Goal: Use online tool/utility: Utilize a website feature to perform a specific function

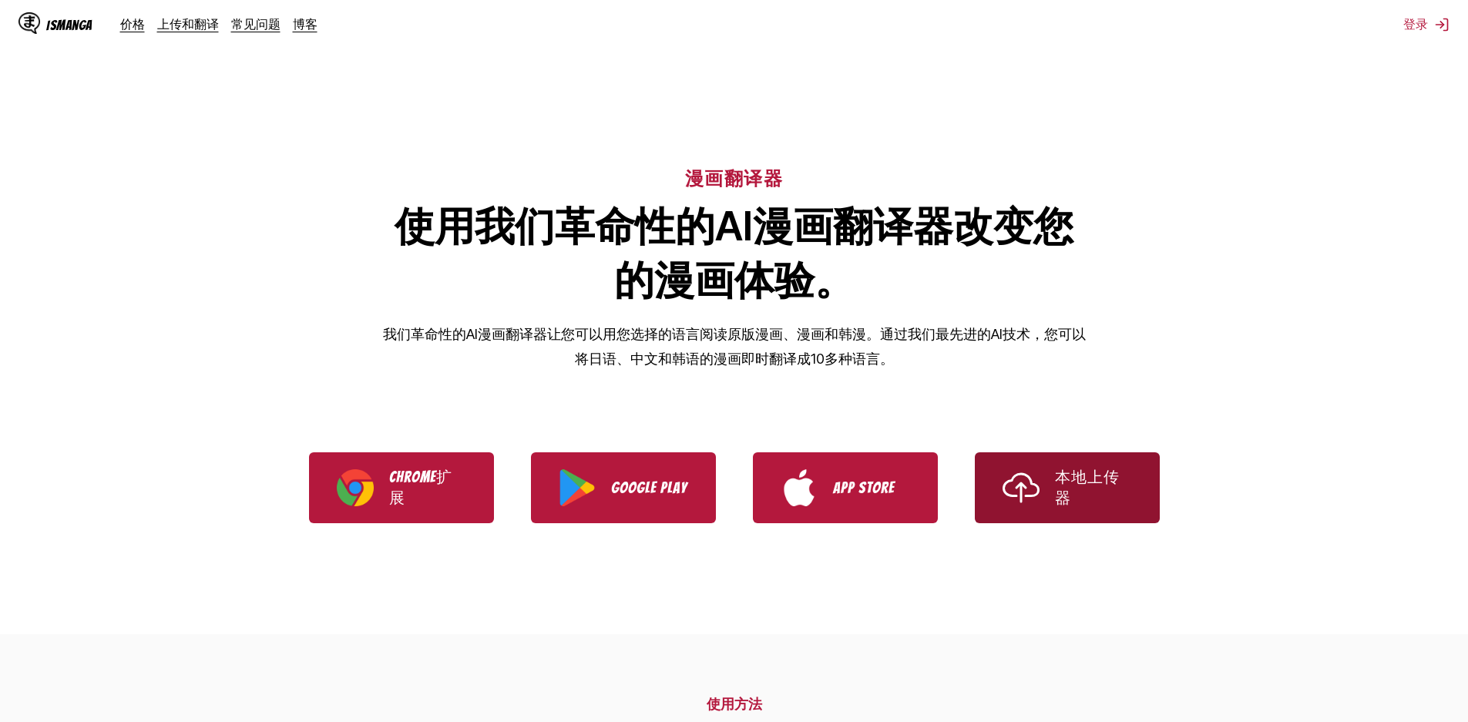
click at [1057, 509] on p "本地上传器" at bounding box center [1093, 488] width 77 height 42
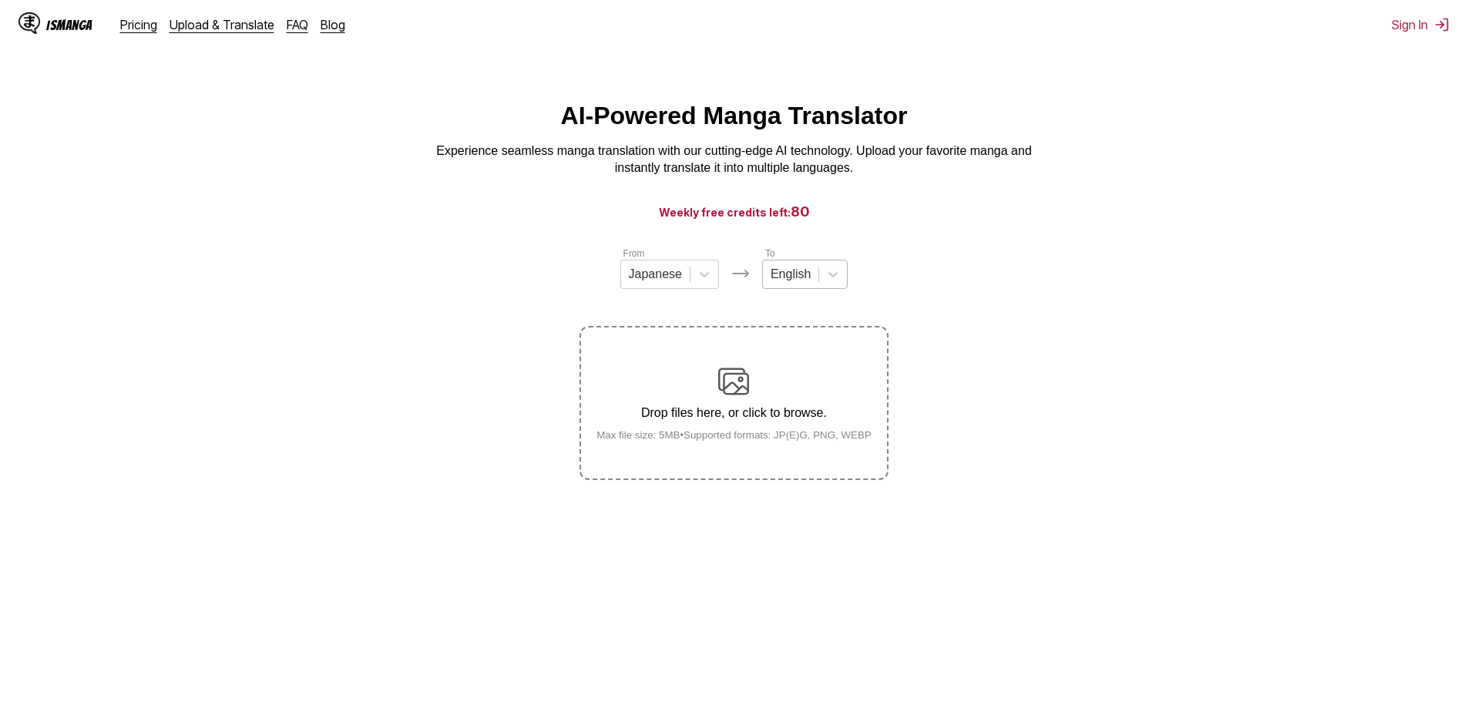
click at [799, 278] on div at bounding box center [791, 274] width 40 height 17
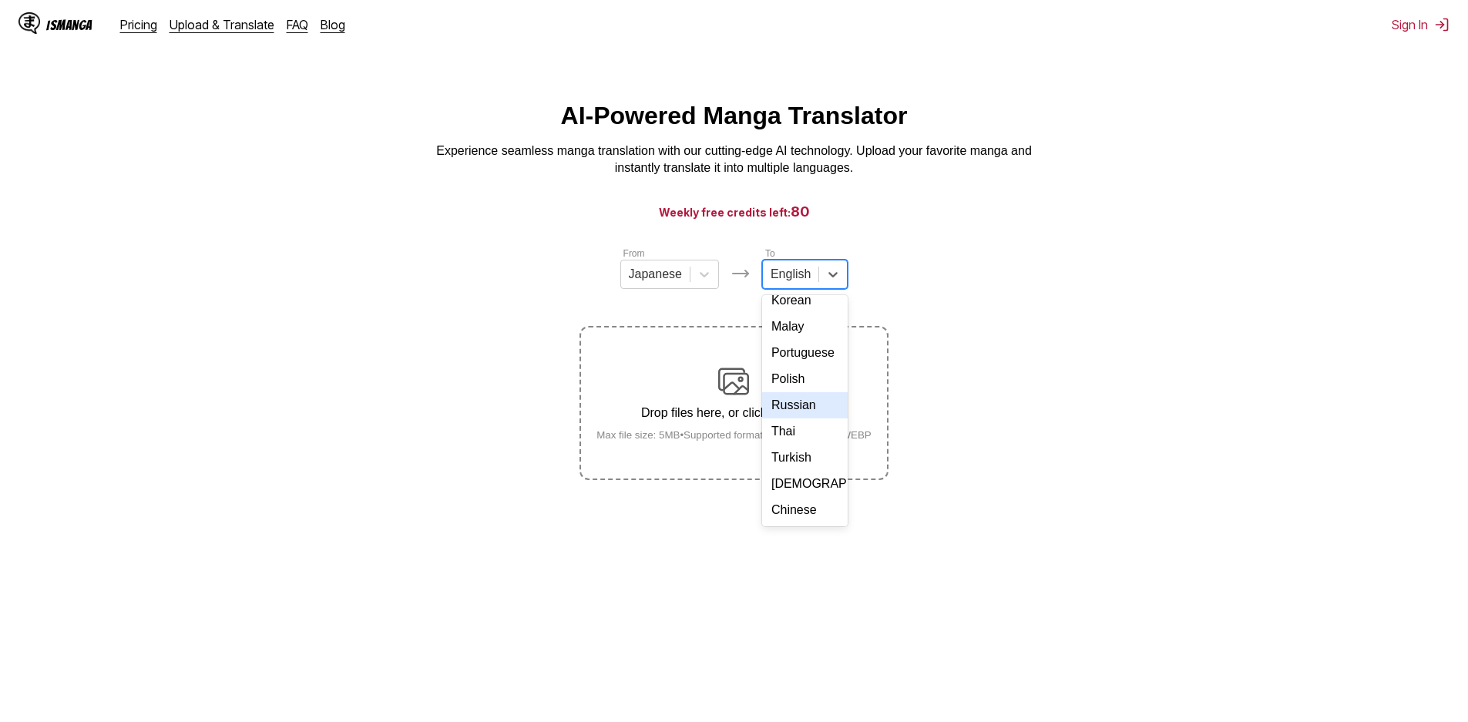
scroll to position [260, 0]
click at [817, 513] on div "Chinese" at bounding box center [805, 510] width 86 height 26
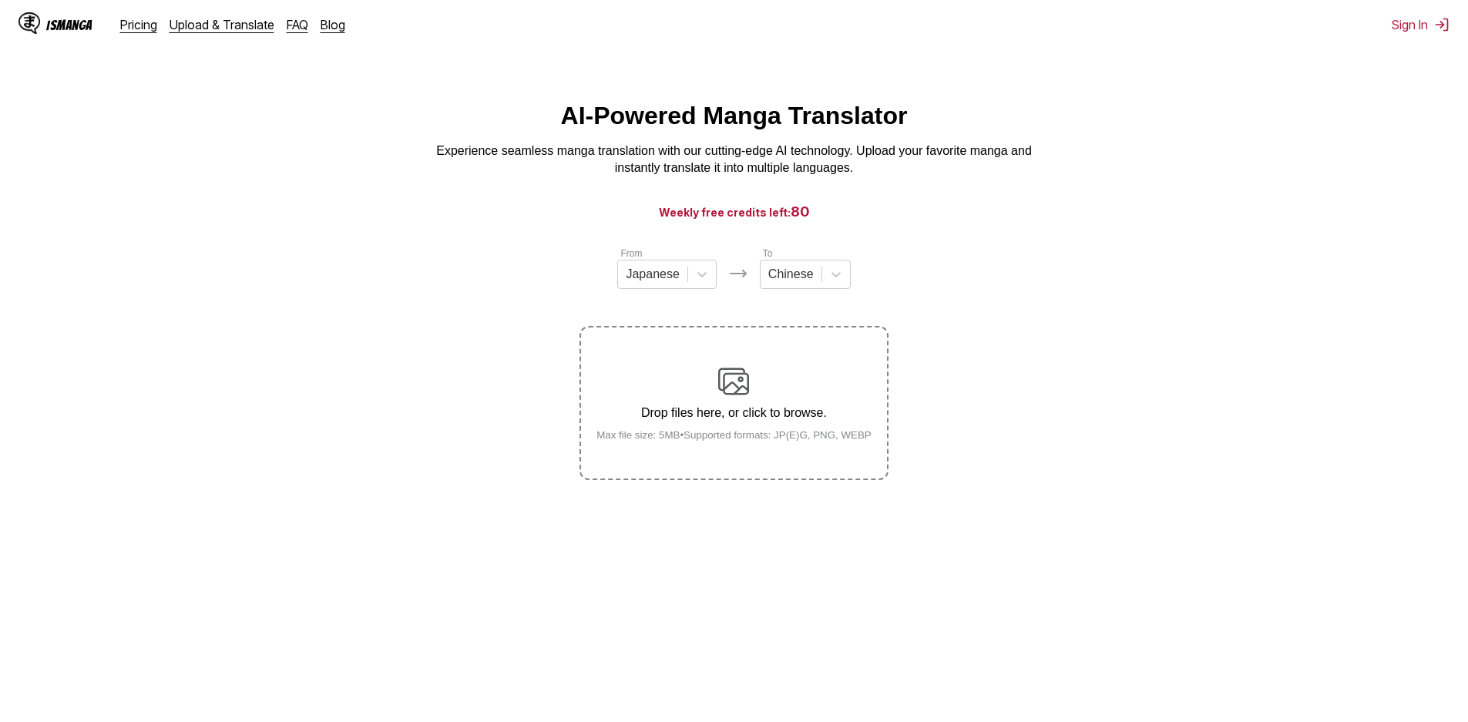
click at [749, 388] on img at bounding box center [733, 381] width 31 height 31
click at [0, 0] on input "Drop files here, or click to browse. Max file size: 5MB • Supported formats: JP…" at bounding box center [0, 0] width 0 height 0
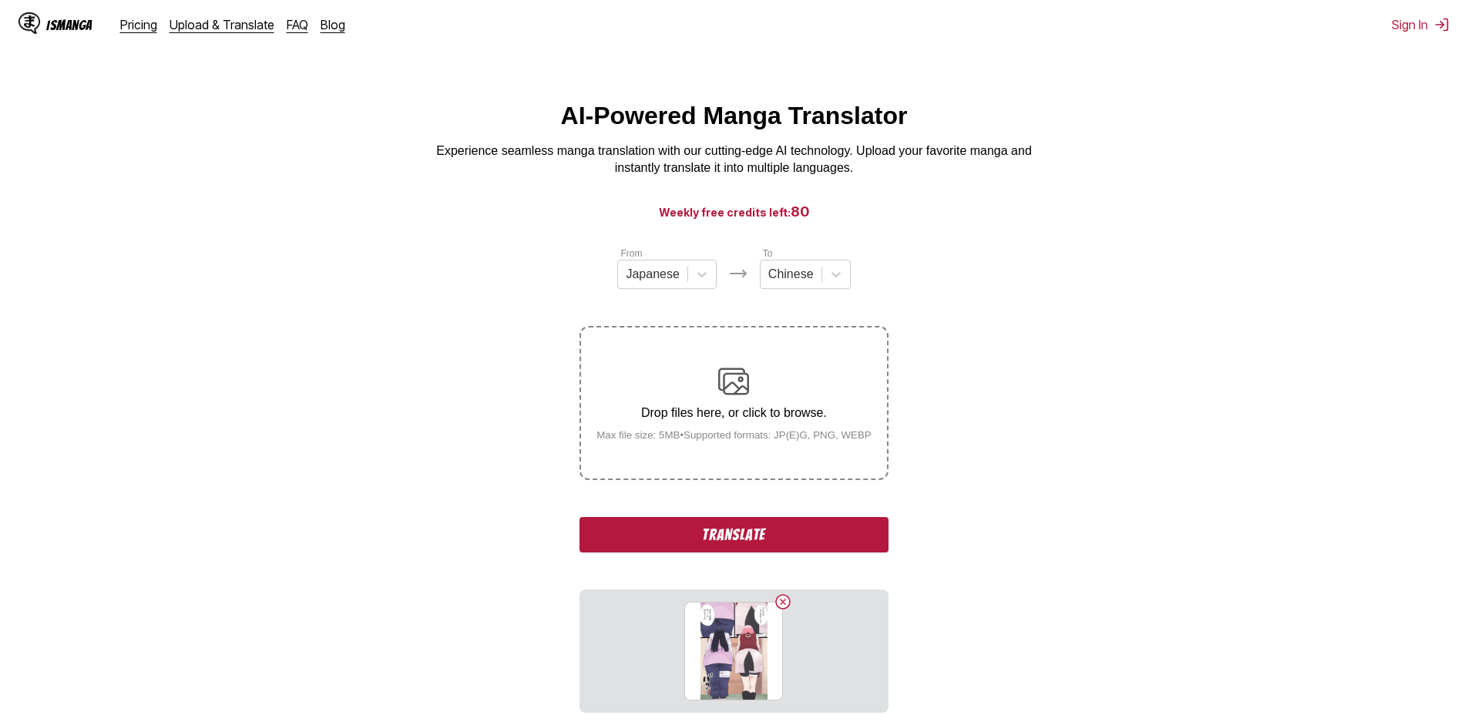
click at [765, 539] on button "Translate" at bounding box center [734, 534] width 308 height 35
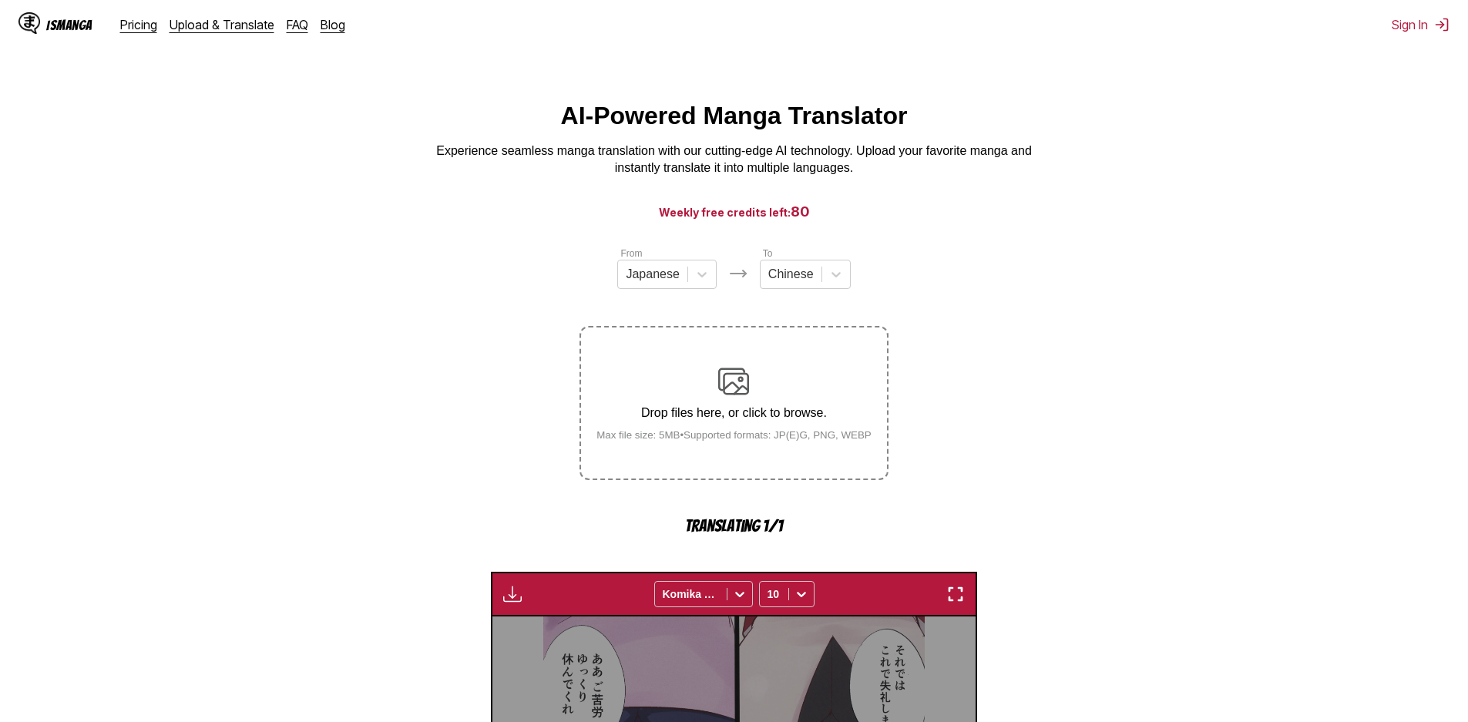
scroll to position [456, 0]
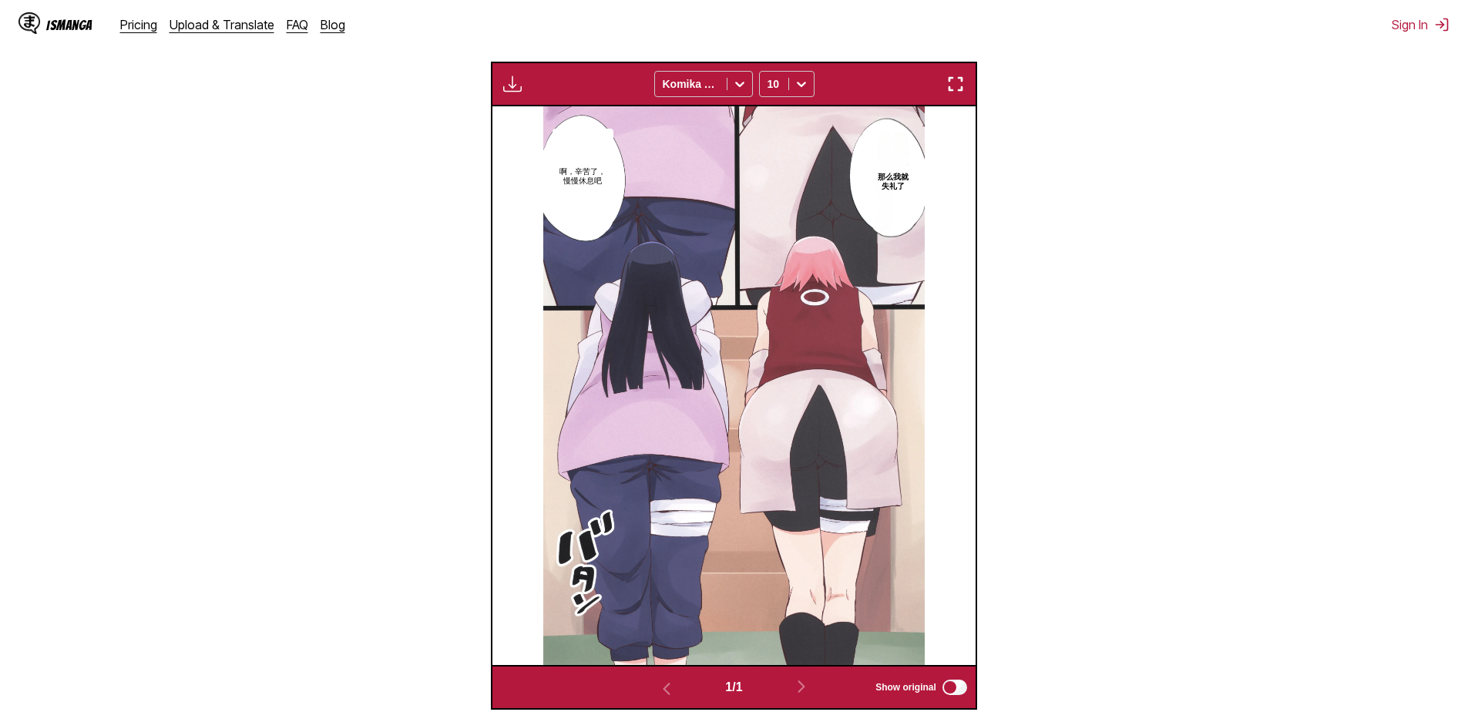
click at [722, 303] on img at bounding box center [734, 385] width 382 height 559
click at [726, 86] on div "Komika Axis" at bounding box center [691, 84] width 72 height 22
click at [791, 83] on div at bounding box center [801, 84] width 25 height 25
click at [786, 198] on div "12" at bounding box center [787, 187] width 56 height 23
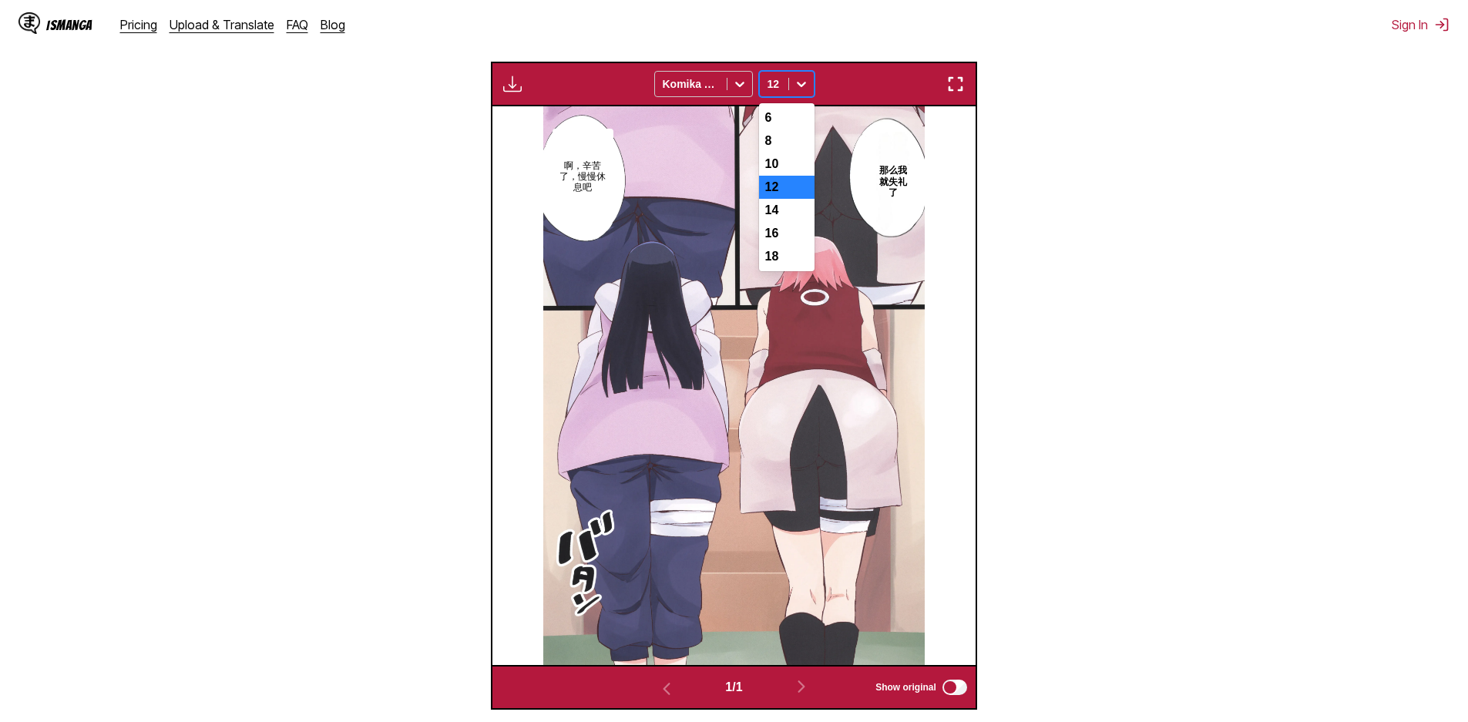
click at [785, 73] on div "12" at bounding box center [787, 84] width 56 height 26
click at [779, 218] on div "14" at bounding box center [787, 210] width 56 height 23
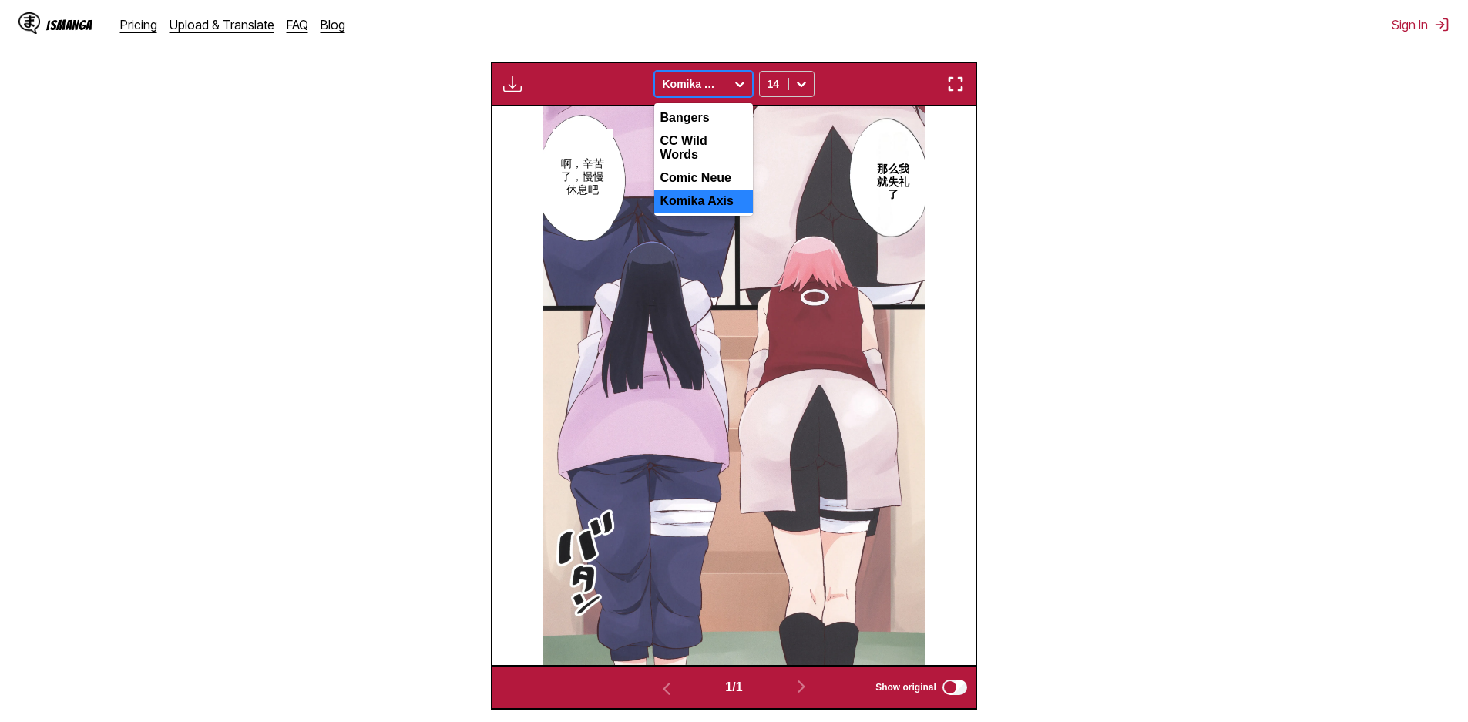
click at [730, 82] on div at bounding box center [740, 84] width 25 height 25
click at [721, 127] on div "Bangers" at bounding box center [703, 117] width 99 height 23
click at [714, 81] on div at bounding box center [691, 83] width 56 height 15
click at [717, 145] on div "CC Wild Words" at bounding box center [703, 148] width 99 height 37
click at [715, 81] on div at bounding box center [691, 83] width 56 height 15
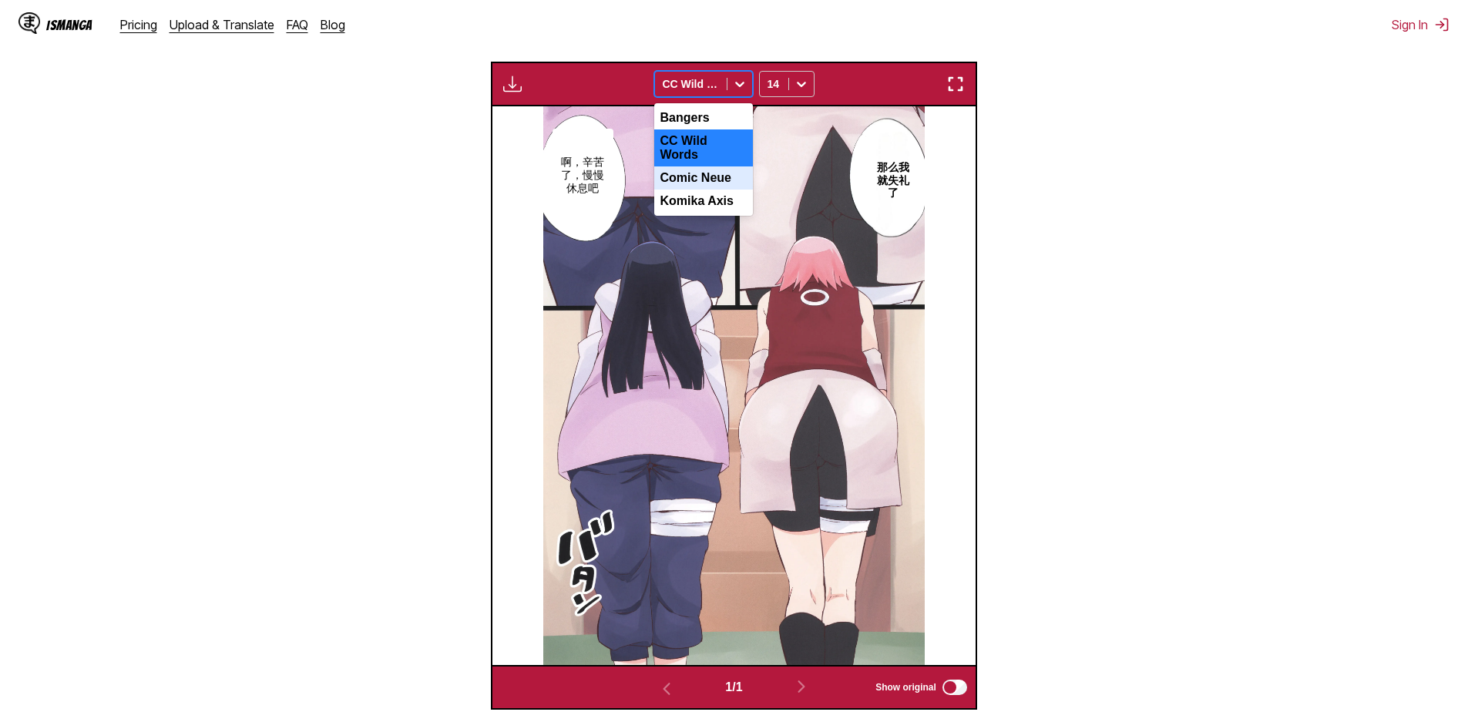
click at [712, 167] on div "Comic Neue" at bounding box center [703, 178] width 99 height 23
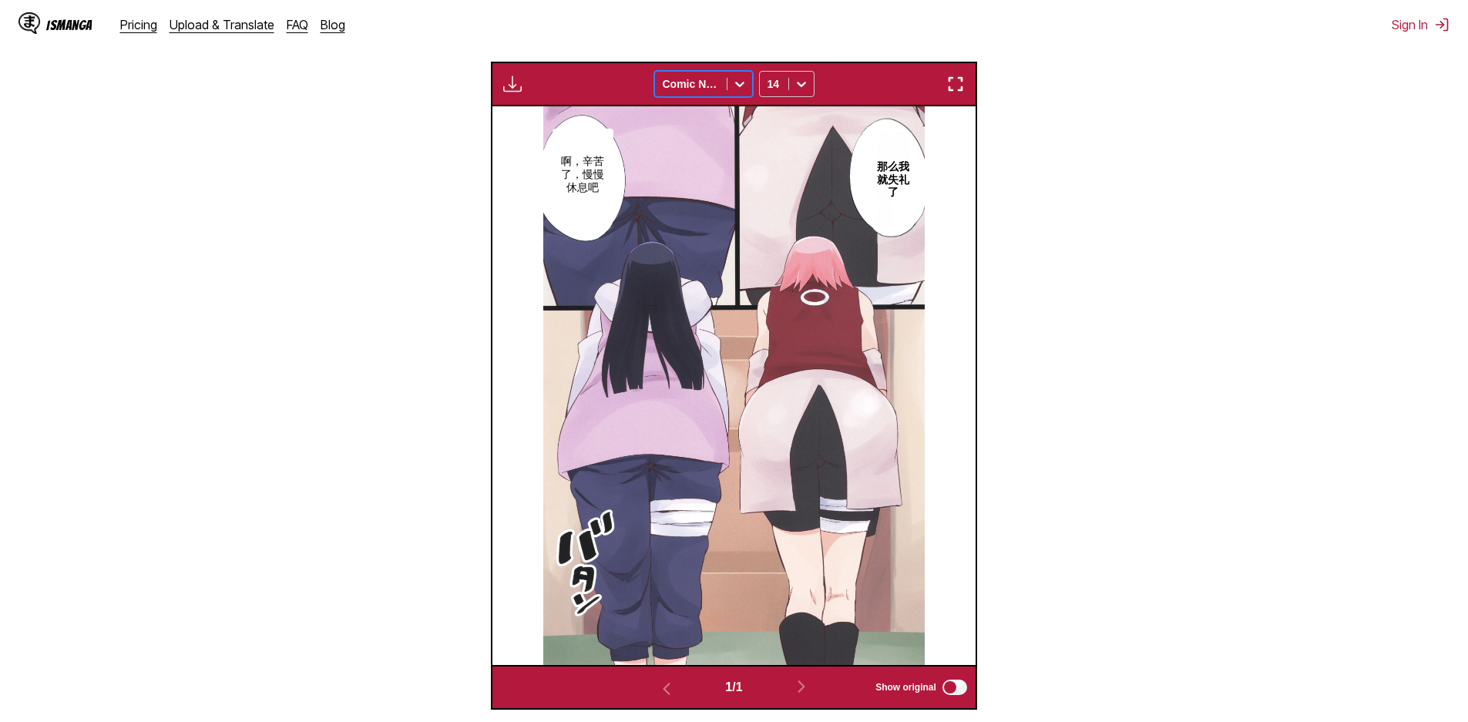
click at [718, 86] on div at bounding box center [691, 83] width 56 height 15
click at [708, 194] on div "Komika Axis" at bounding box center [703, 201] width 99 height 23
click at [719, 89] on div "Komika Axis" at bounding box center [691, 84] width 72 height 22
click at [718, 126] on div "Bangers" at bounding box center [703, 117] width 99 height 23
click at [792, 99] on div "Available for premium users only option Bangers, selected. Bangers 14" at bounding box center [734, 84] width 486 height 45
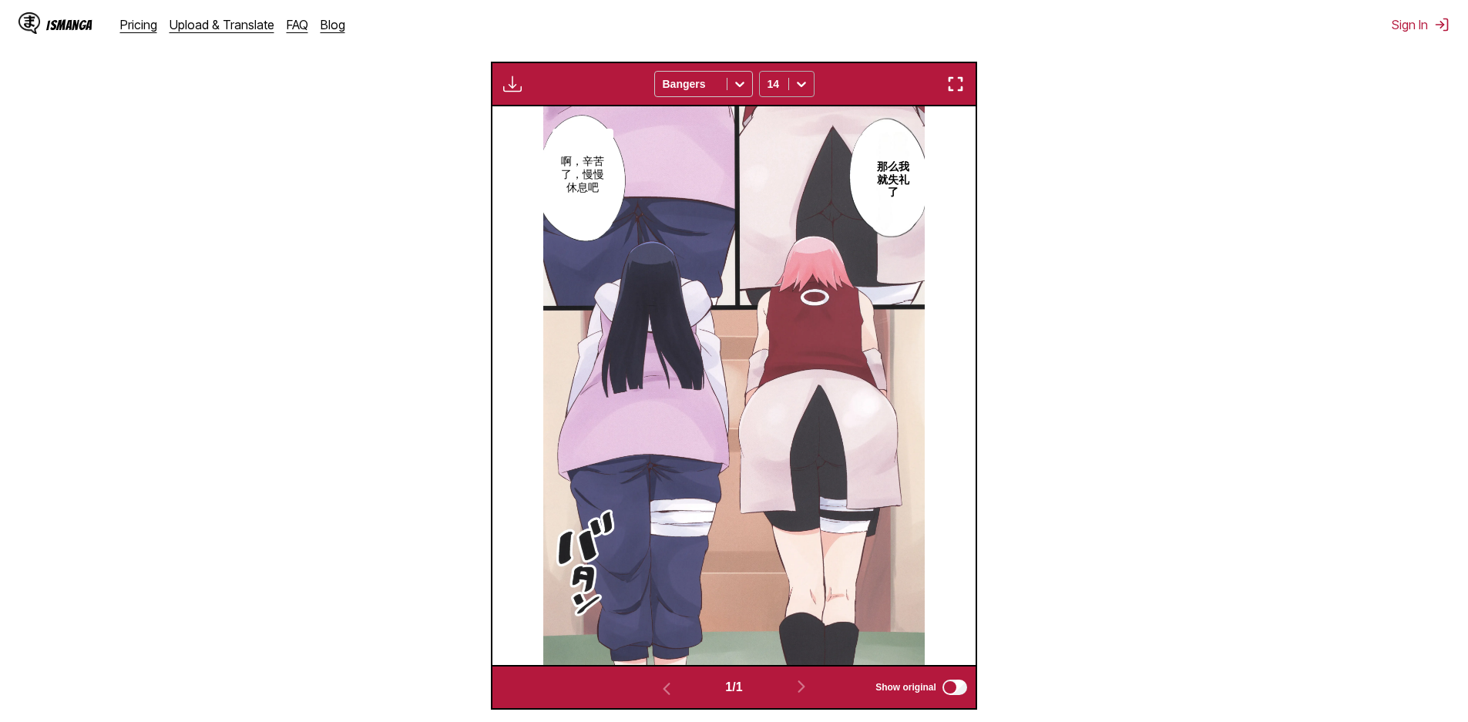
click at [796, 92] on icon at bounding box center [801, 83] width 15 height 15
click at [789, 170] on div "10" at bounding box center [787, 164] width 56 height 23
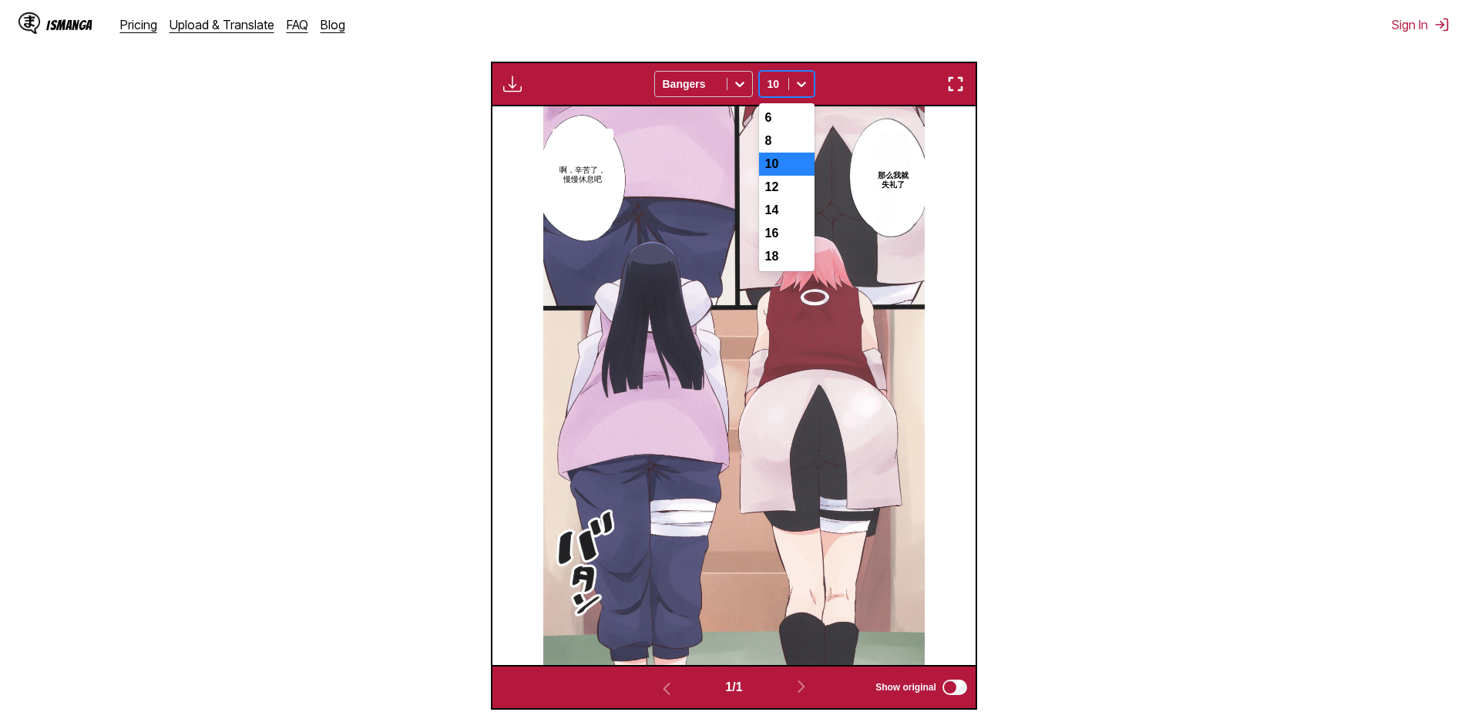
click at [800, 87] on icon at bounding box center [801, 84] width 9 height 5
click at [779, 240] on div "16" at bounding box center [787, 233] width 56 height 23
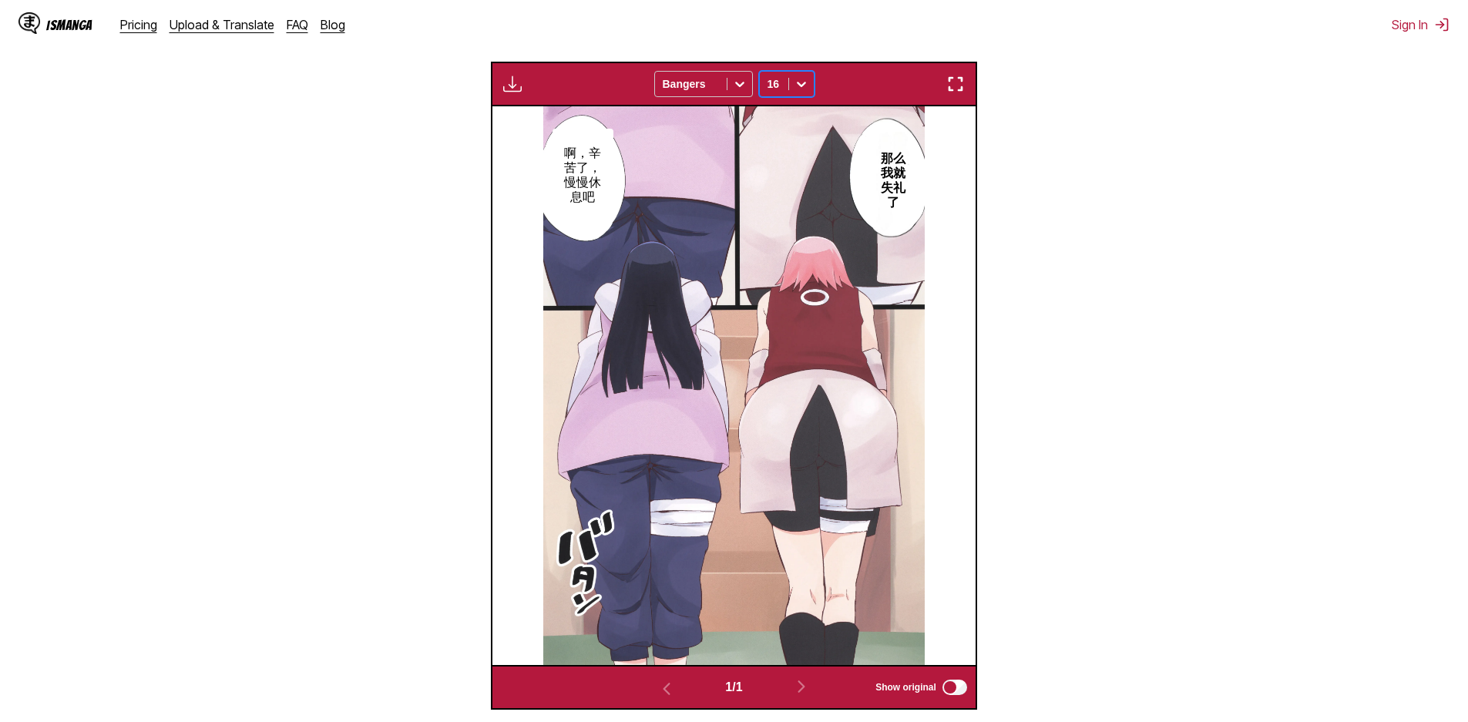
click at [805, 82] on icon at bounding box center [801, 83] width 15 height 15
click at [785, 197] on div "12" at bounding box center [787, 187] width 56 height 23
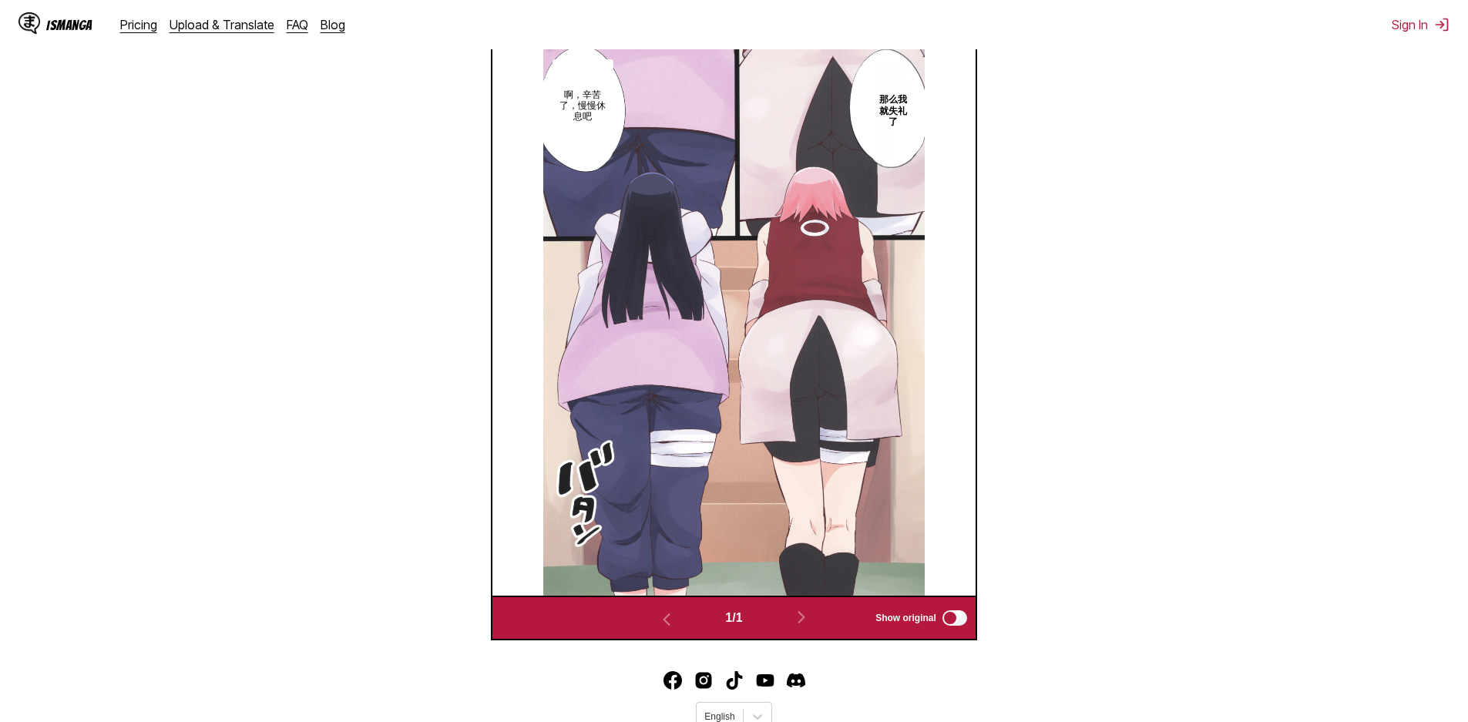
scroll to position [589, 0]
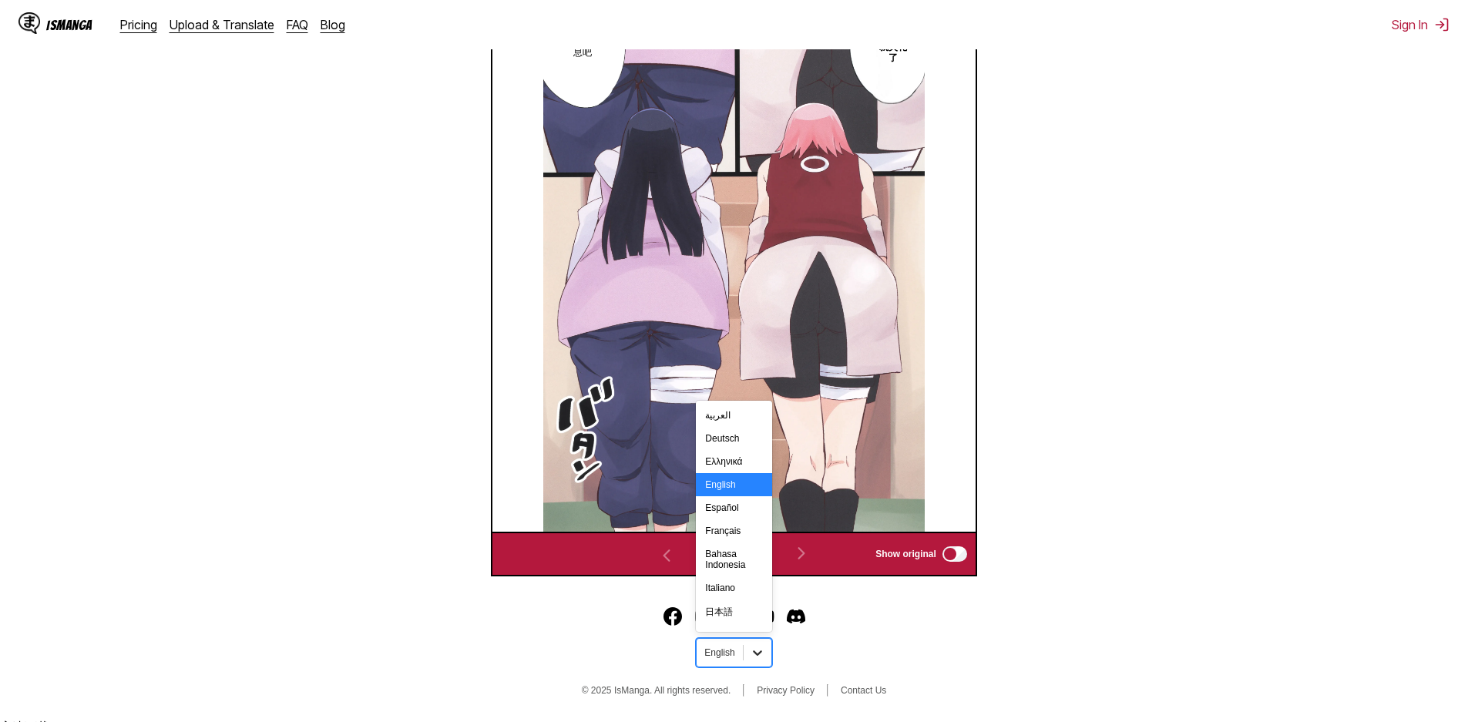
click at [754, 656] on icon at bounding box center [757, 652] width 15 height 15
click at [724, 601] on div "中文(简体)" at bounding box center [734, 590] width 76 height 25
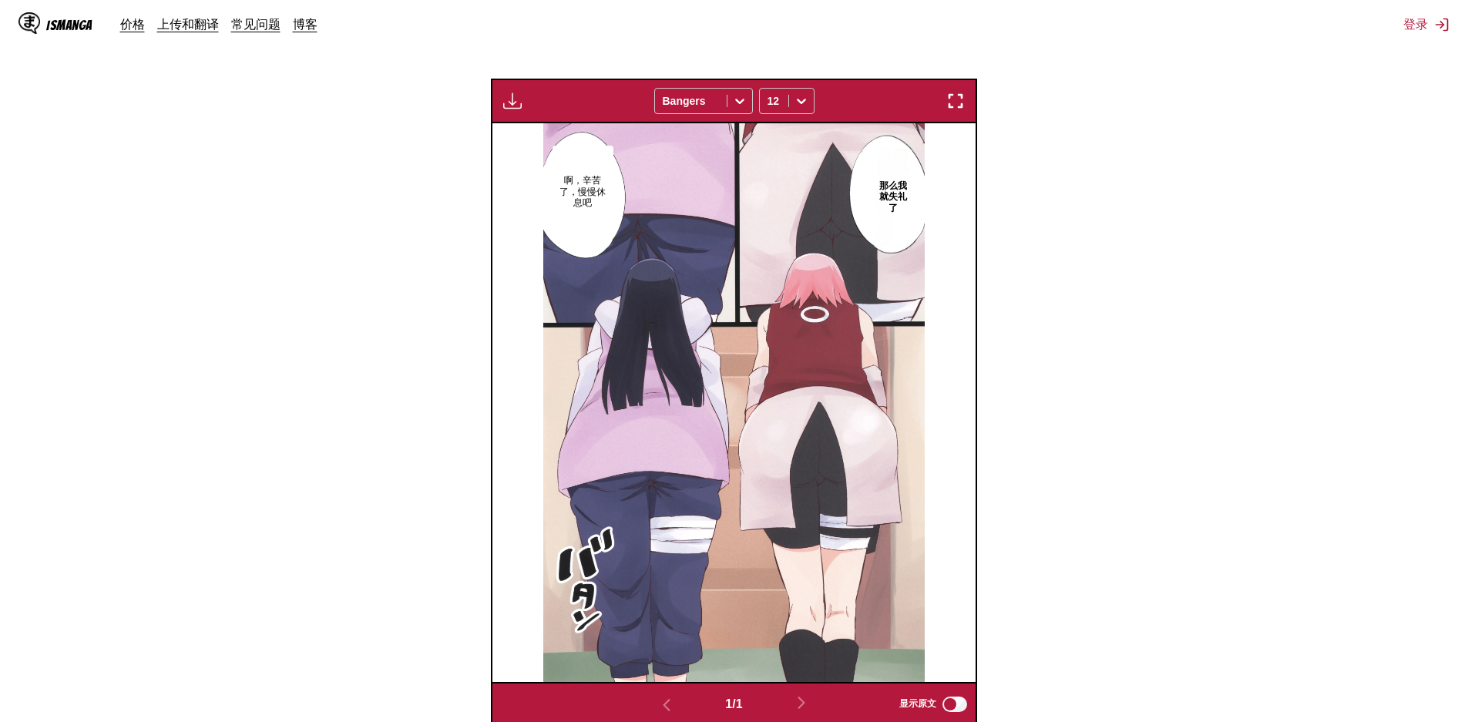
scroll to position [266, 0]
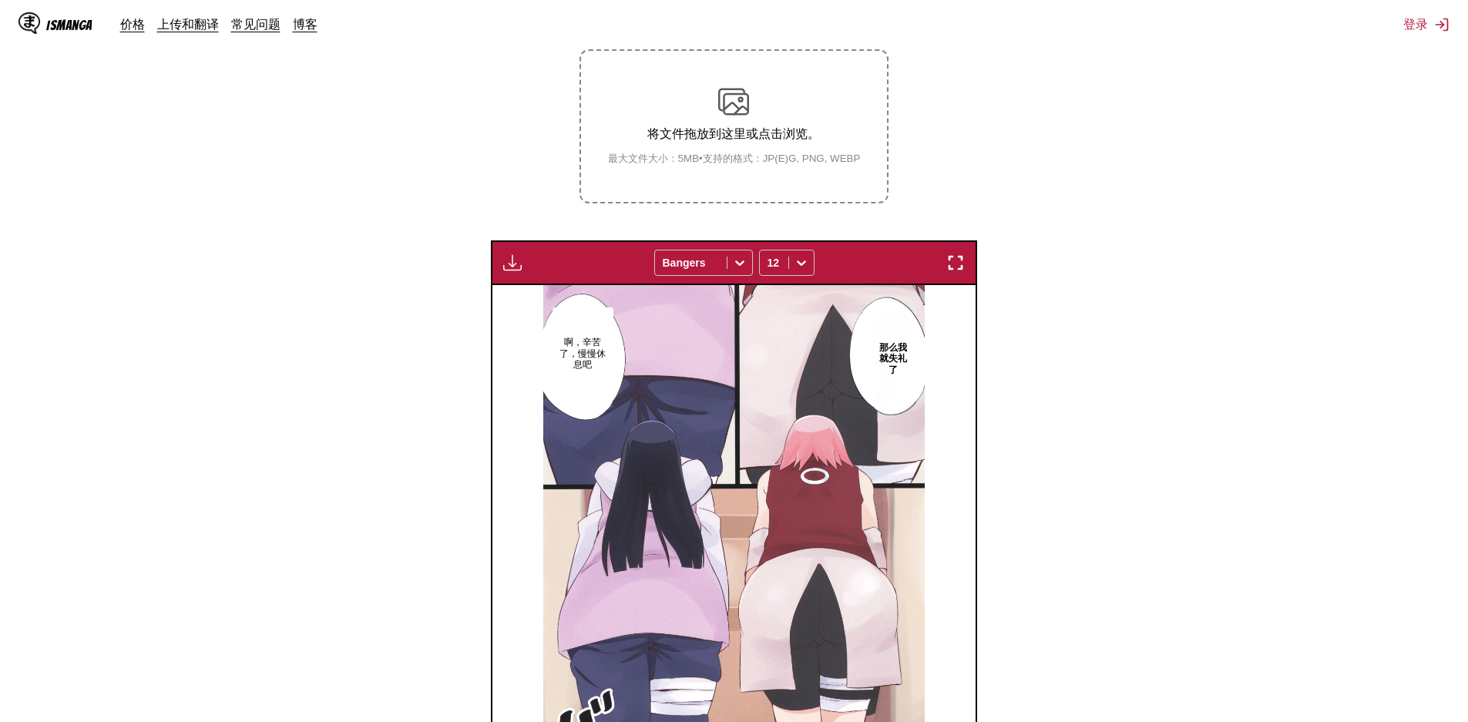
click at [760, 156] on small "最大文件大小：5MB • 支持的格式：JP(E)G, PNG, WEBP" at bounding box center [735, 159] width 278 height 14
click at [0, 0] on input "将文件拖放到这里或点击浏览。 最大文件大小：5MB • 支持的格式：JP(E)G, PNG, WEBP" at bounding box center [0, 0] width 0 height 0
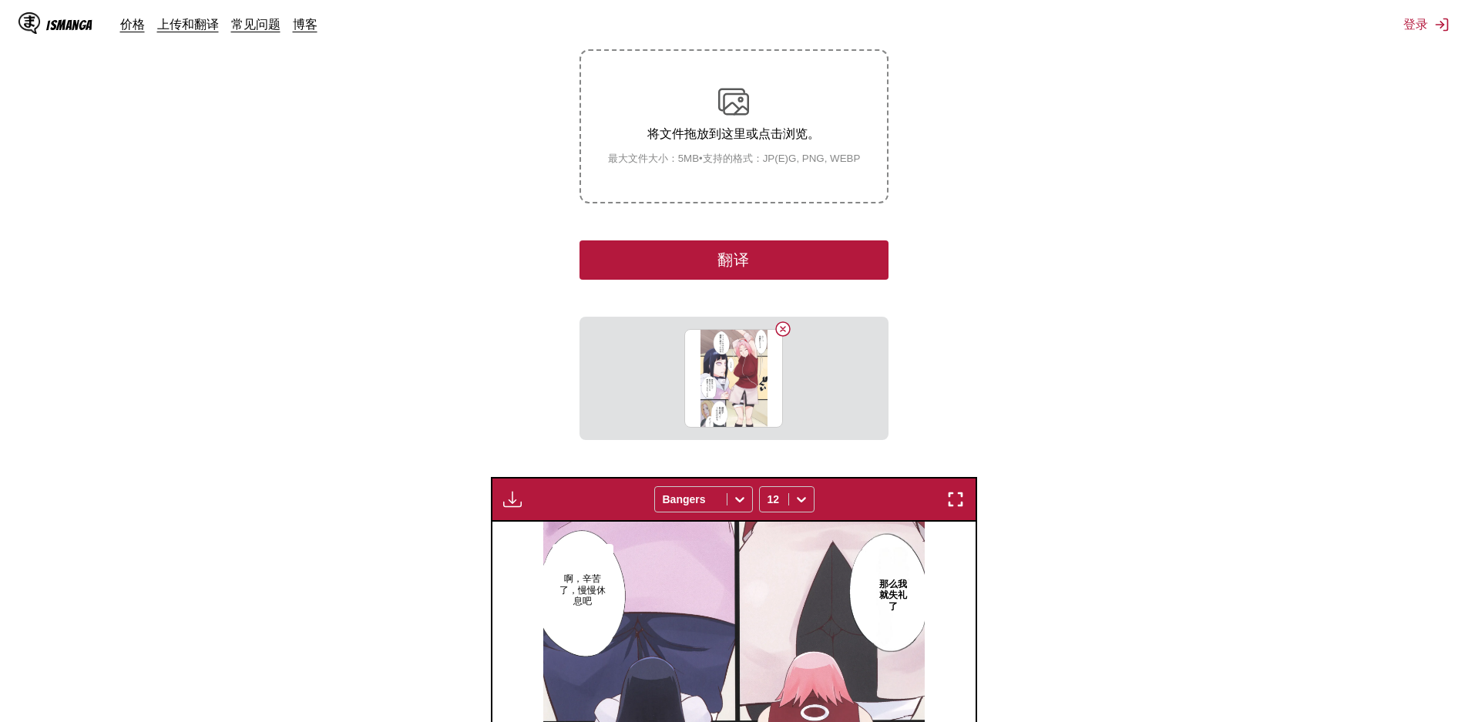
click at [729, 253] on button "翻译" at bounding box center [734, 260] width 308 height 39
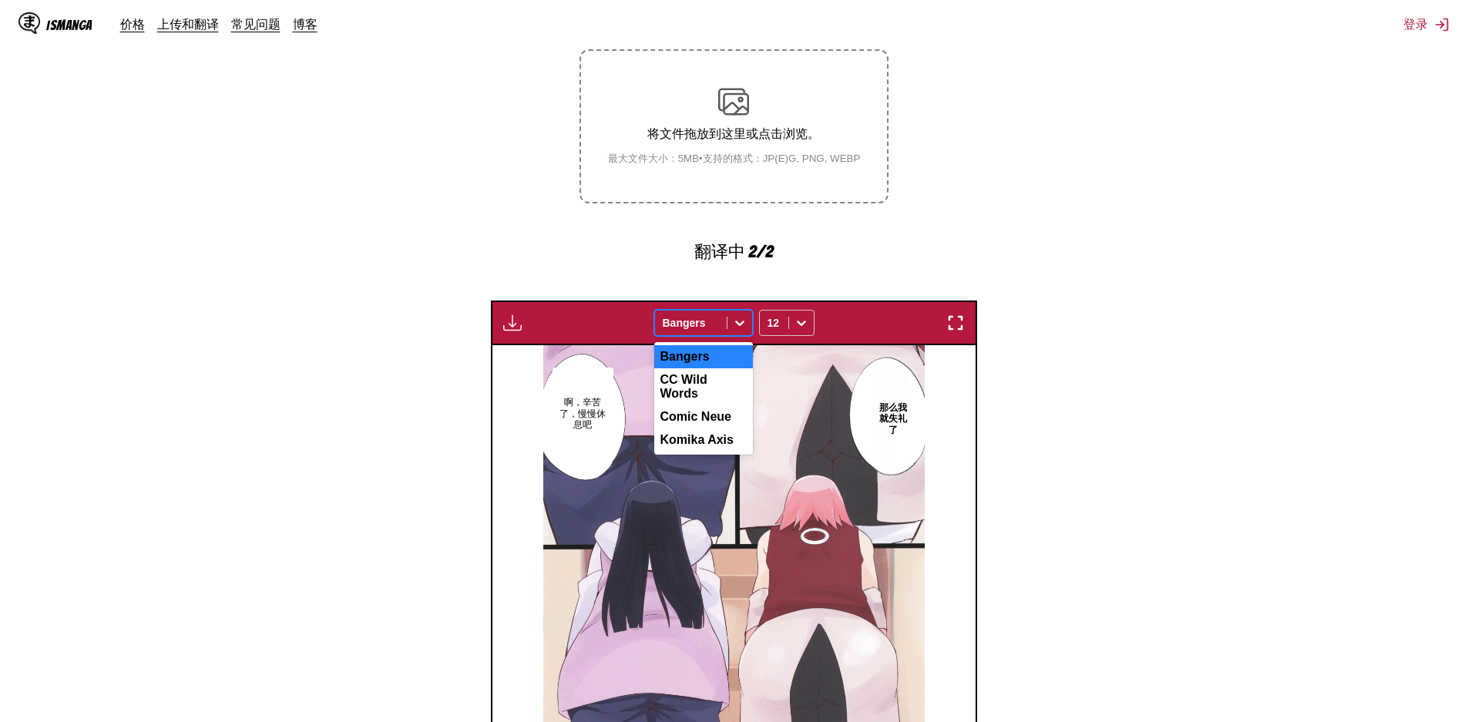
click at [712, 315] on div at bounding box center [691, 322] width 56 height 15
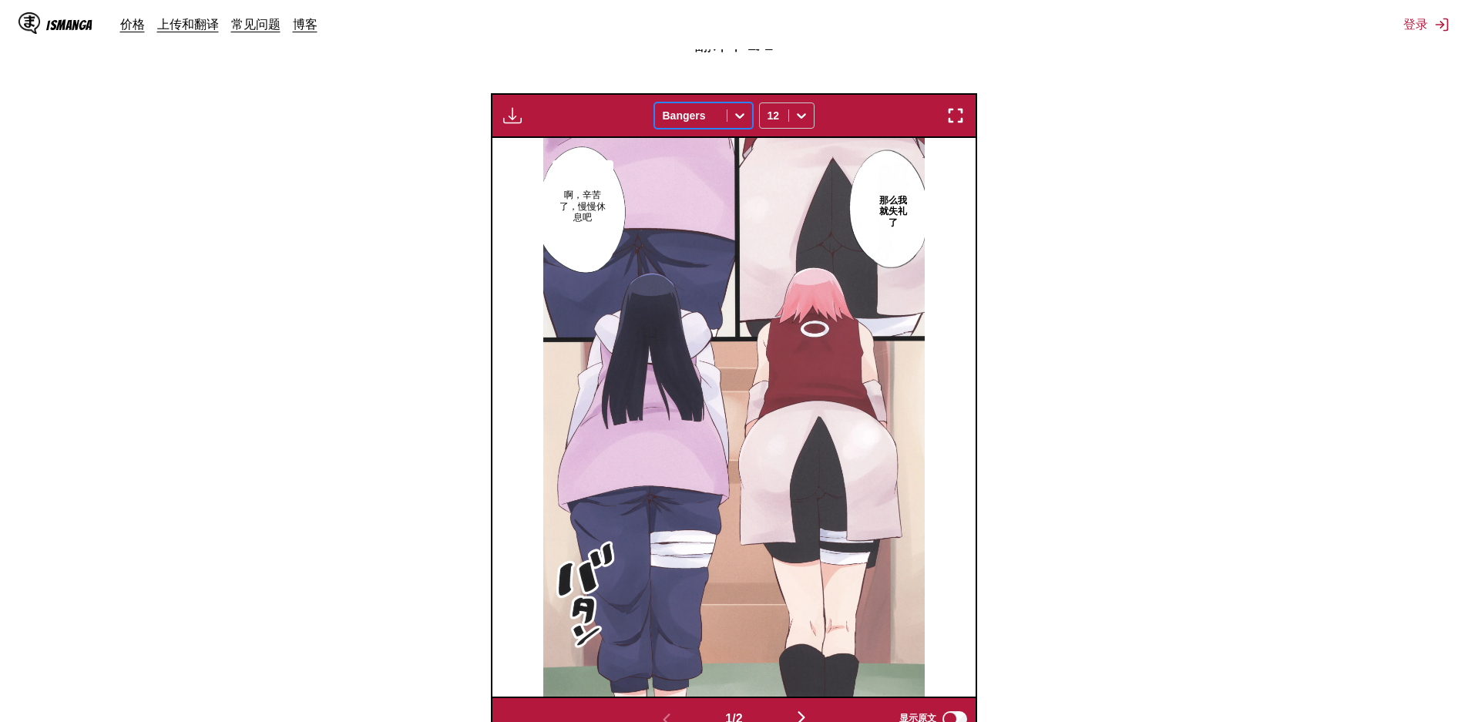
scroll to position [636, 0]
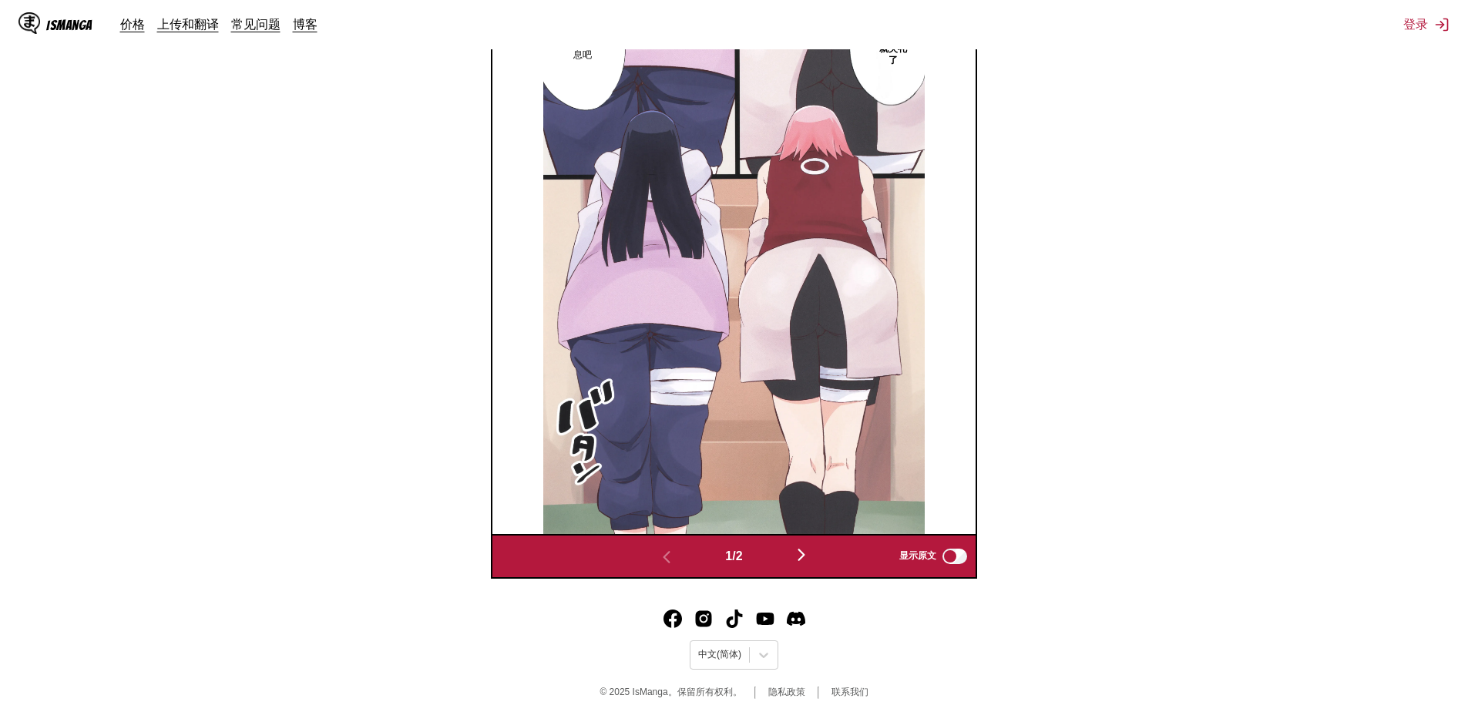
click at [812, 543] on div "1 / 2 显示原文" at bounding box center [734, 556] width 486 height 45
click at [809, 554] on img "button" at bounding box center [801, 555] width 19 height 19
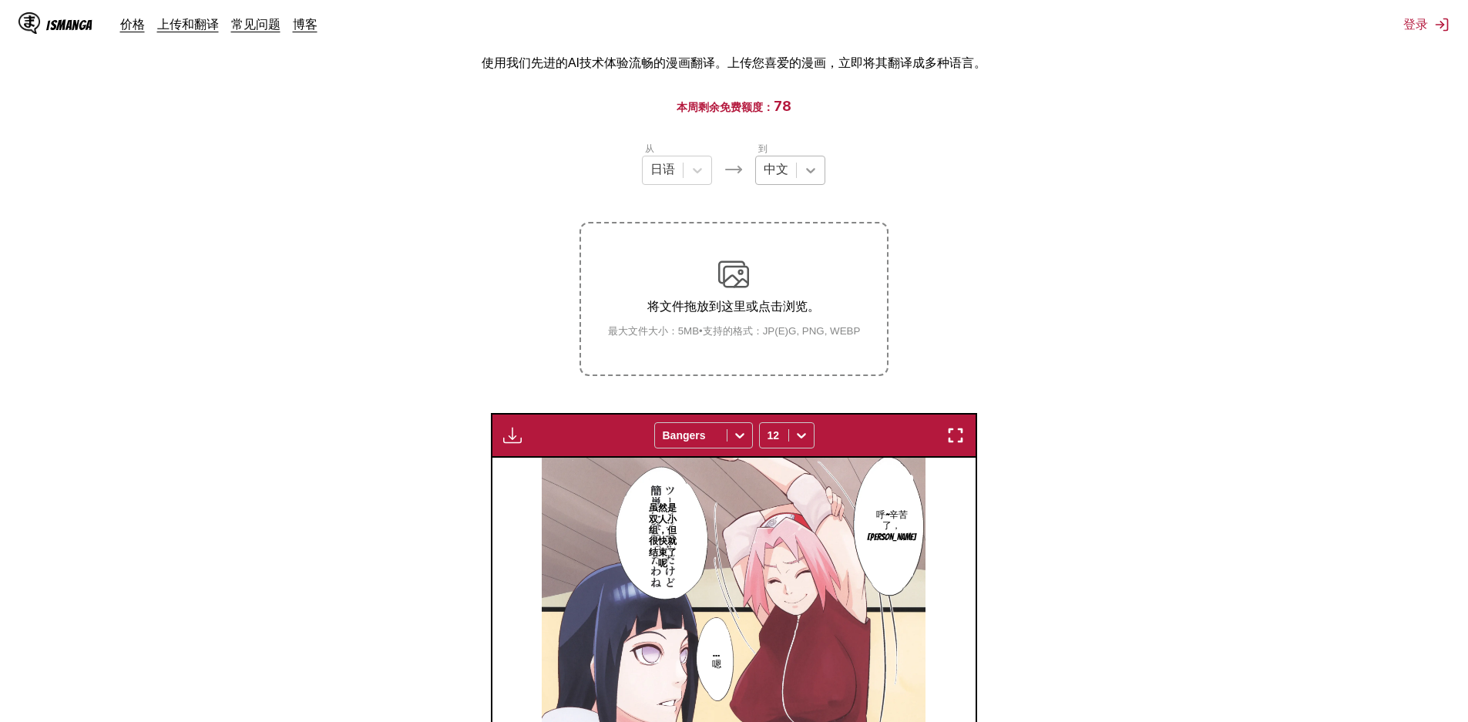
scroll to position [72, 0]
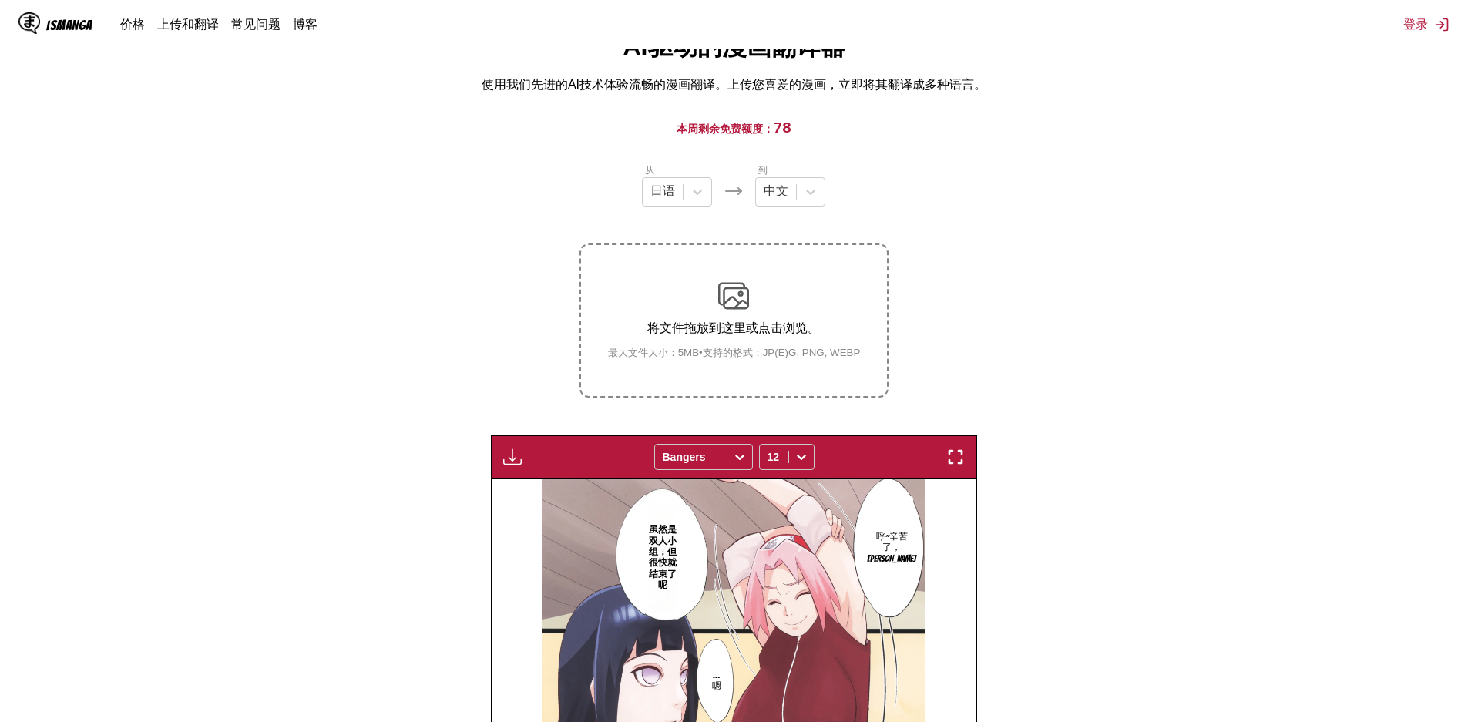
click at [790, 255] on label "将文件拖放到这里或点击浏览。 最大文件大小：5MB • 支持的格式：JP(E)G, PNG, WEBP" at bounding box center [733, 320] width 305 height 151
click at [0, 0] on input "将文件拖放到这里或点击浏览。 最大文件大小：5MB • 支持的格式：JP(E)G, PNG, WEBP" at bounding box center [0, 0] width 0 height 0
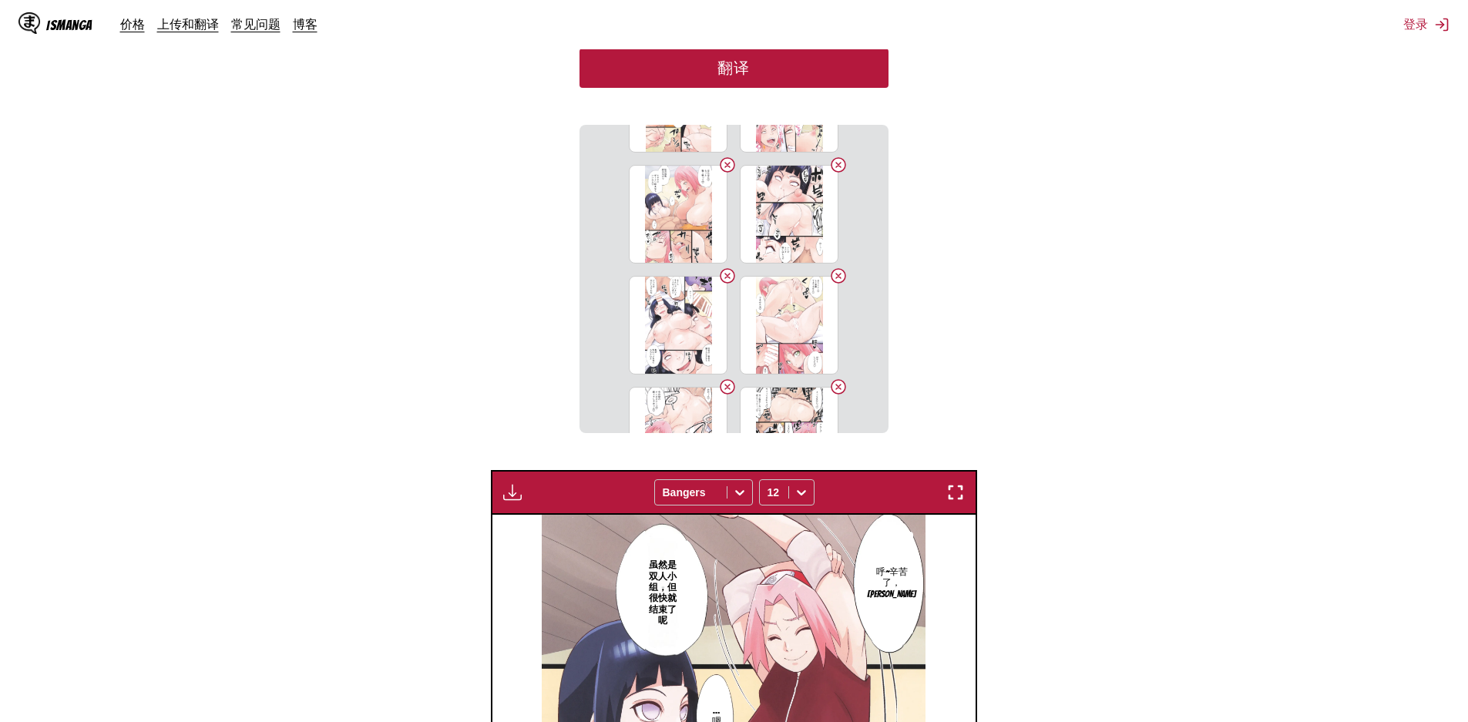
scroll to position [771, 0]
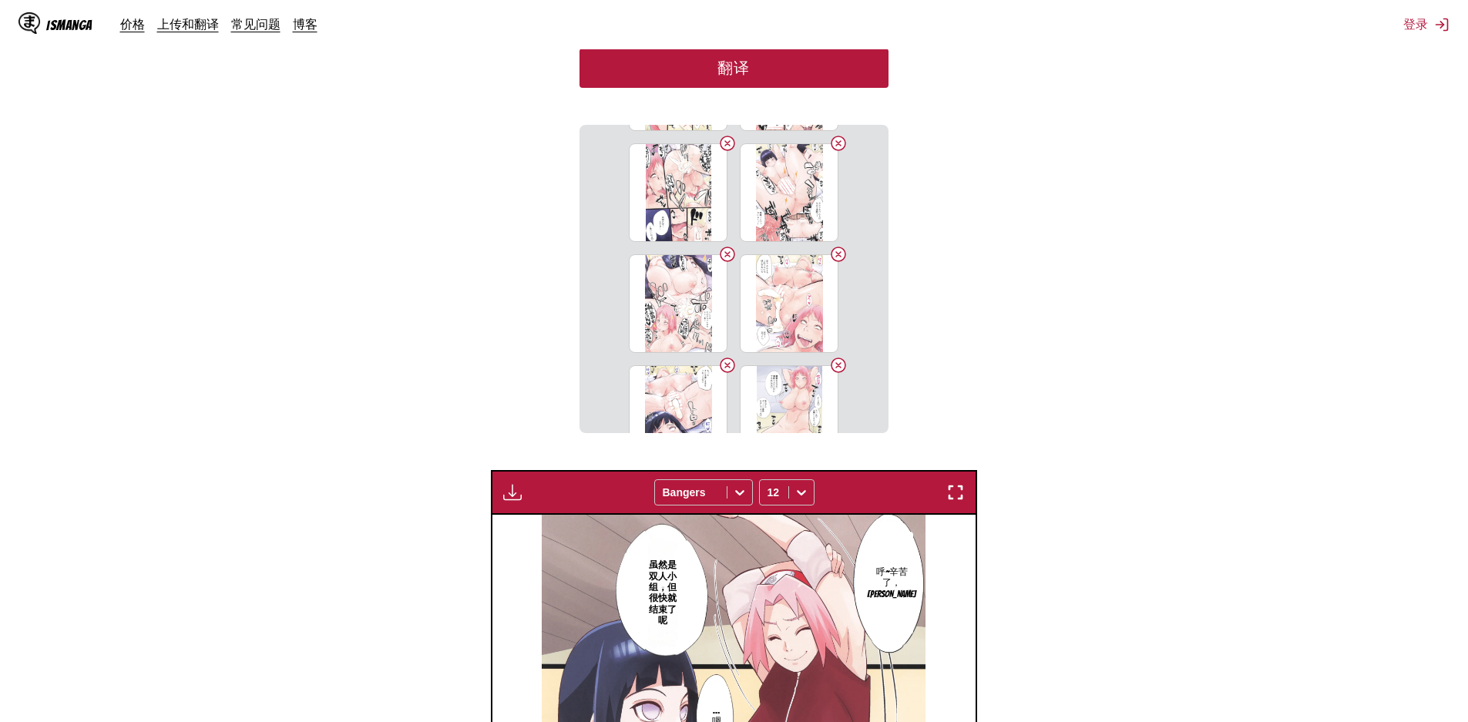
click at [802, 76] on button "翻译" at bounding box center [734, 68] width 308 height 39
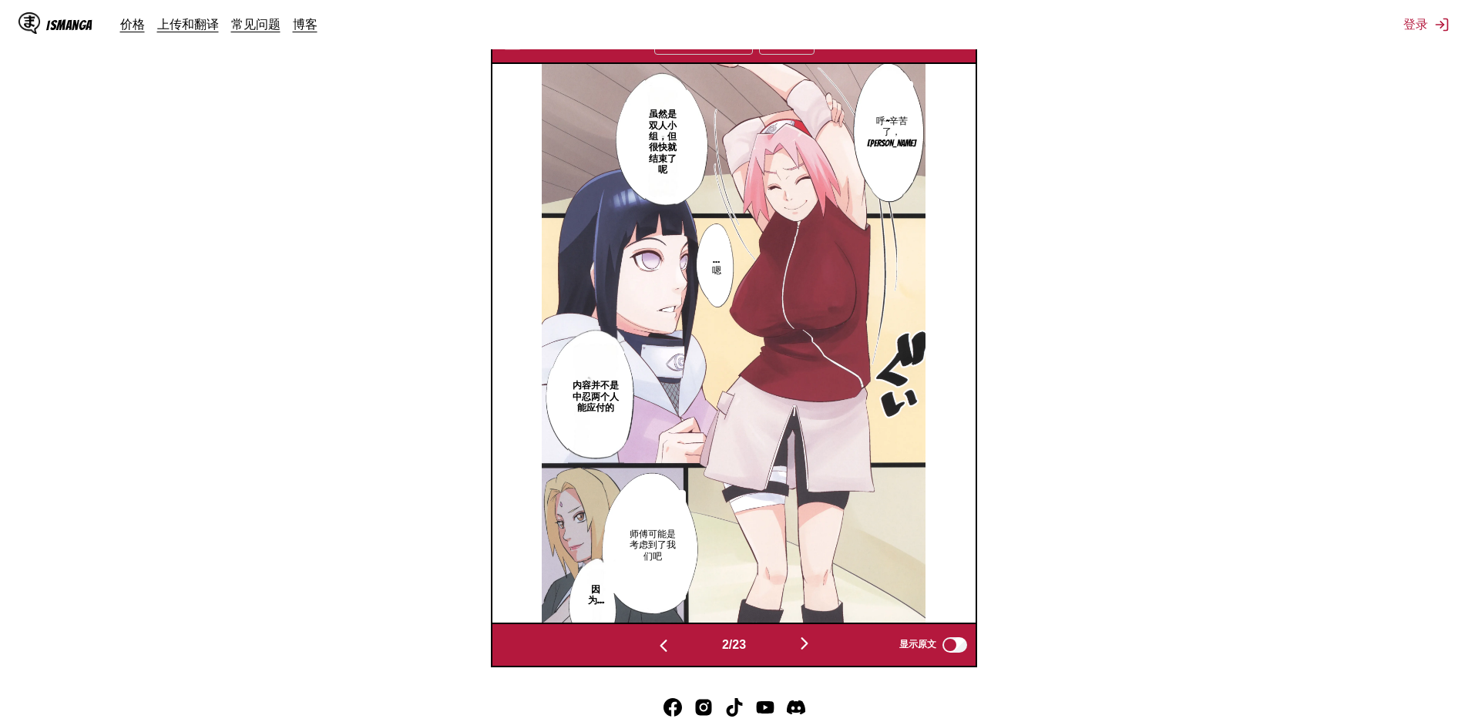
scroll to position [636, 0]
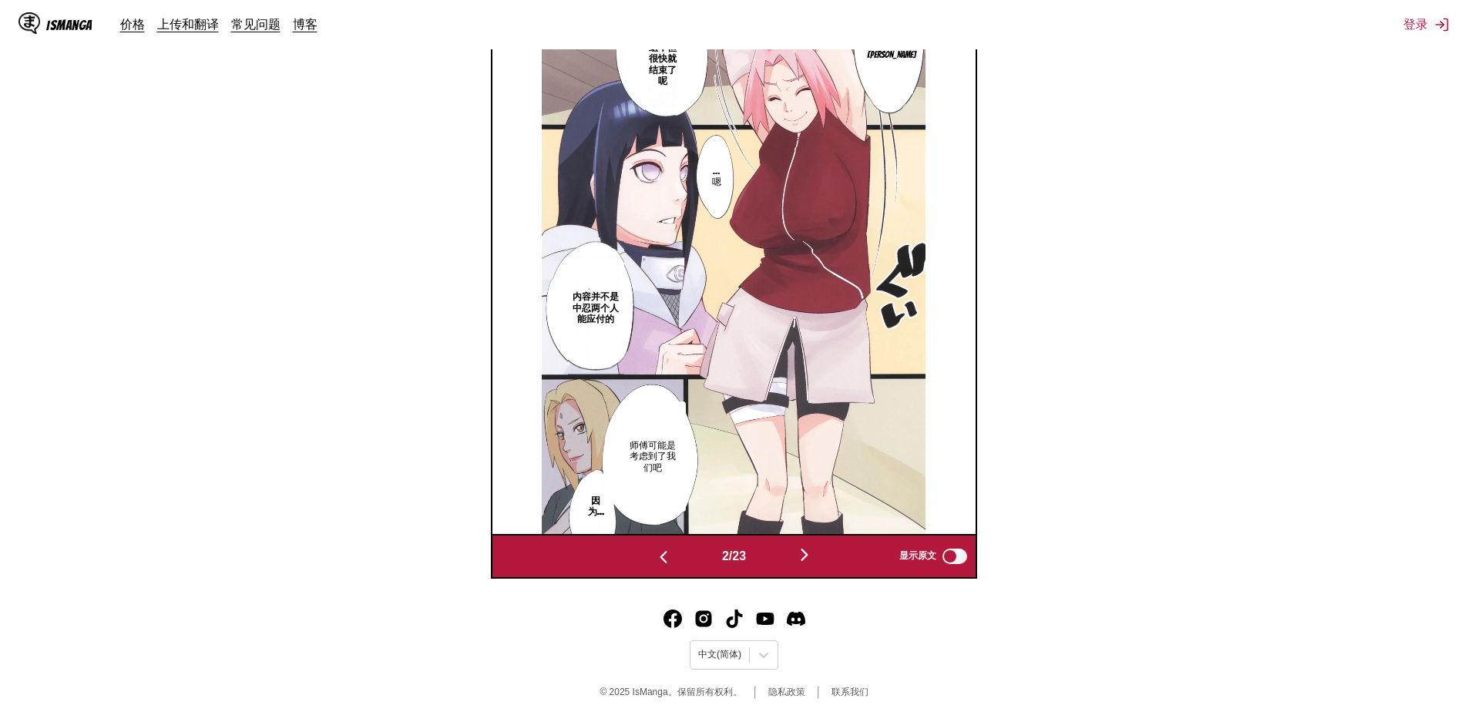
click at [814, 557] on img "button" at bounding box center [805, 555] width 19 height 19
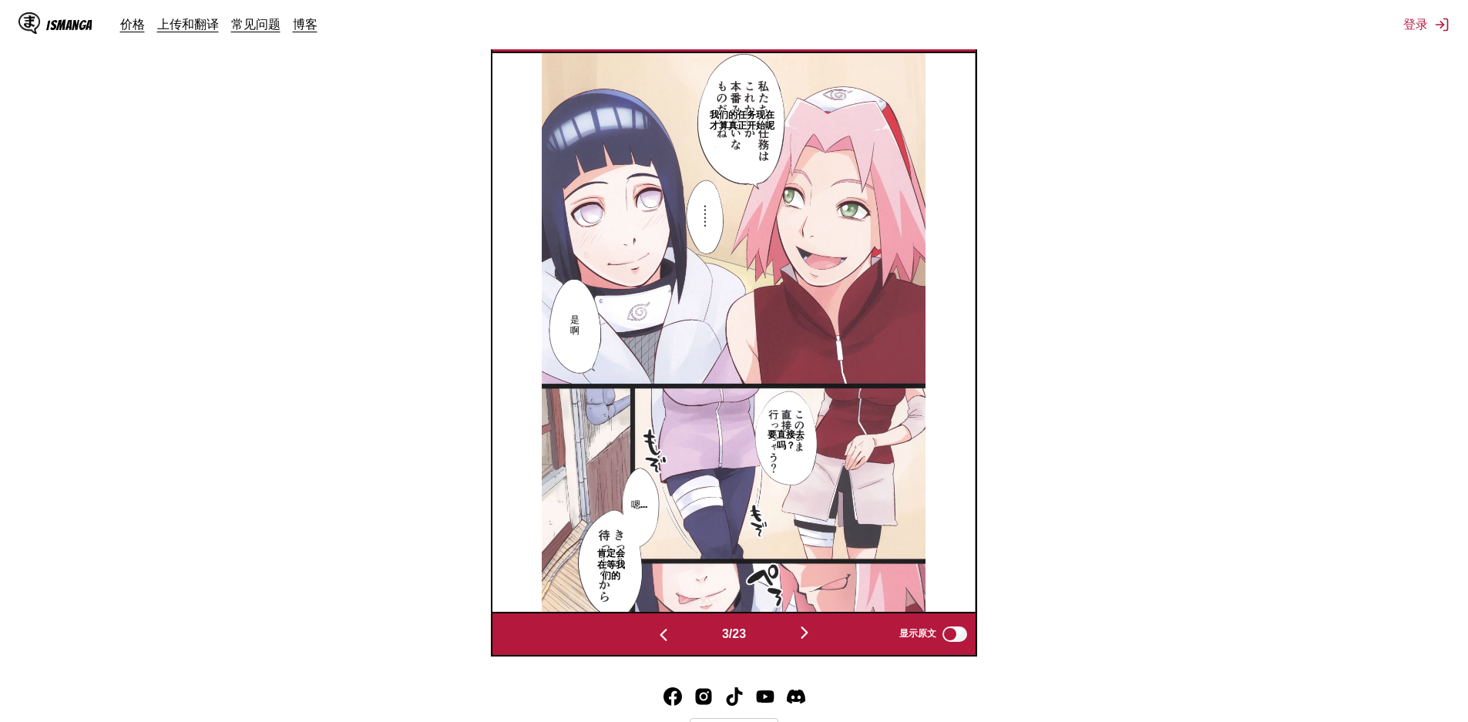
scroll to position [534, 0]
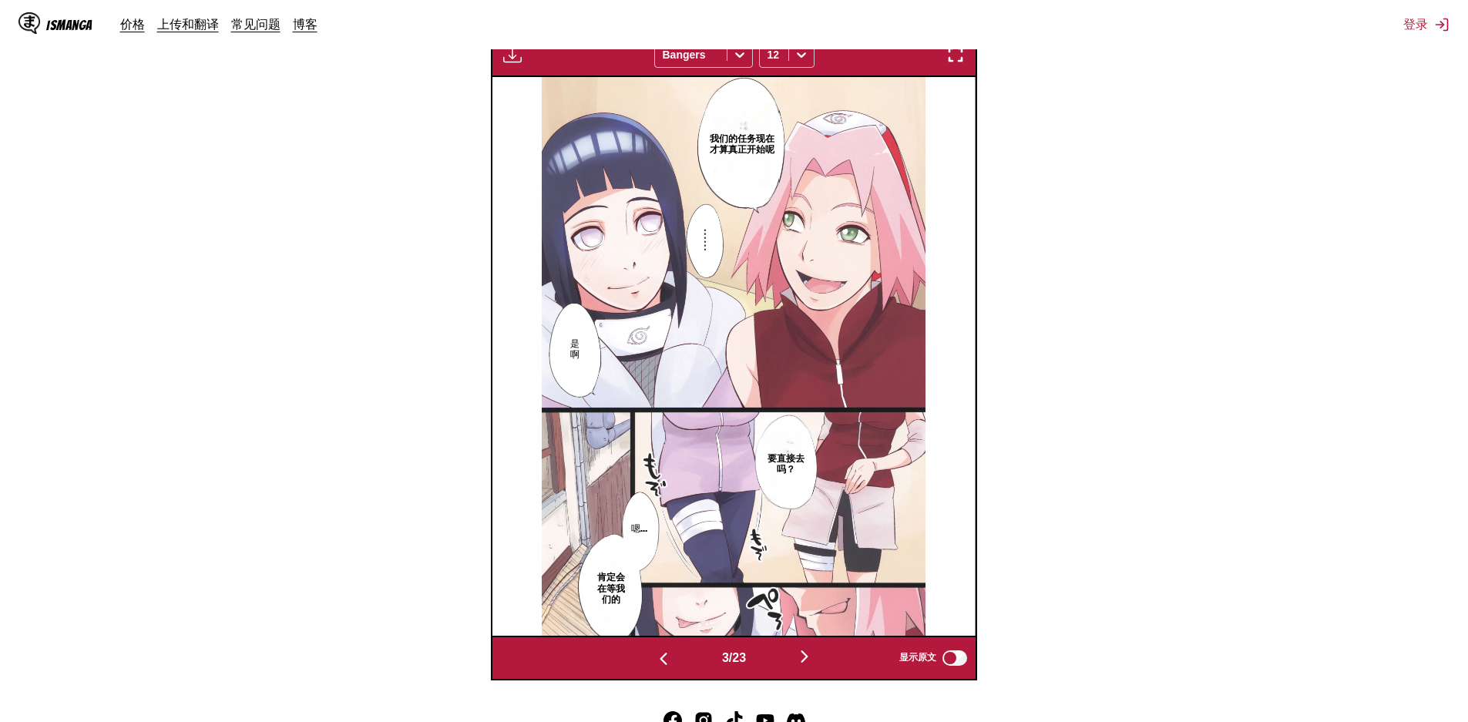
click at [810, 657] on img "button" at bounding box center [805, 657] width 19 height 19
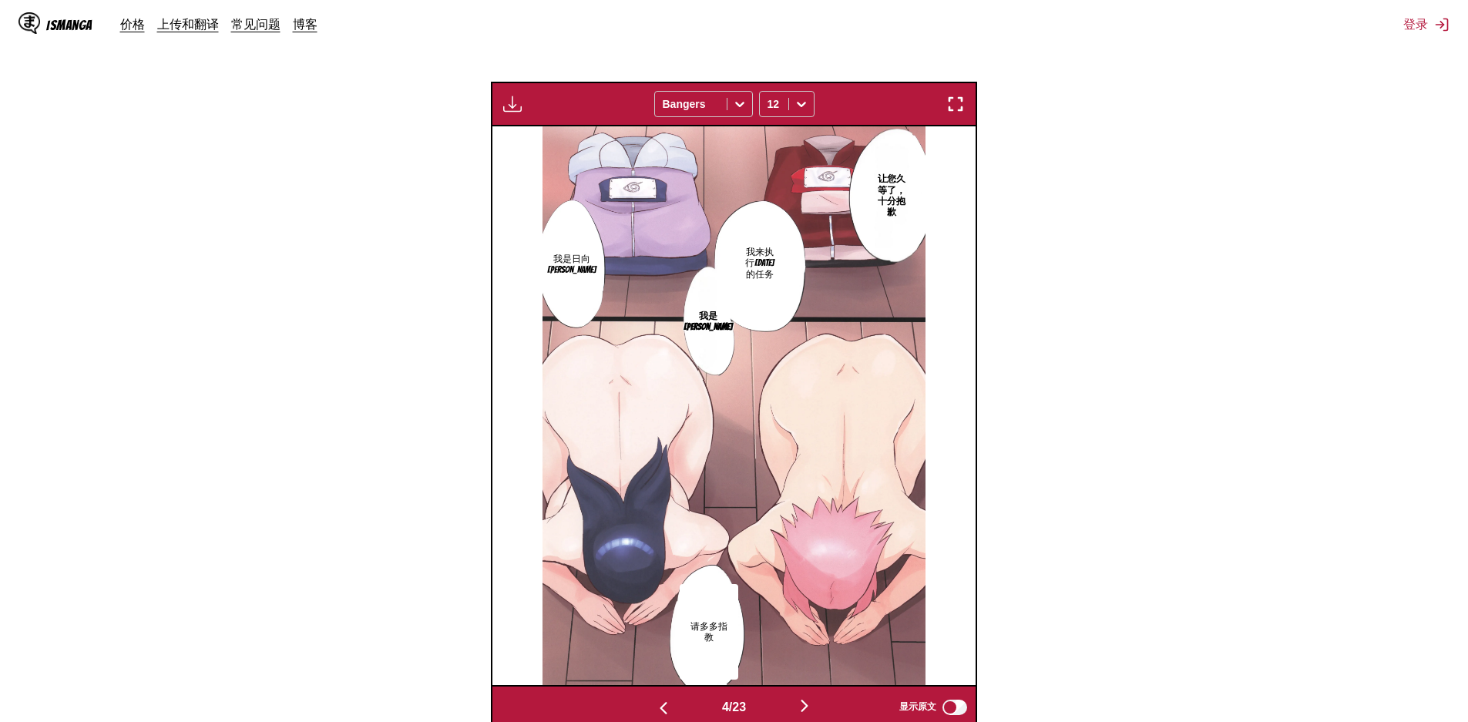
scroll to position [457, 0]
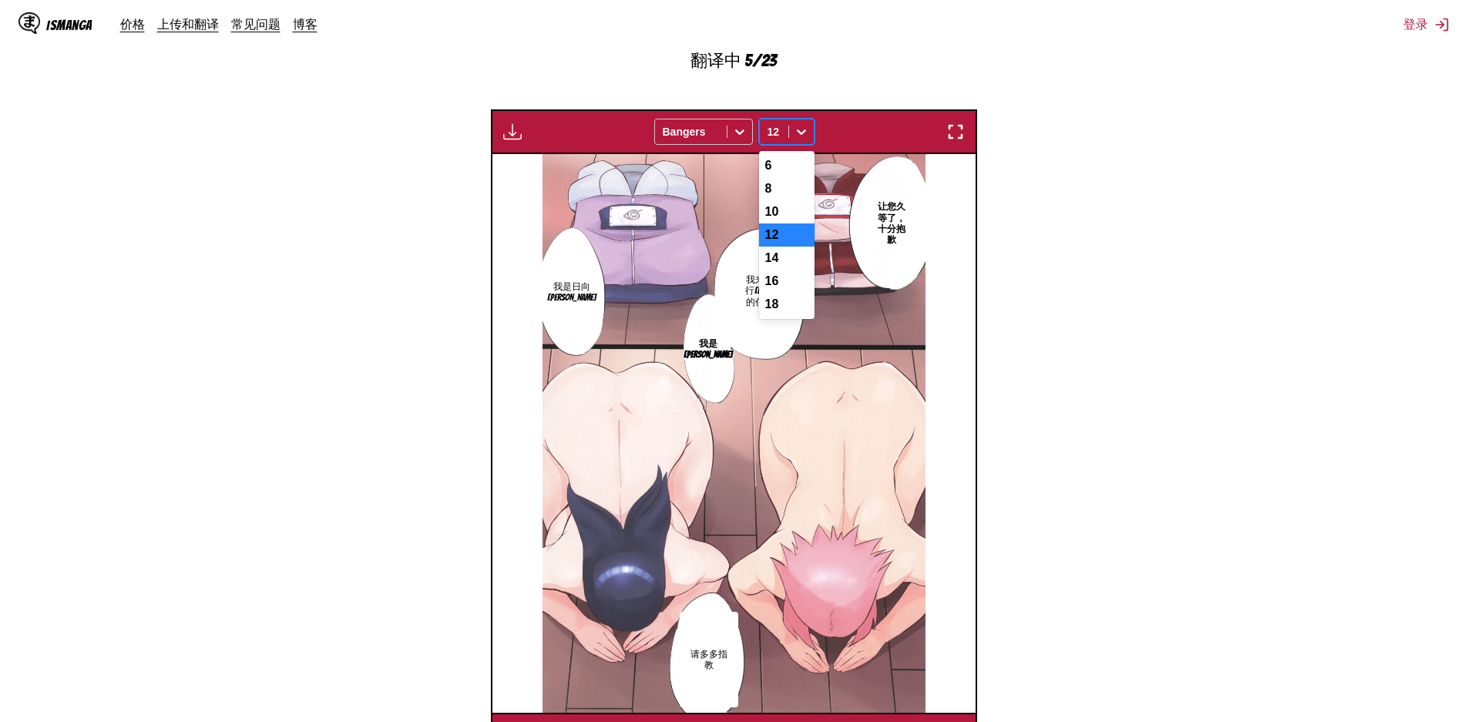
click at [789, 129] on div at bounding box center [801, 131] width 25 height 25
click at [778, 268] on div "14" at bounding box center [787, 258] width 56 height 23
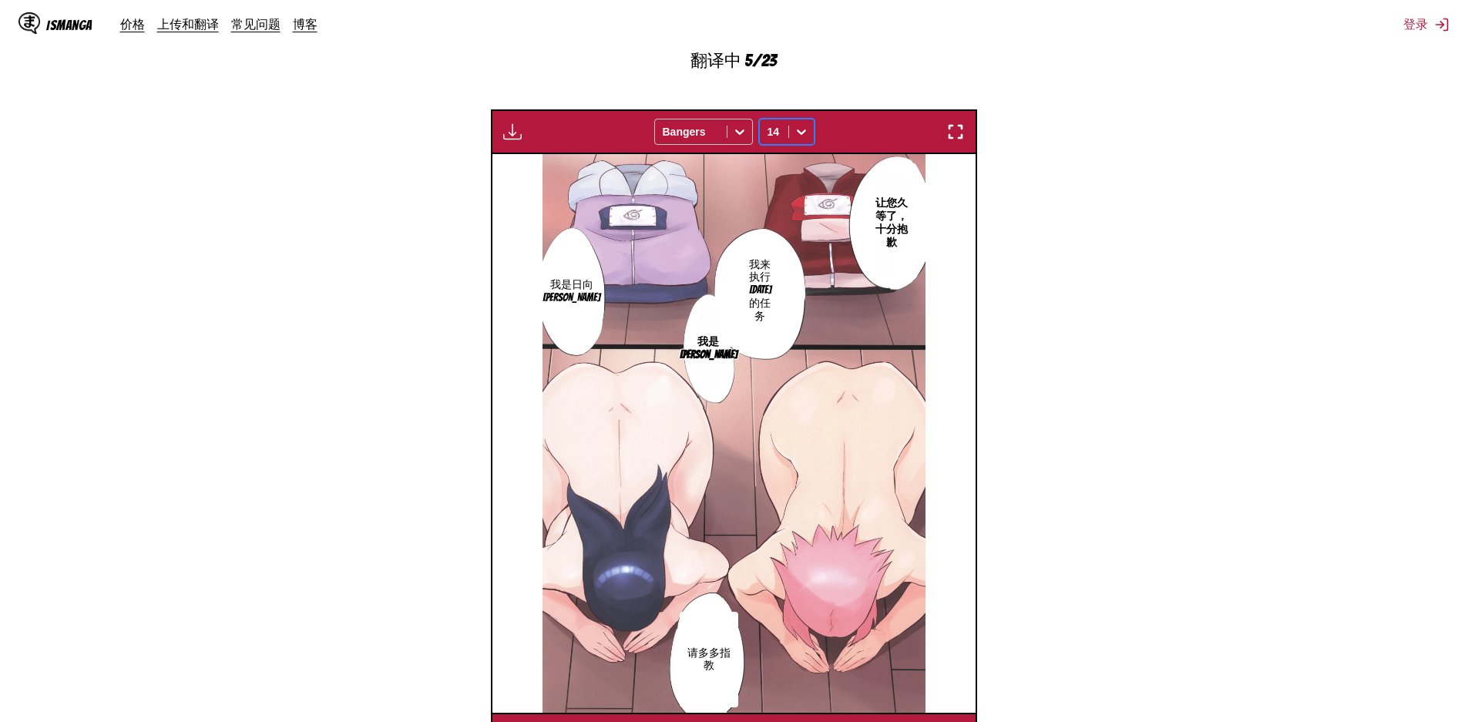
click at [786, 138] on div "14" at bounding box center [774, 132] width 29 height 22
click at [779, 244] on div "12" at bounding box center [787, 235] width 56 height 23
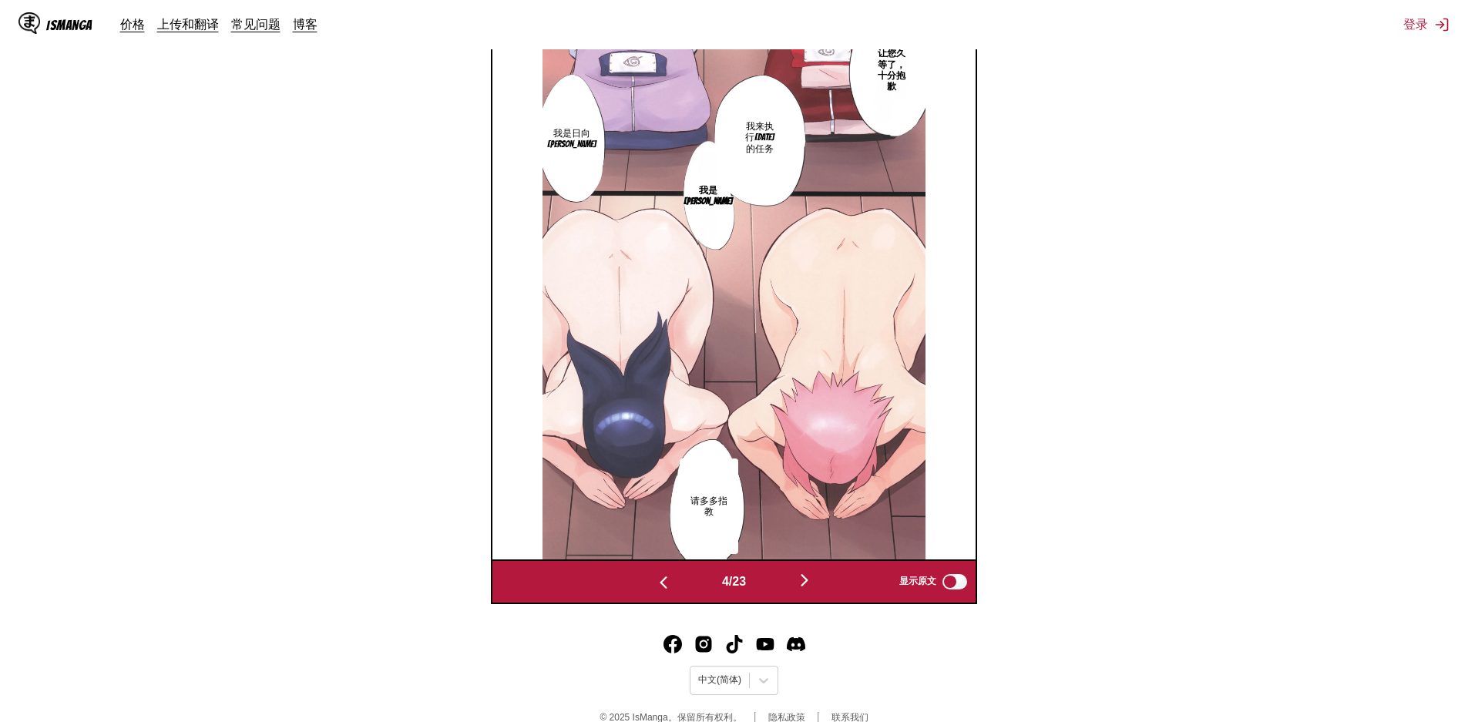
scroll to position [611, 0]
click at [809, 579] on img "button" at bounding box center [805, 579] width 19 height 19
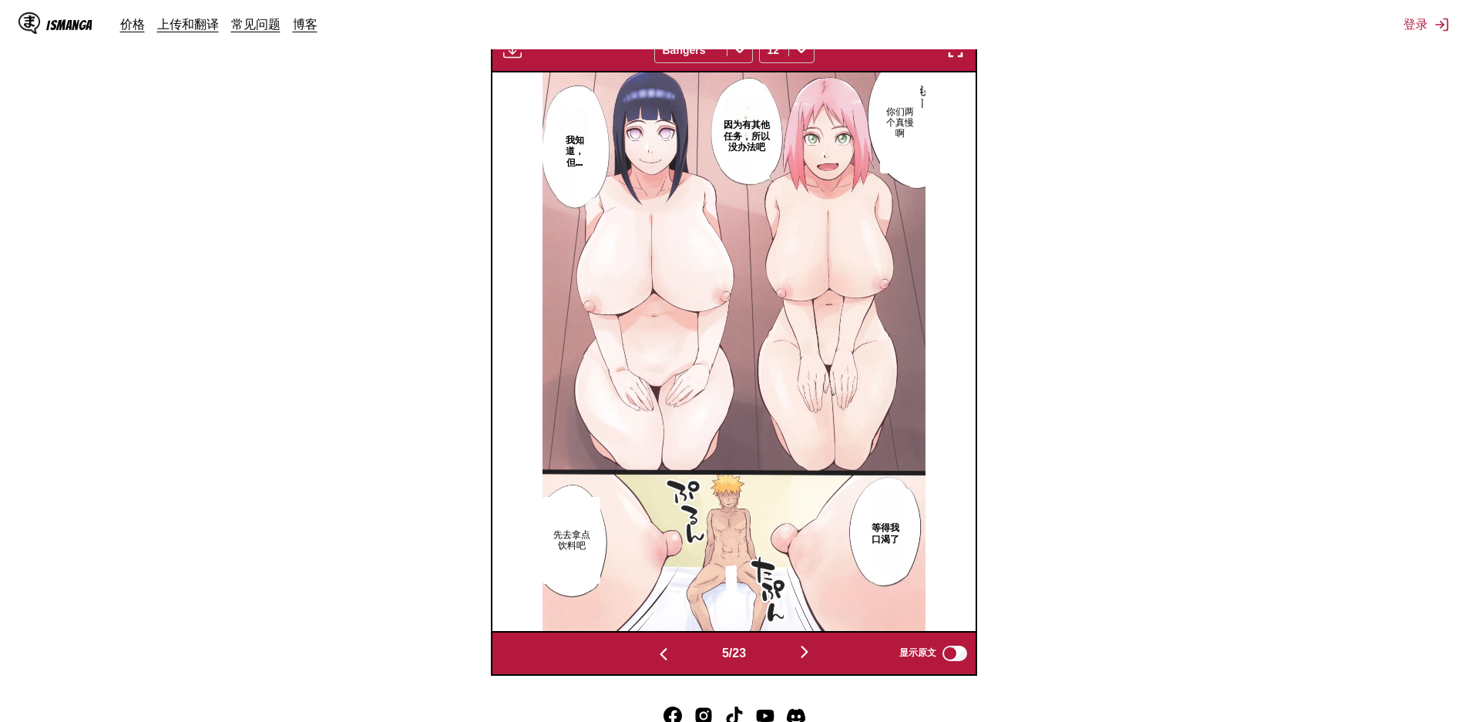
scroll to position [636, 0]
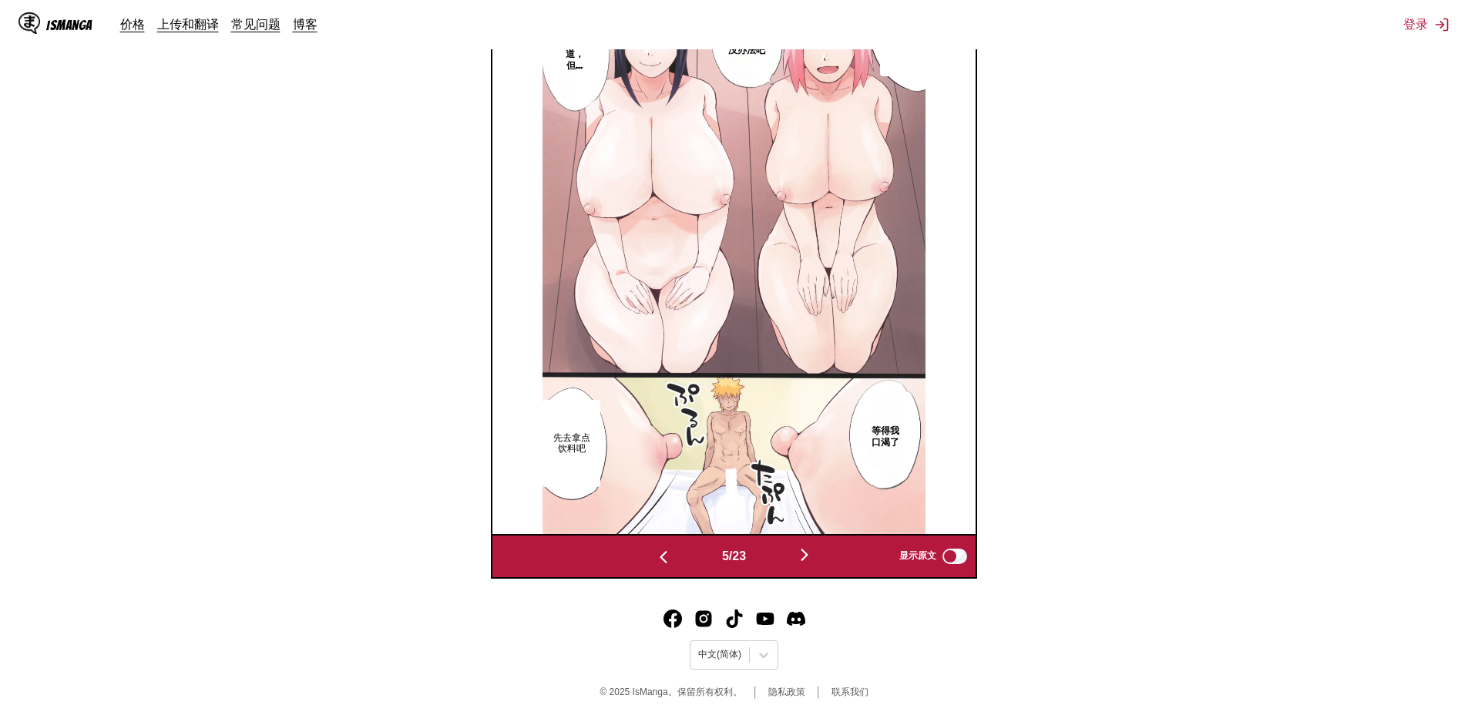
click at [799, 560] on button "button" at bounding box center [805, 556] width 93 height 22
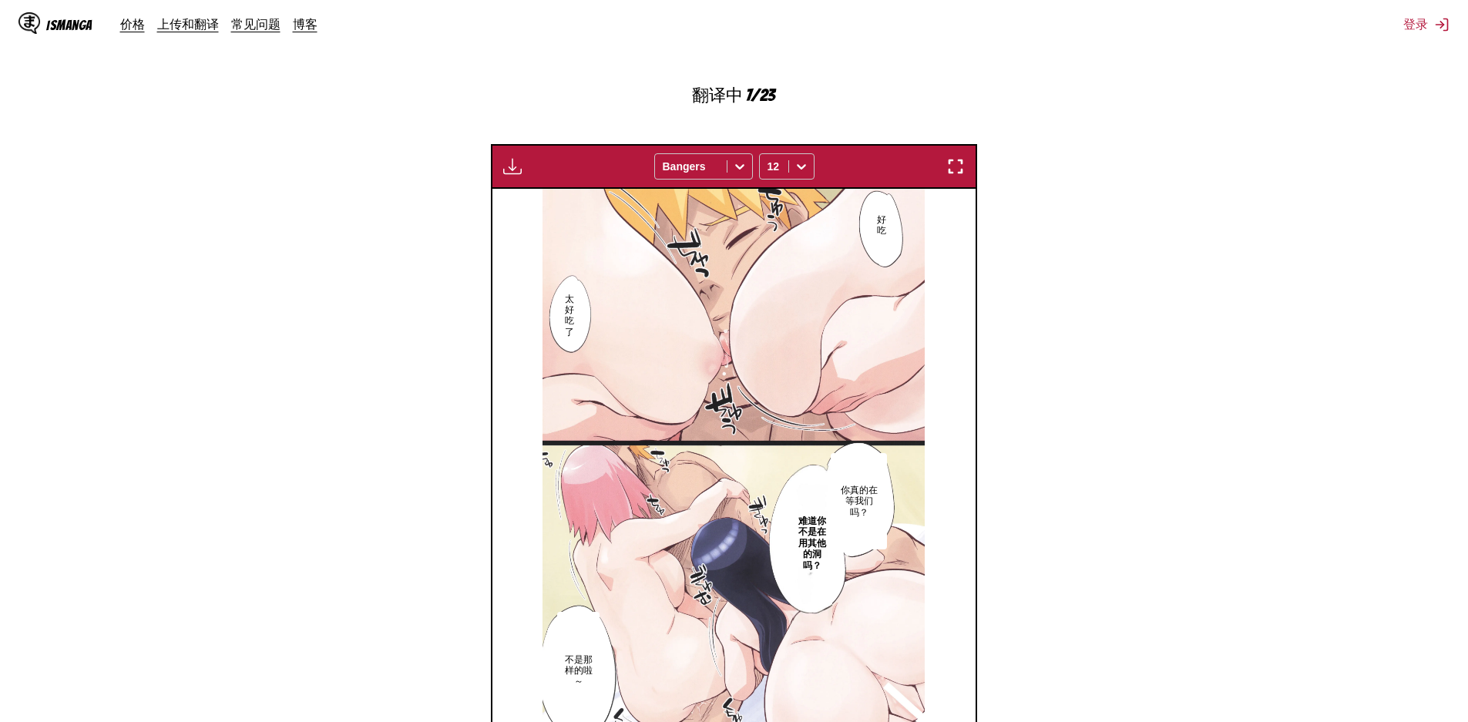
scroll to position [611, 0]
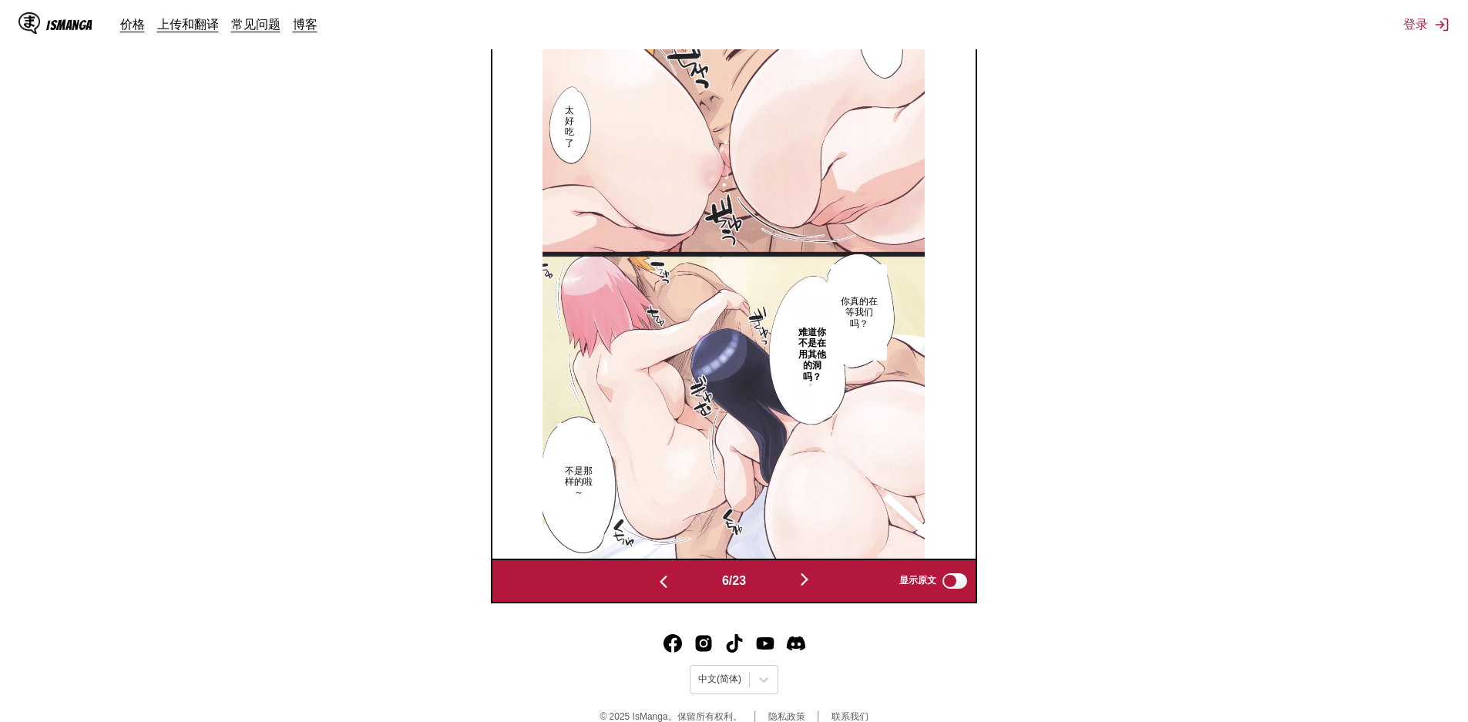
click at [813, 577] on img "button" at bounding box center [805, 579] width 19 height 19
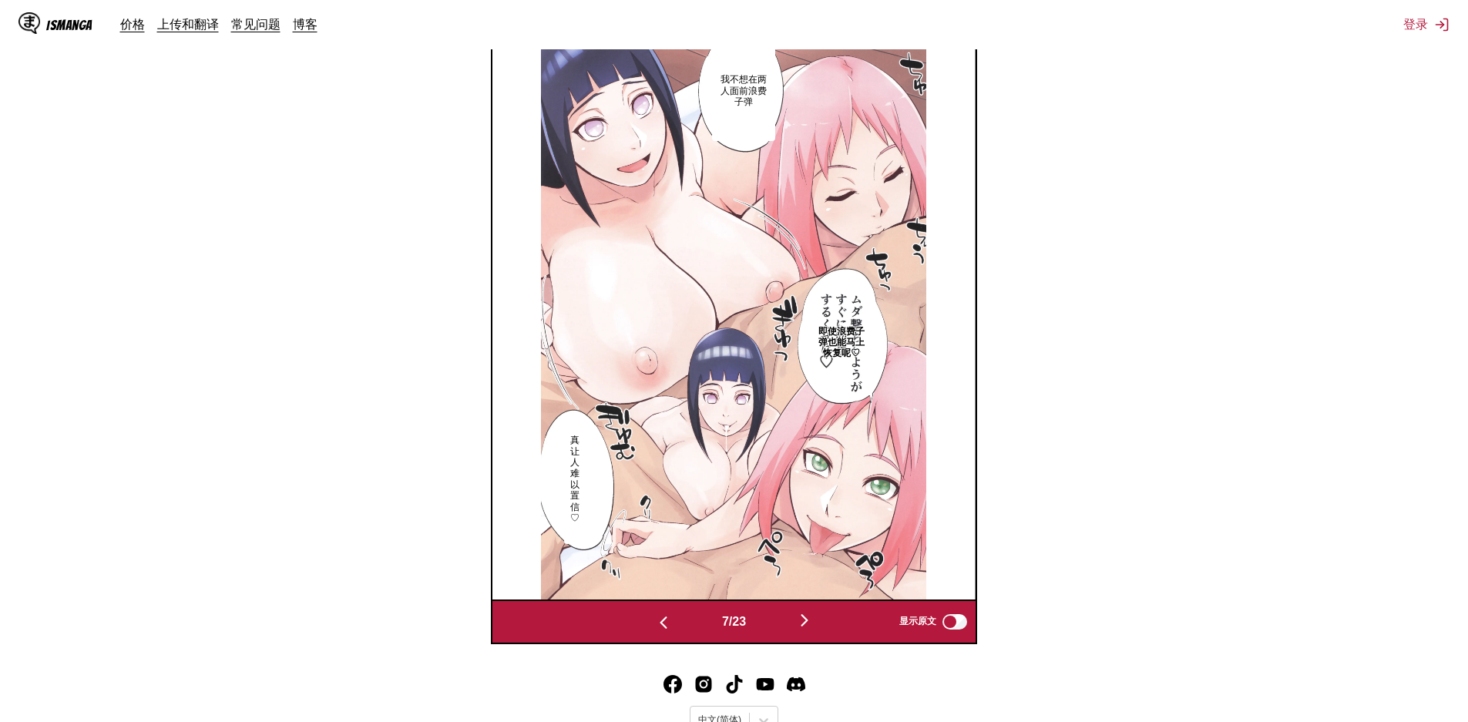
scroll to position [534, 0]
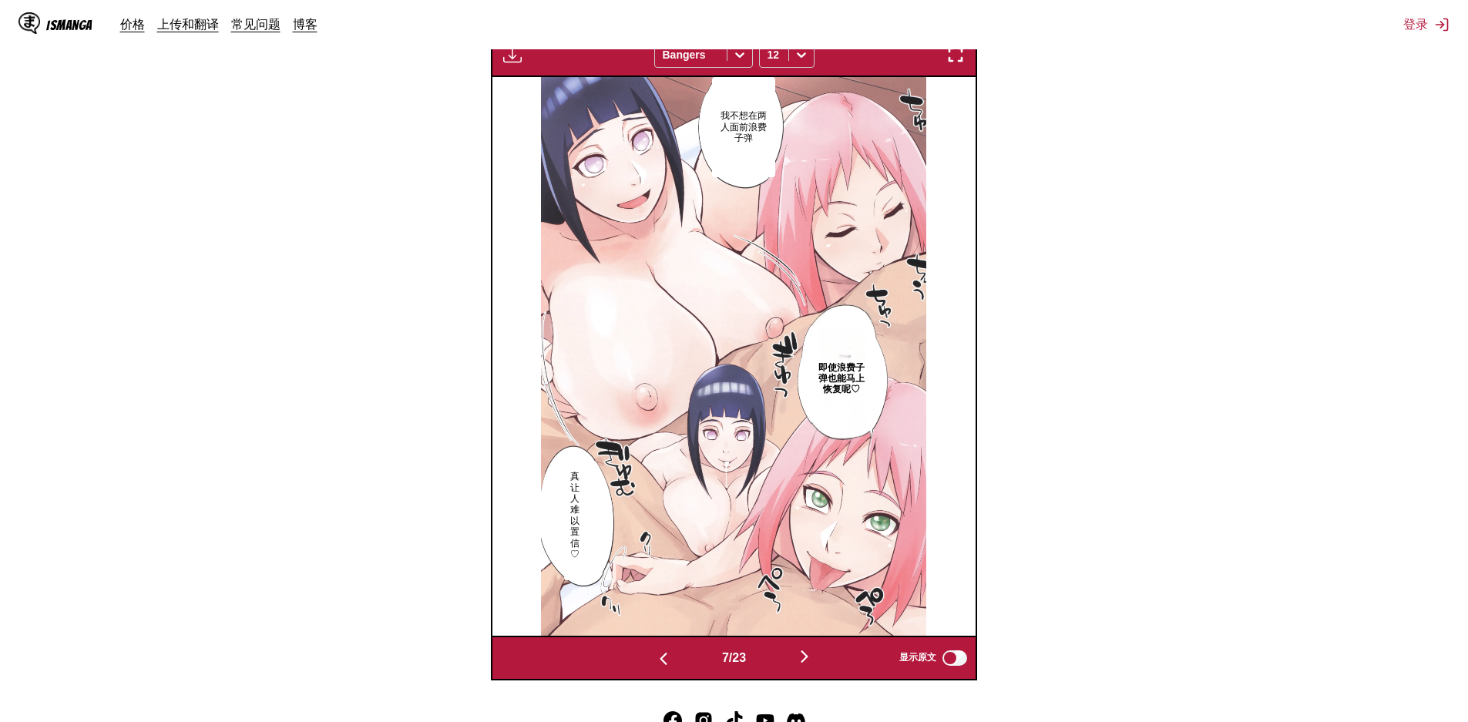
click at [813, 653] on img "button" at bounding box center [805, 657] width 19 height 19
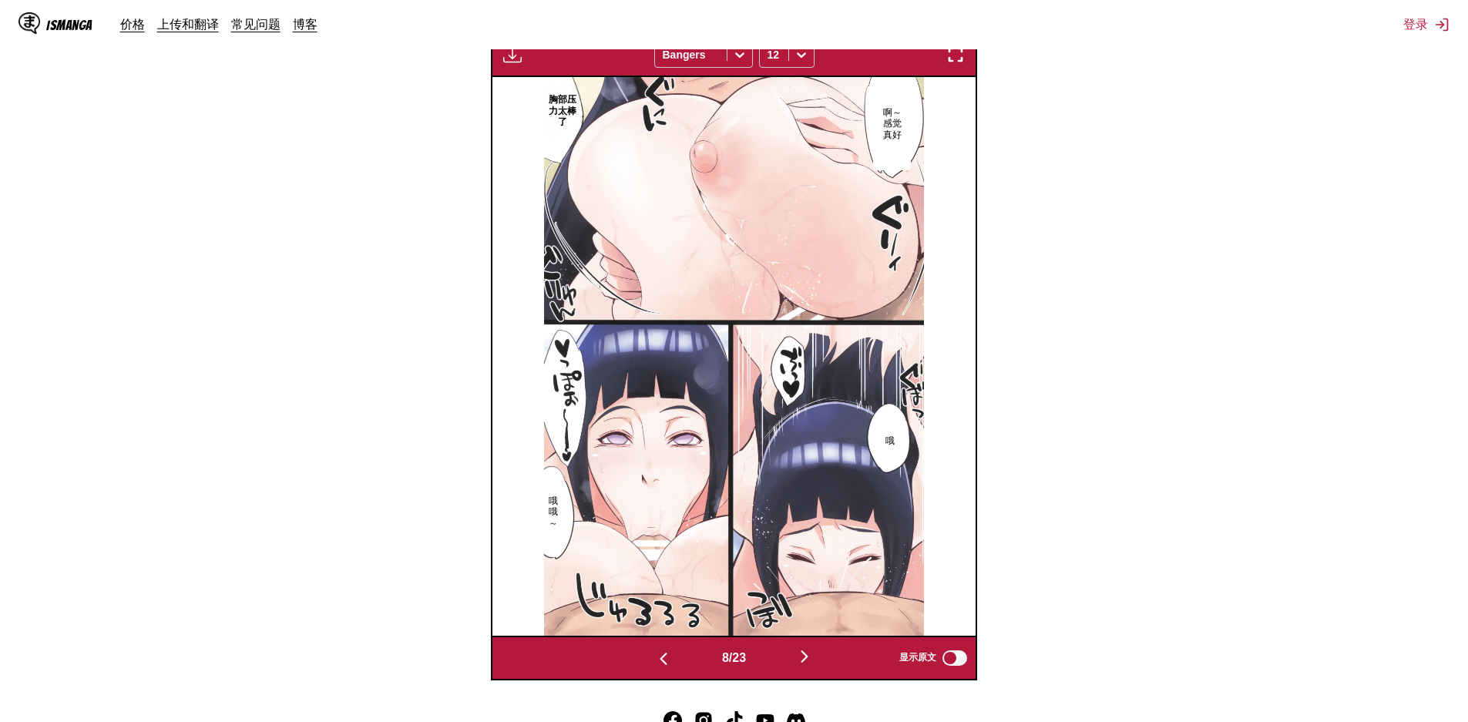
click at [813, 653] on img "button" at bounding box center [805, 657] width 19 height 19
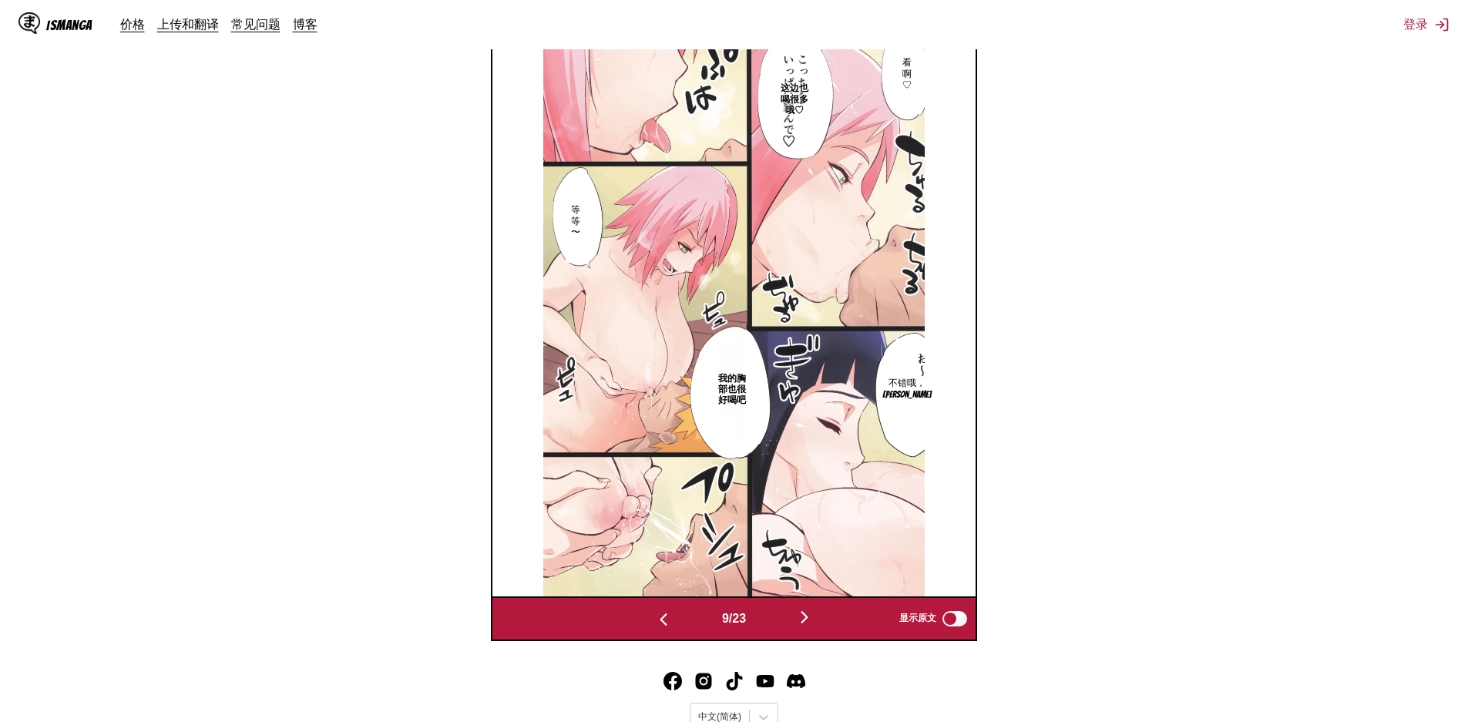
scroll to position [611, 0]
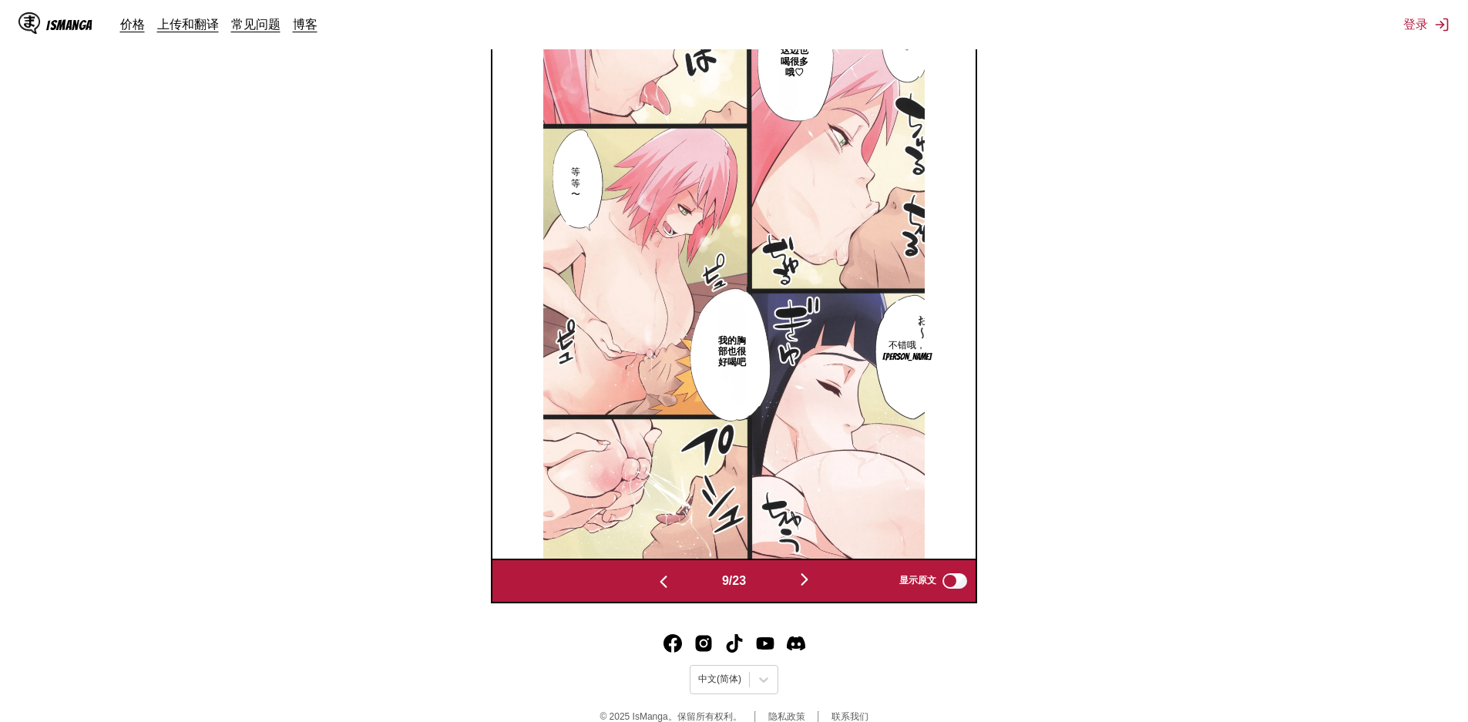
click at [812, 578] on img "button" at bounding box center [805, 579] width 19 height 19
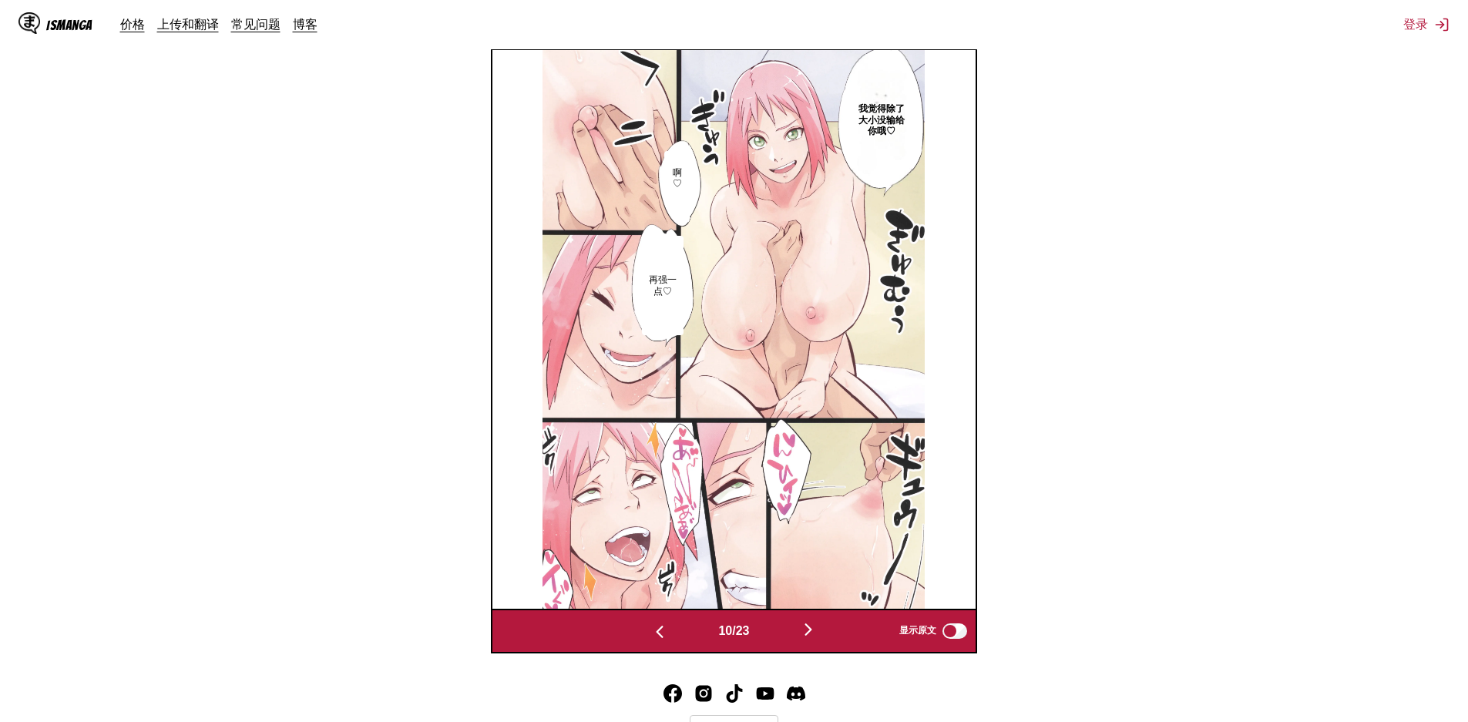
scroll to position [534, 0]
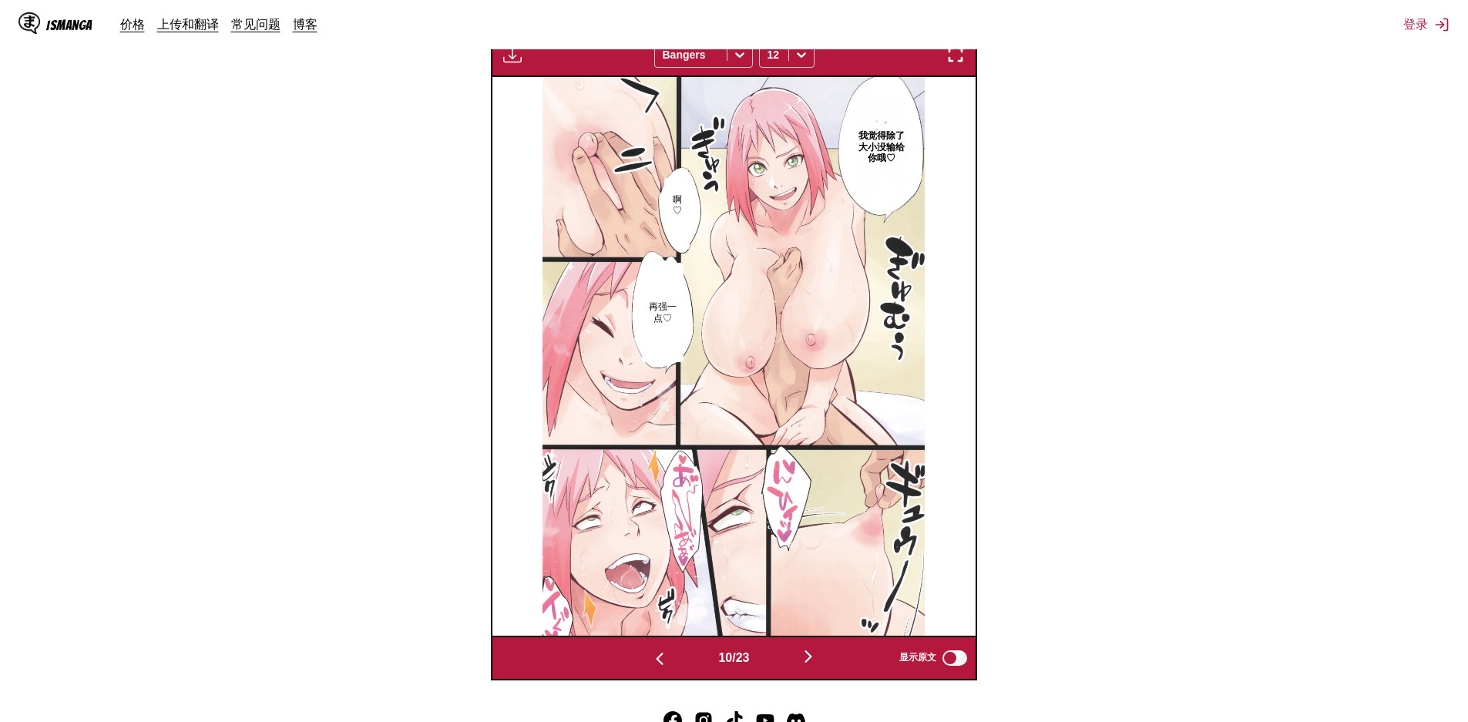
click at [817, 651] on img "button" at bounding box center [808, 657] width 19 height 19
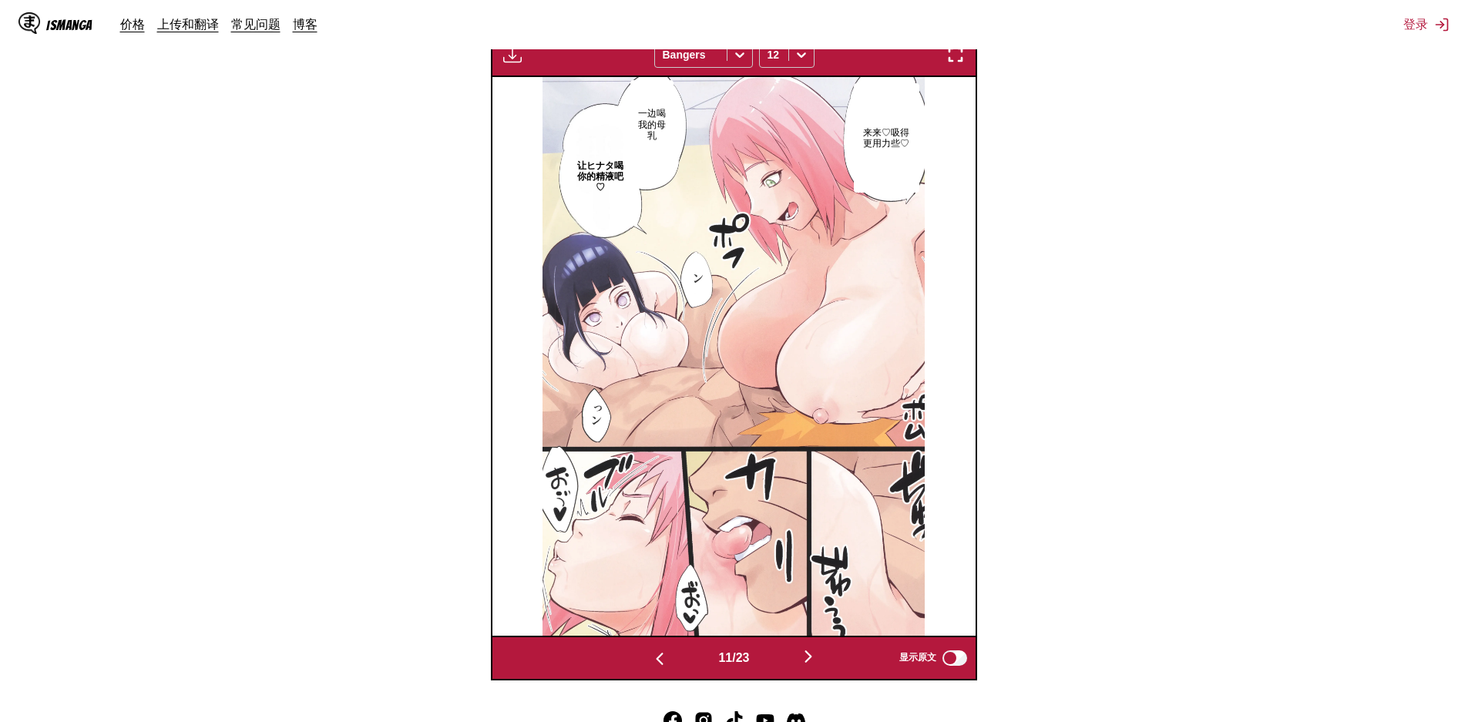
click at [815, 651] on img "button" at bounding box center [808, 657] width 19 height 19
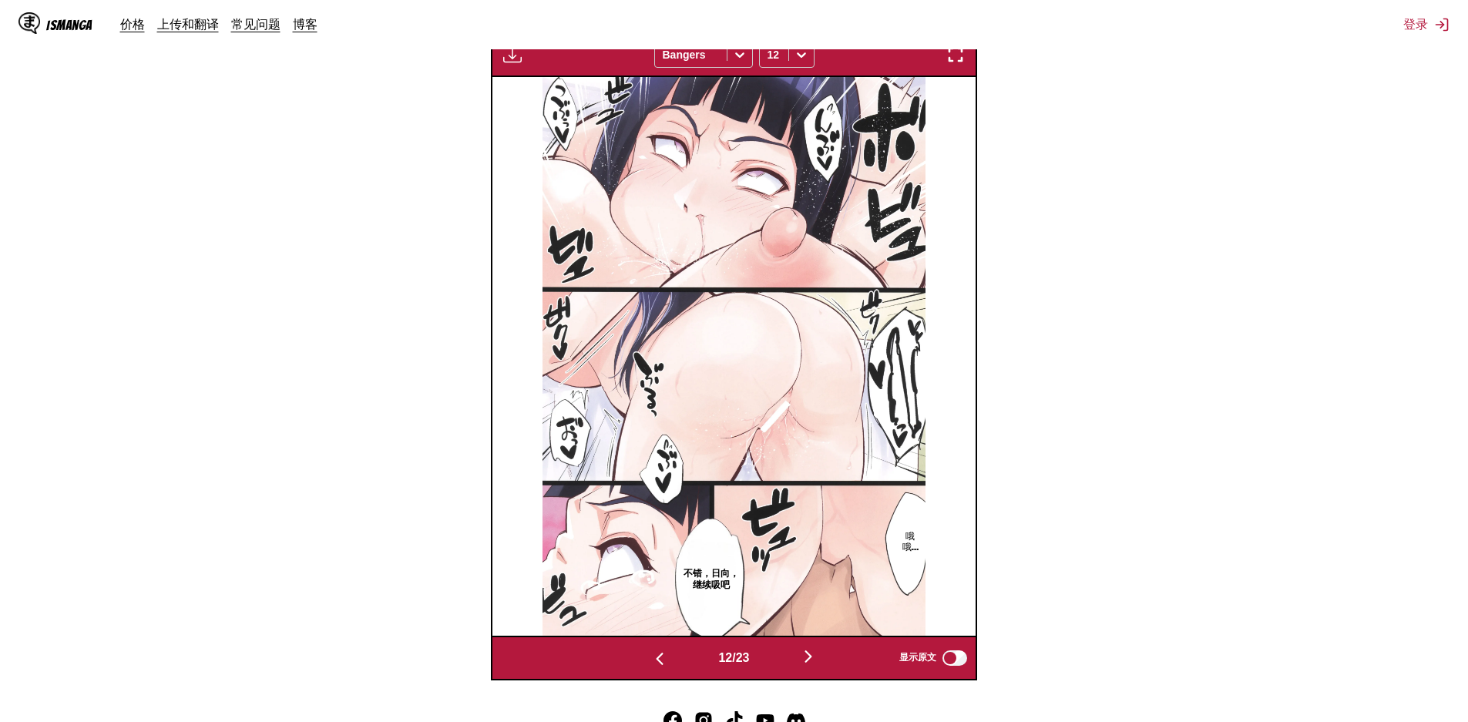
click at [809, 656] on img "button" at bounding box center [808, 657] width 19 height 19
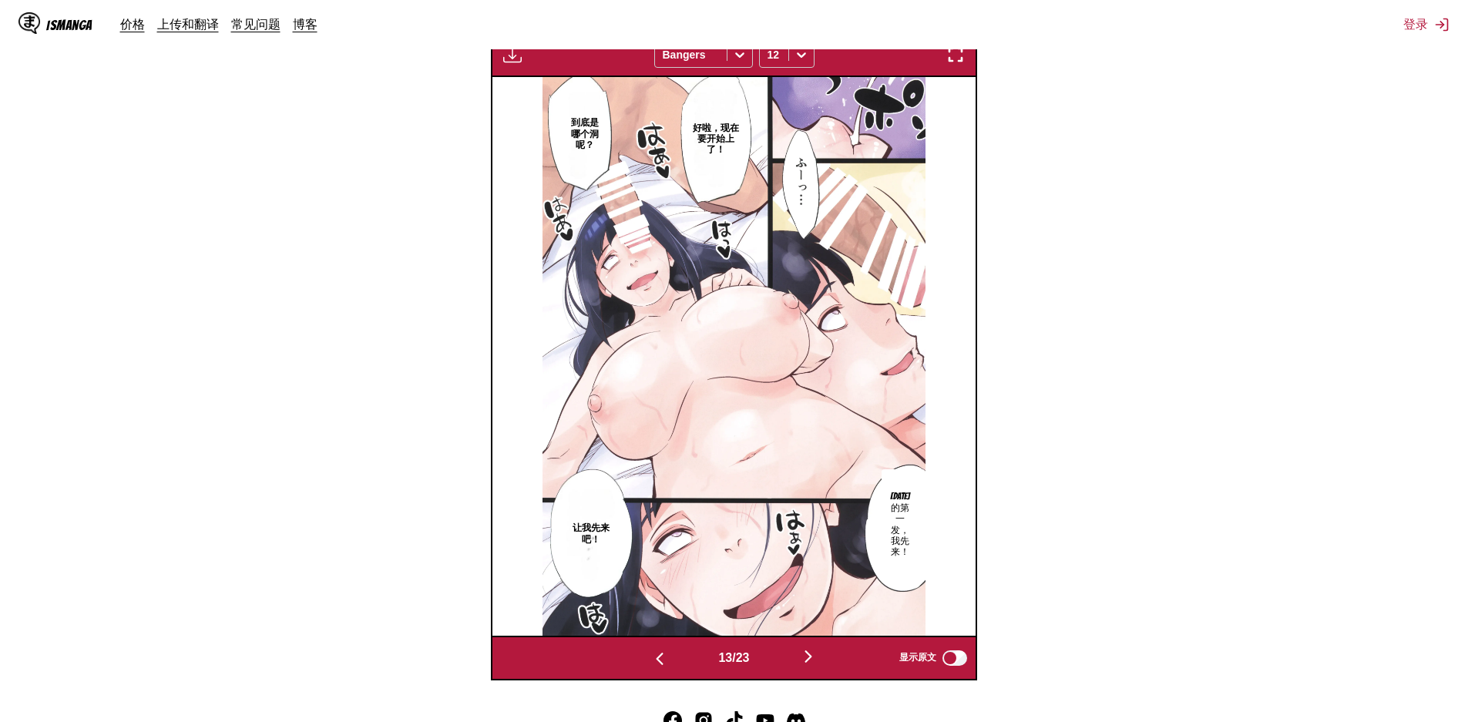
click at [814, 661] on img "button" at bounding box center [808, 657] width 19 height 19
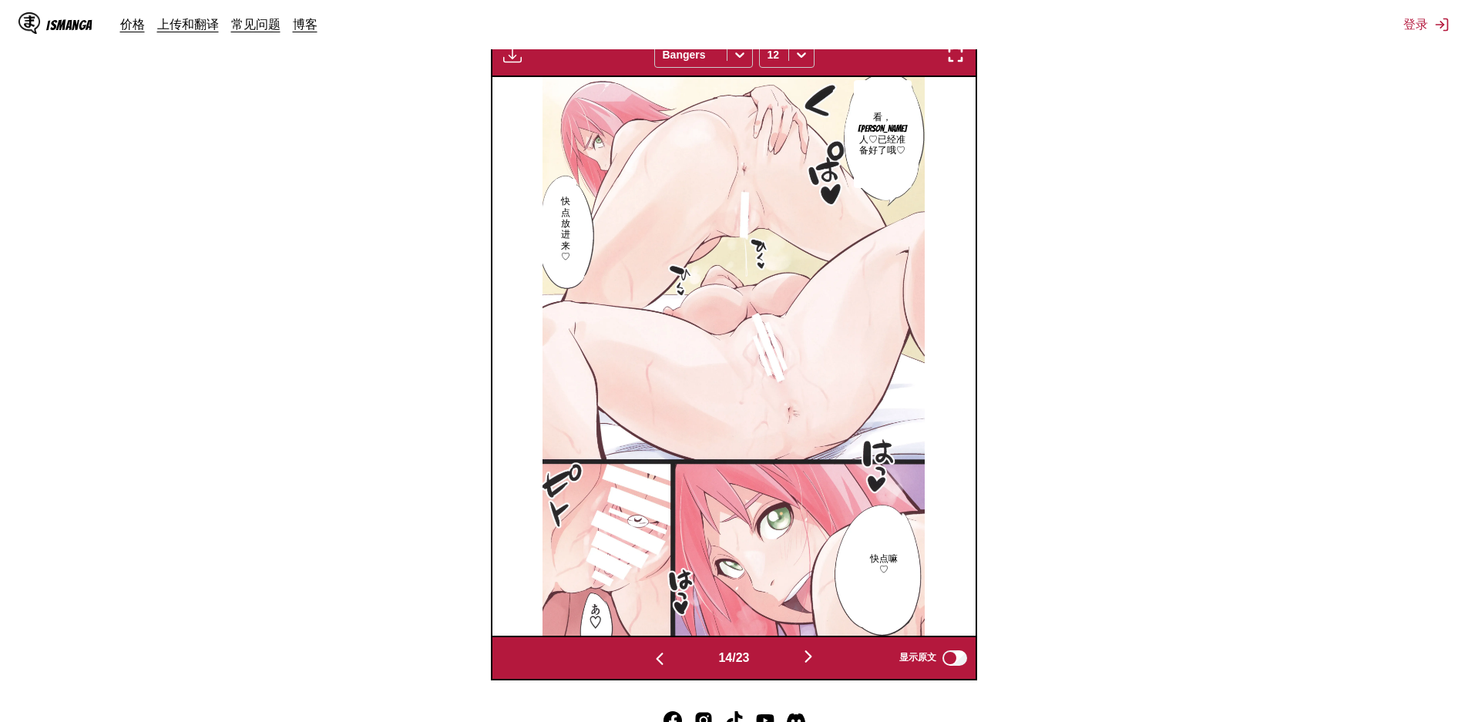
click at [814, 661] on img "button" at bounding box center [808, 657] width 19 height 19
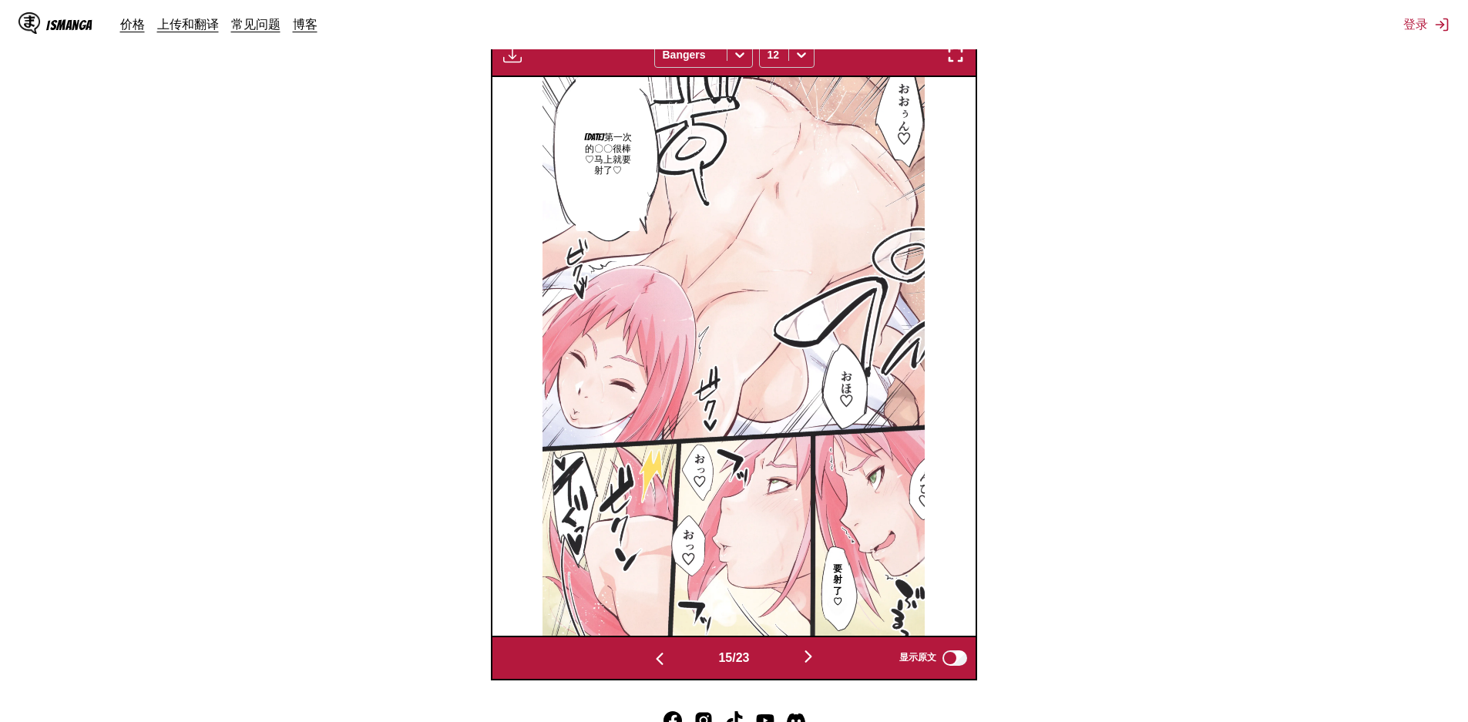
click at [814, 661] on img "button" at bounding box center [808, 657] width 19 height 19
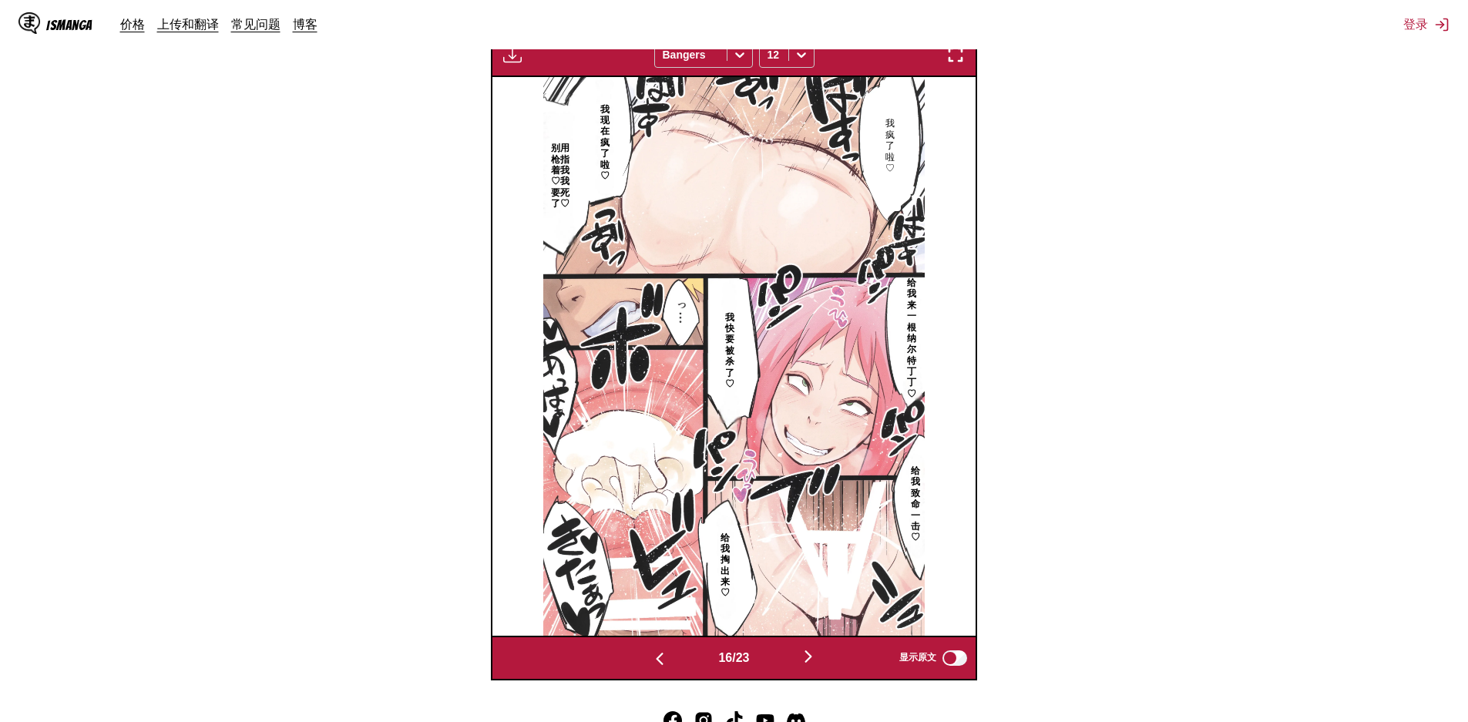
click at [812, 662] on img "button" at bounding box center [808, 657] width 19 height 19
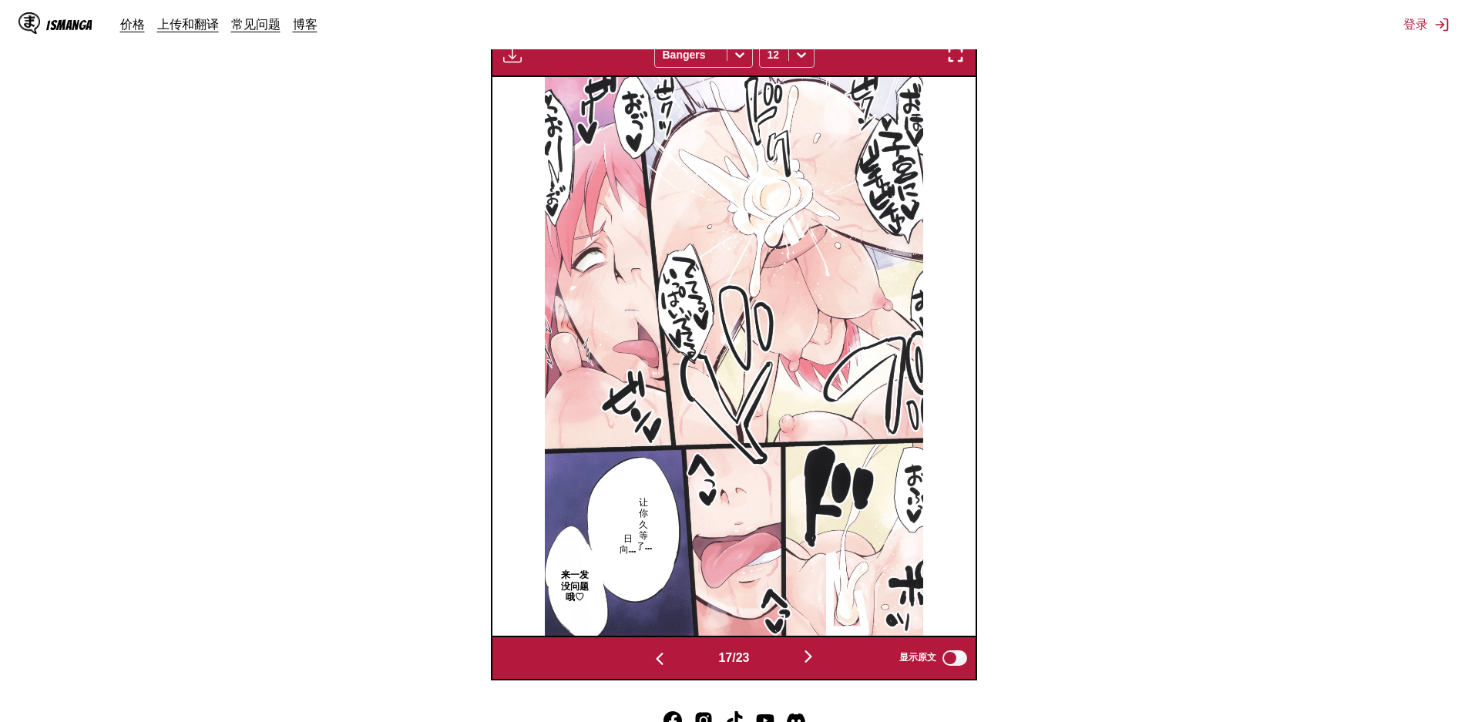
click at [806, 655] on img "button" at bounding box center [808, 657] width 19 height 19
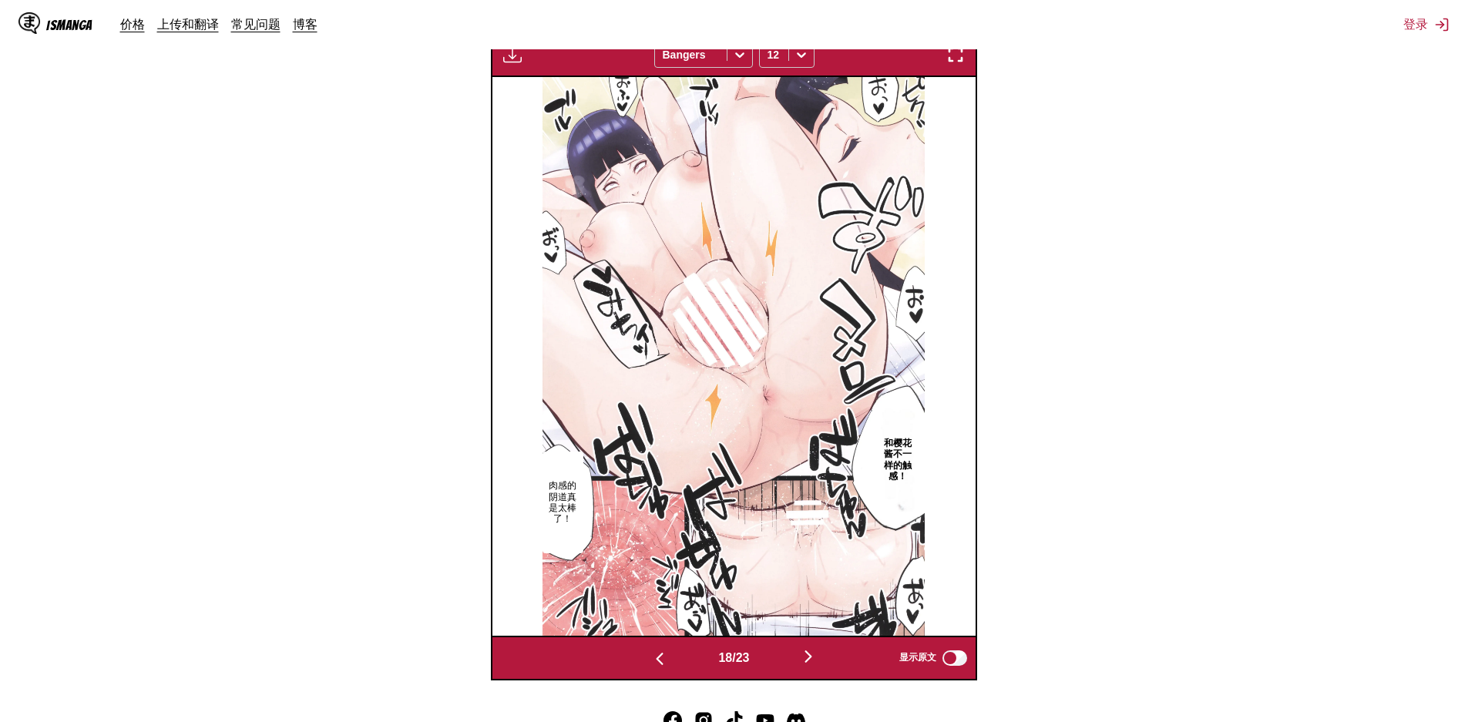
click at [809, 650] on img "button" at bounding box center [808, 657] width 19 height 19
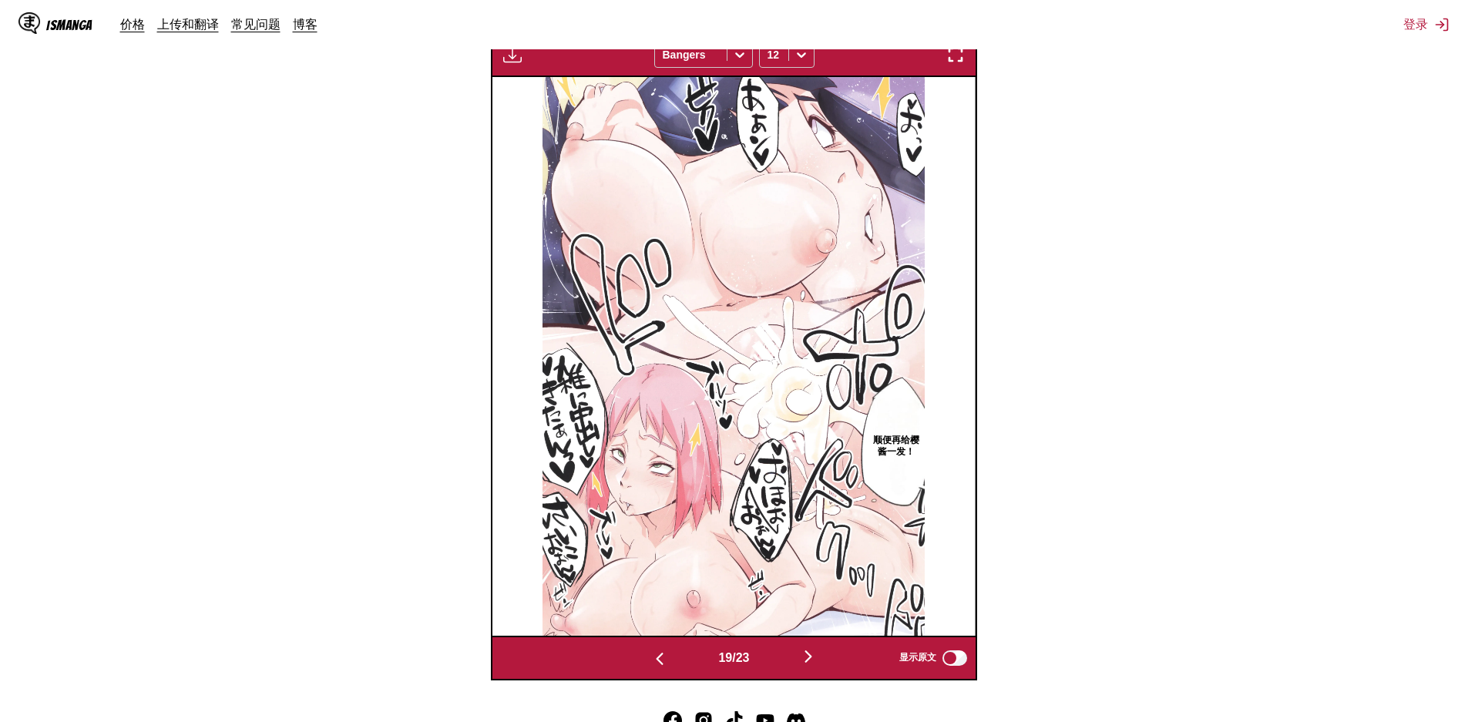
click at [811, 644] on div "19 / 23 显示原文" at bounding box center [734, 658] width 486 height 45
click at [811, 650] on img "button" at bounding box center [808, 657] width 19 height 19
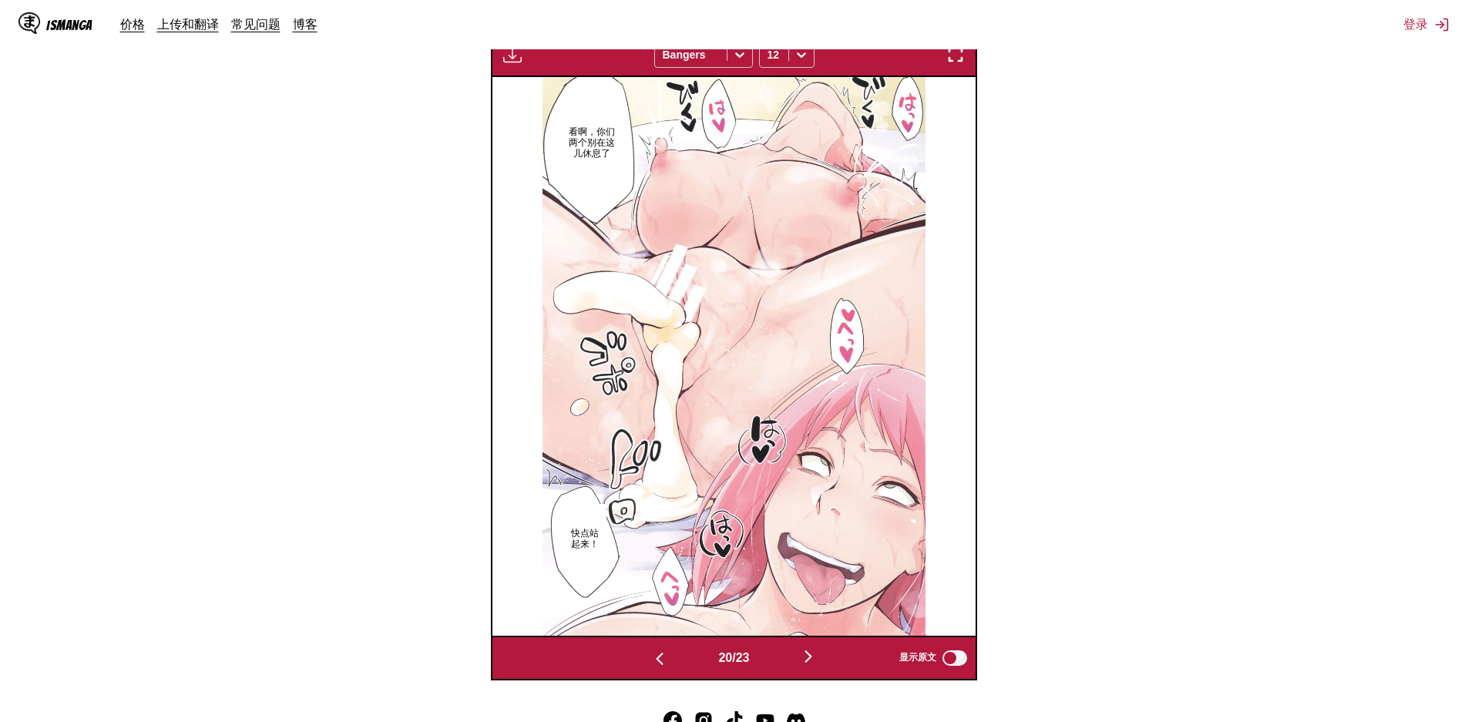
click at [818, 649] on img "button" at bounding box center [808, 657] width 19 height 19
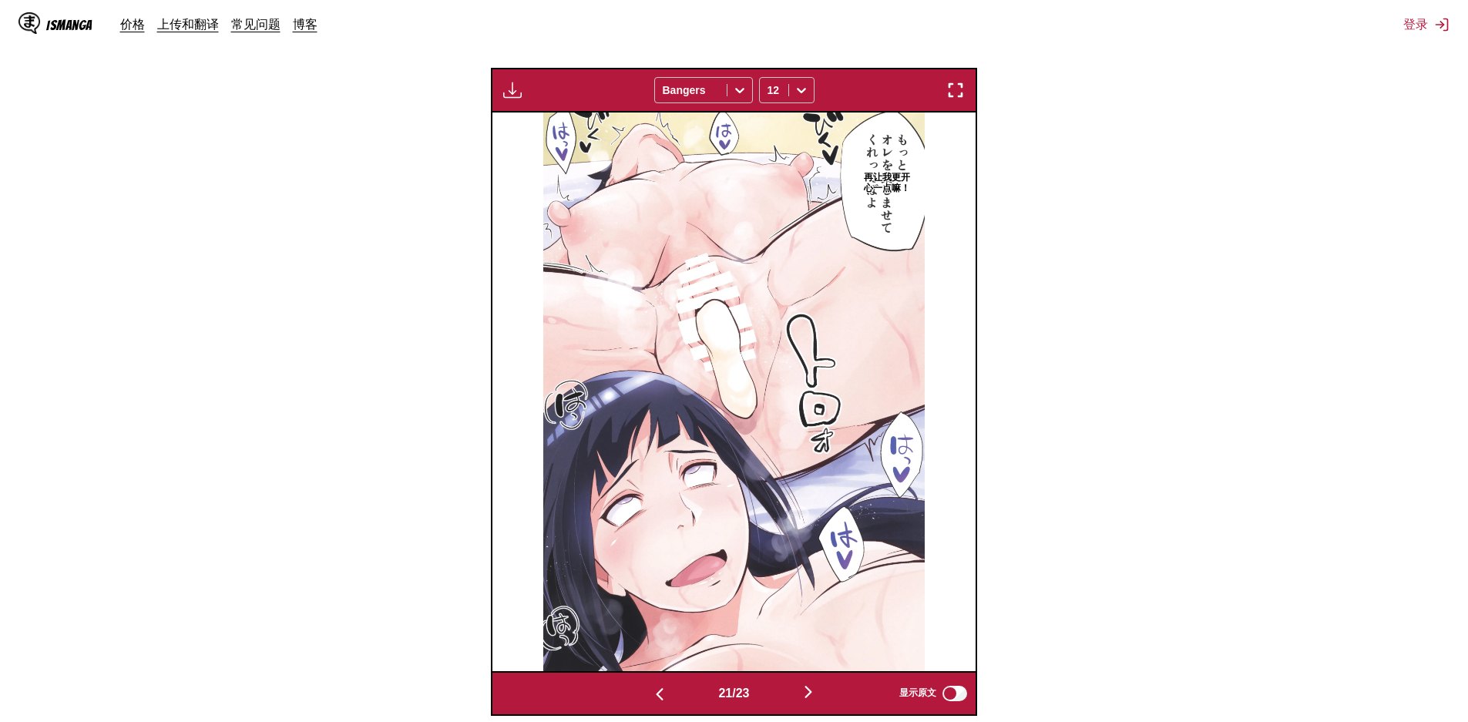
scroll to position [534, 0]
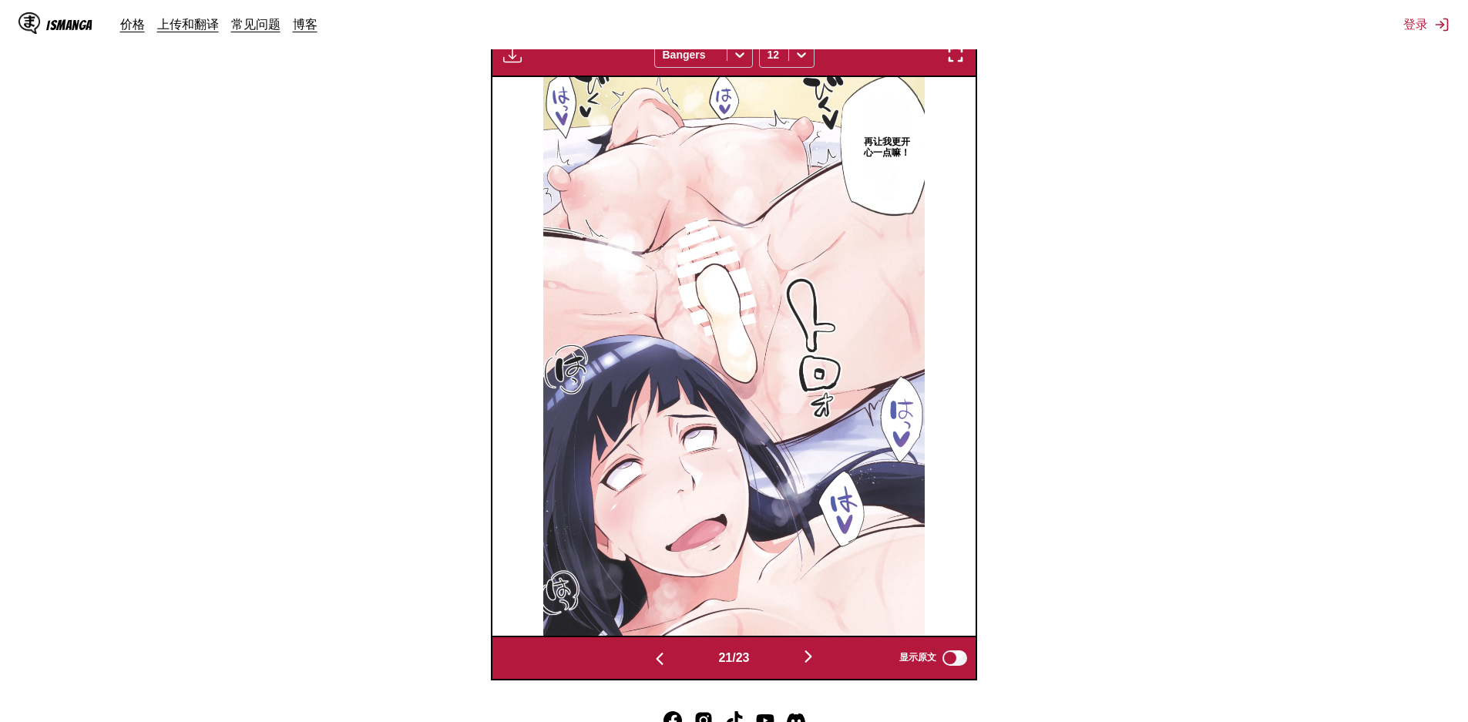
click at [811, 664] on img "button" at bounding box center [808, 657] width 19 height 19
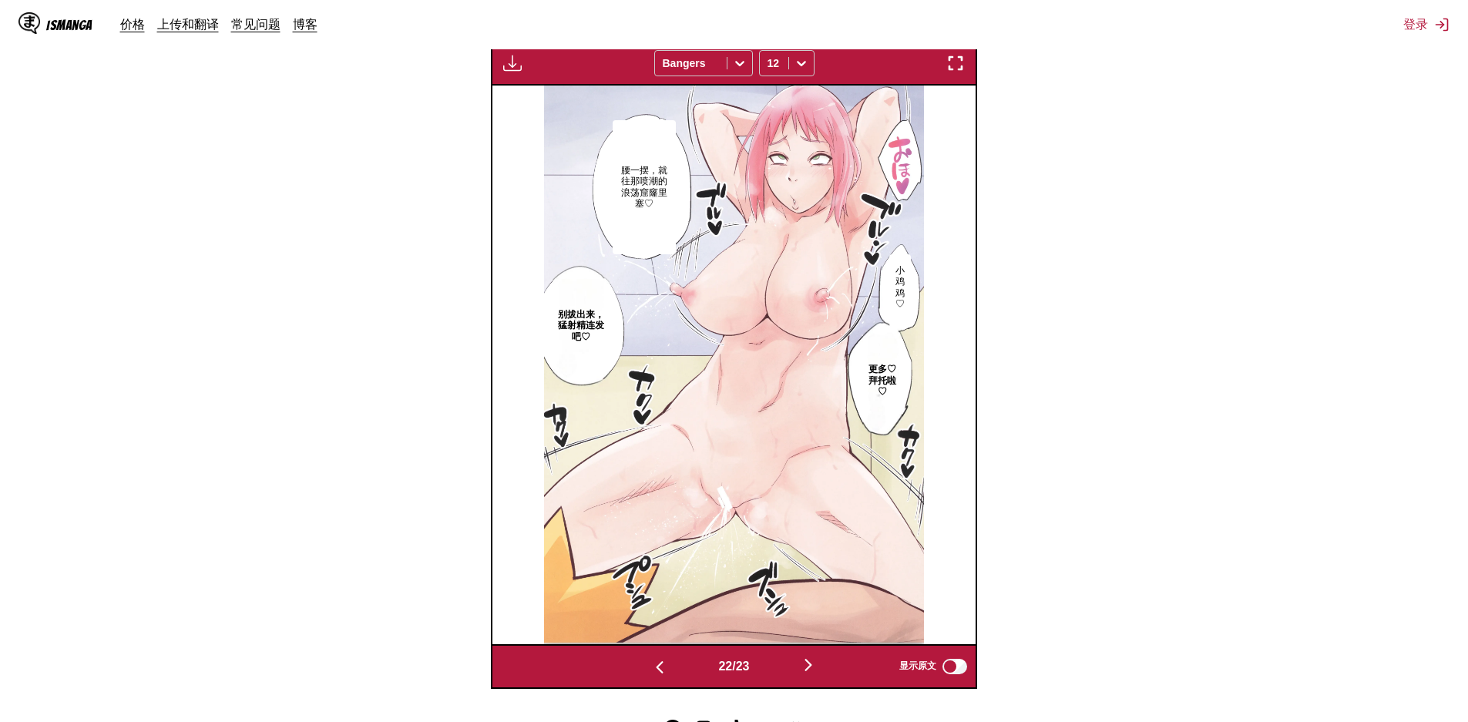
scroll to position [559, 0]
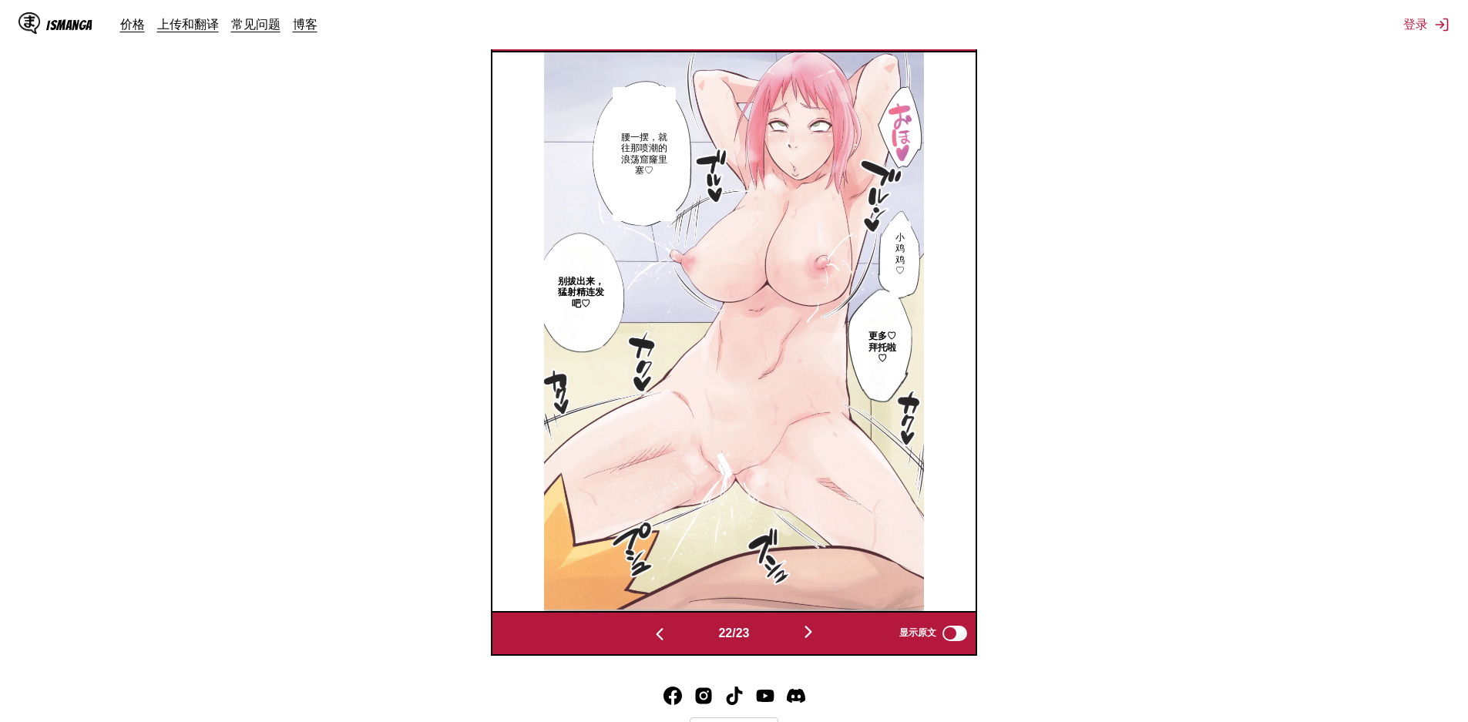
click at [809, 625] on img "button" at bounding box center [808, 632] width 19 height 19
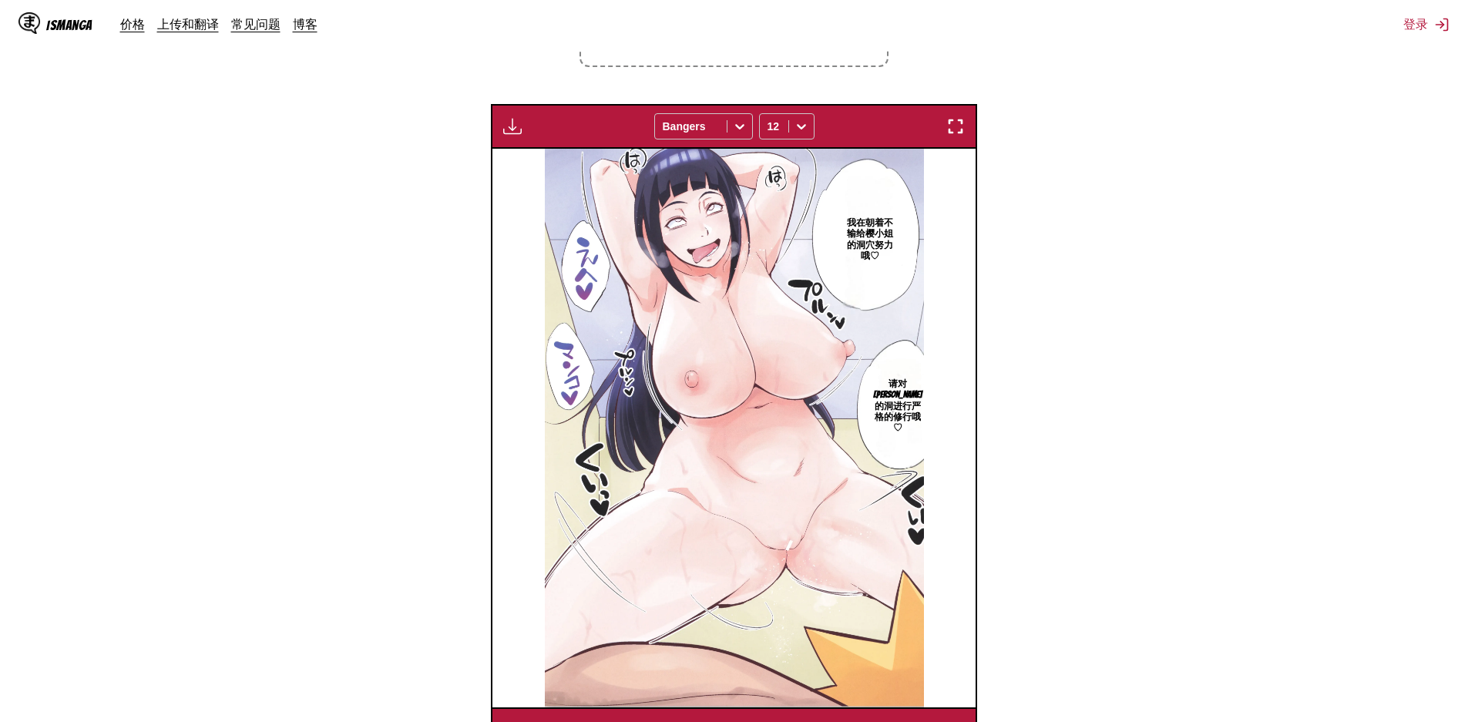
scroll to position [420, 0]
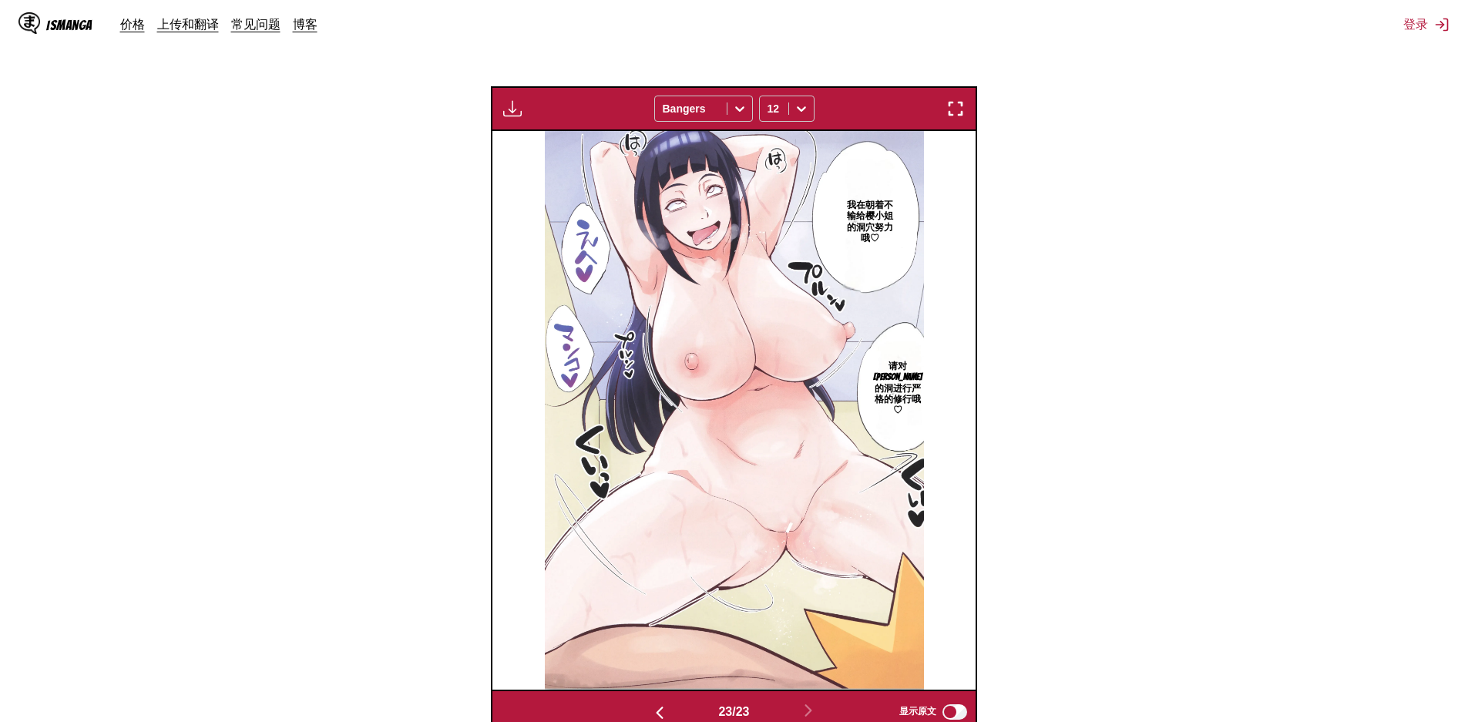
click at [513, 104] on img "button" at bounding box center [512, 108] width 19 height 19
click at [576, 106] on div "仅适用于高级用户 Bangers 12" at bounding box center [734, 108] width 486 height 45
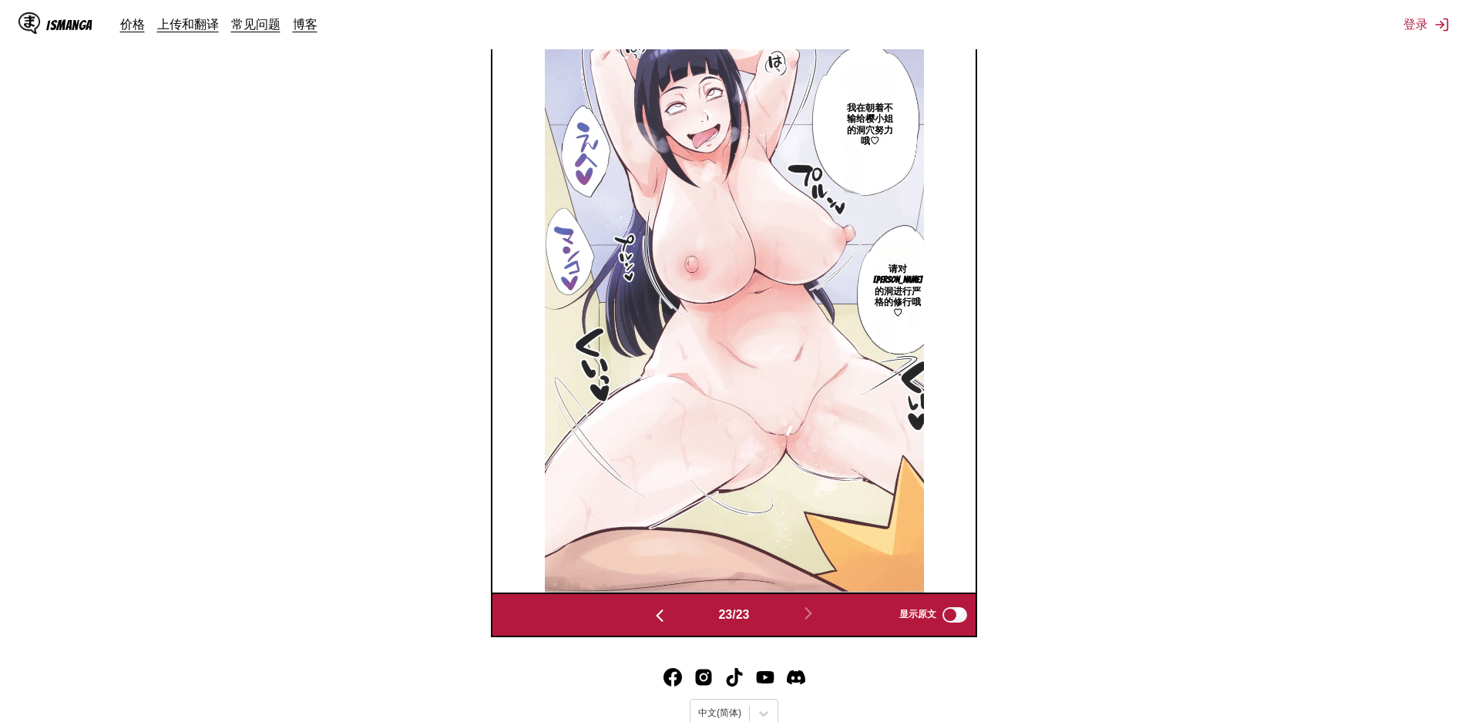
scroll to position [574, 0]
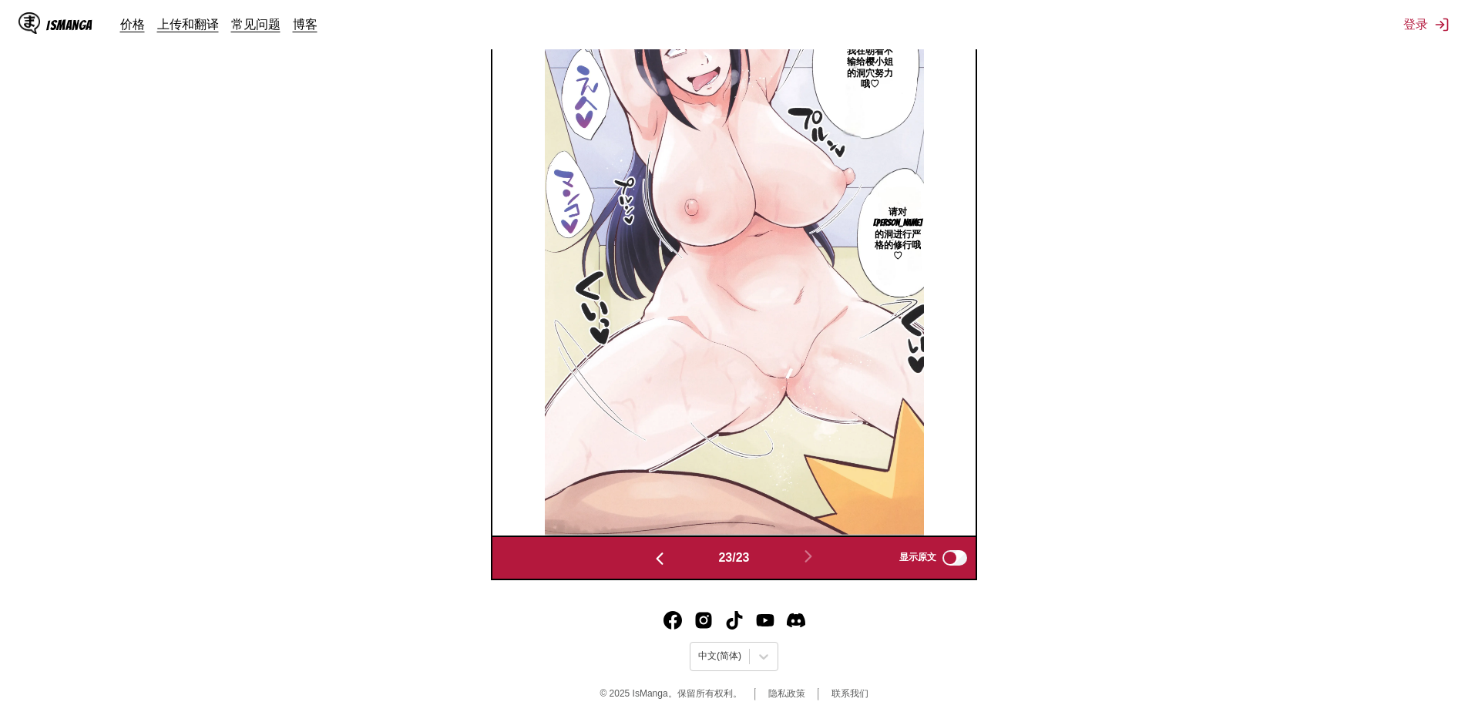
click at [658, 552] on img "button" at bounding box center [660, 559] width 19 height 19
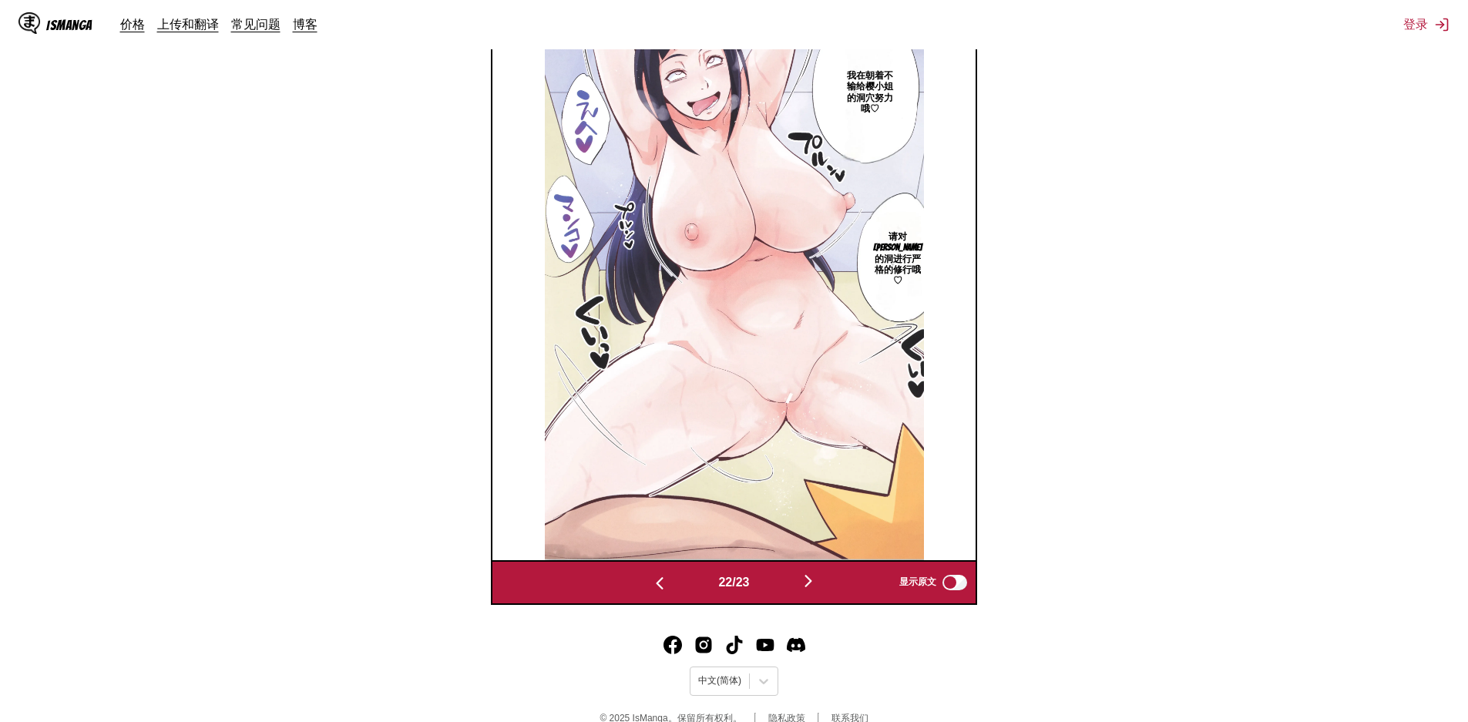
scroll to position [0, 10146]
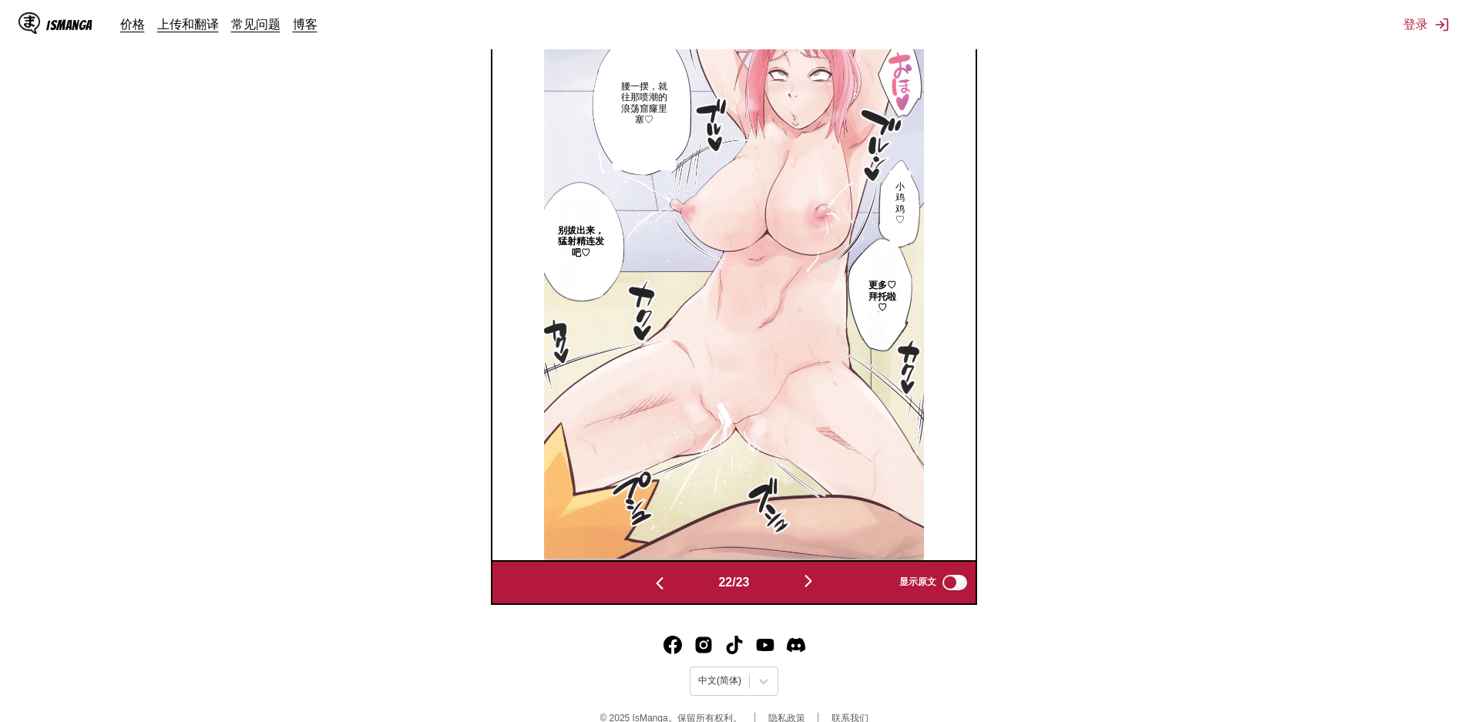
click at [658, 552] on img at bounding box center [734, 281] width 380 height 559
click at [728, 585] on span "22 / 23" at bounding box center [733, 583] width 31 height 14
drag, startPoint x: 727, startPoint y: 581, endPoint x: 744, endPoint y: 461, distance: 121.4
click at [725, 581] on span "22 / 23" at bounding box center [733, 583] width 31 height 14
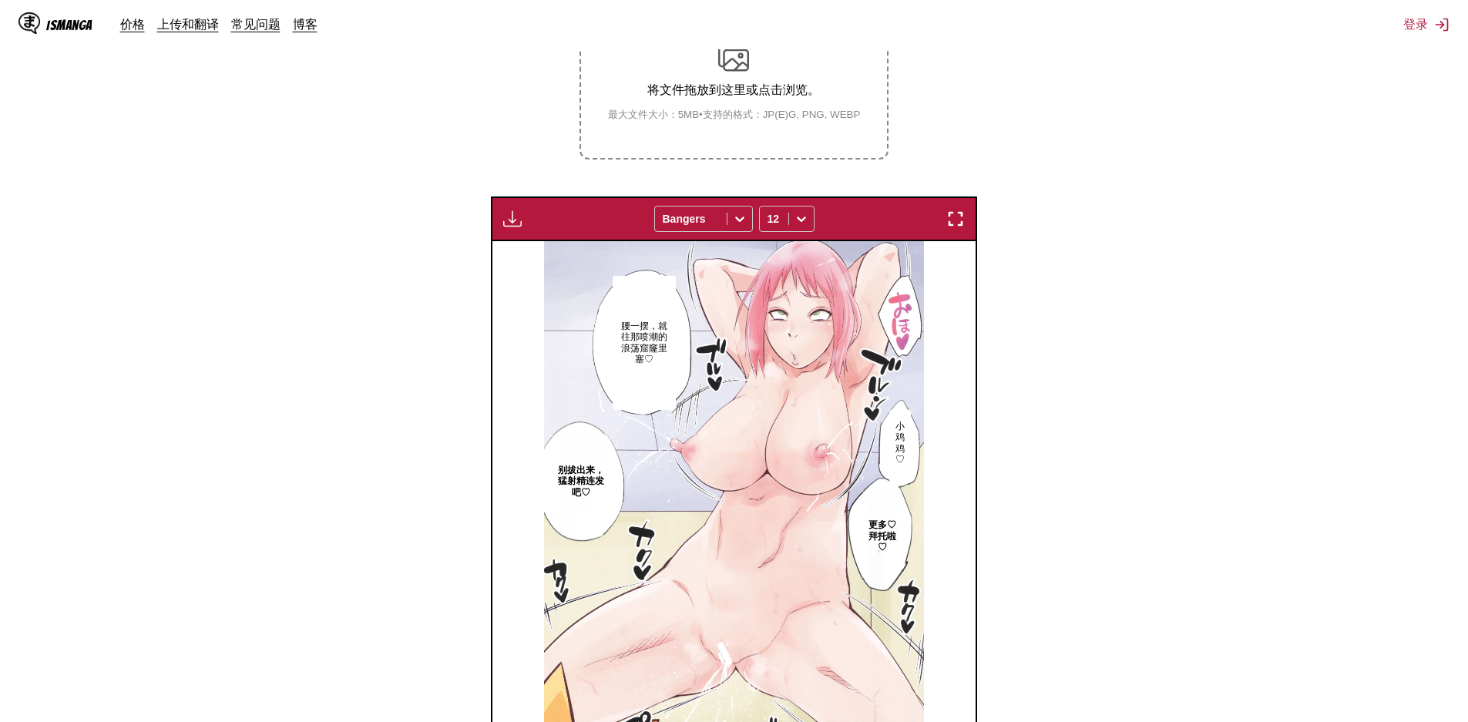
scroll to position [87, 0]
